Goal: Information Seeking & Learning: Find specific fact

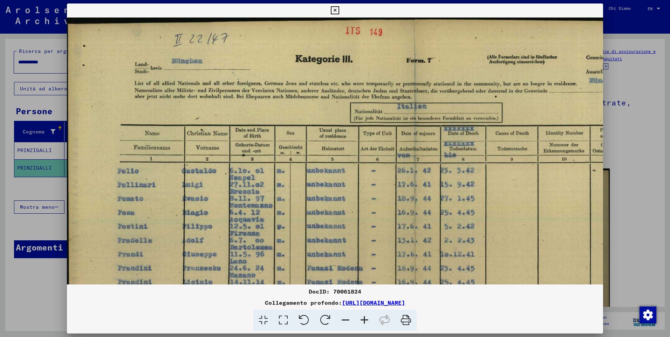
scroll to position [178, 0]
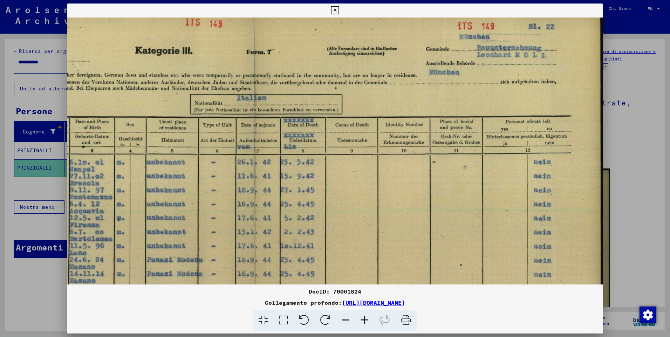
drag, startPoint x: 331, startPoint y: 218, endPoint x: 319, endPoint y: 195, distance: 25.7
click at [264, 268] on img at bounding box center [255, 256] width 696 height 494
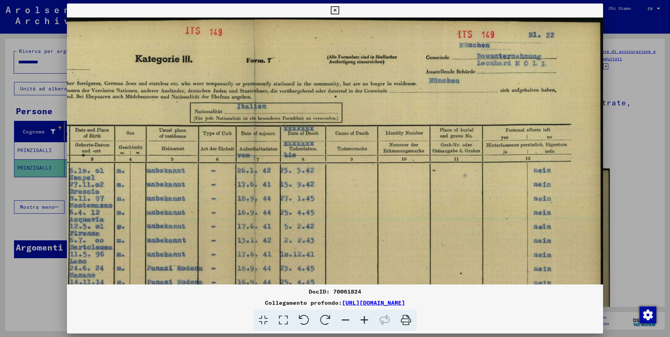
drag, startPoint x: 459, startPoint y: 190, endPoint x: 426, endPoint y: 231, distance: 52.2
click at [426, 231] on img at bounding box center [255, 265] width 696 height 494
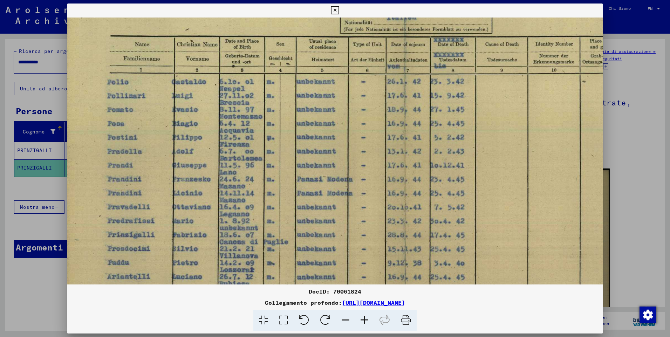
scroll to position [91, 11]
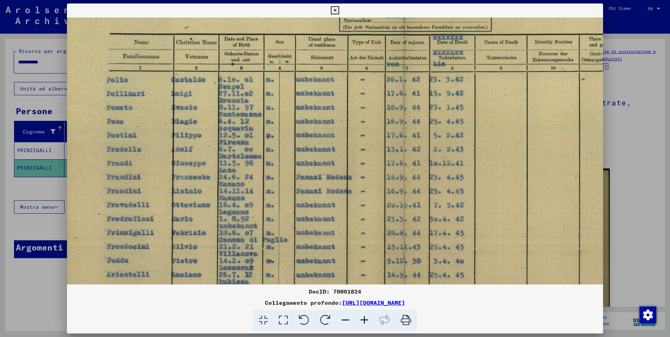
drag, startPoint x: 205, startPoint y: 96, endPoint x: 372, endPoint y: 5, distance: 189.6
click at [372, 5] on div "DocID: 70061824 Collegamento profondo: [URL][DOMAIN_NAME]" at bounding box center [335, 167] width 536 height 327
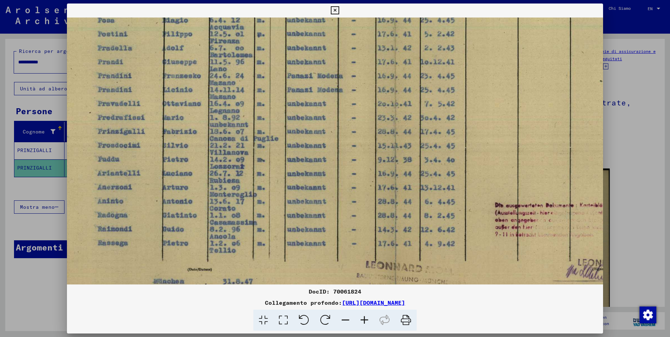
scroll to position [192, 21]
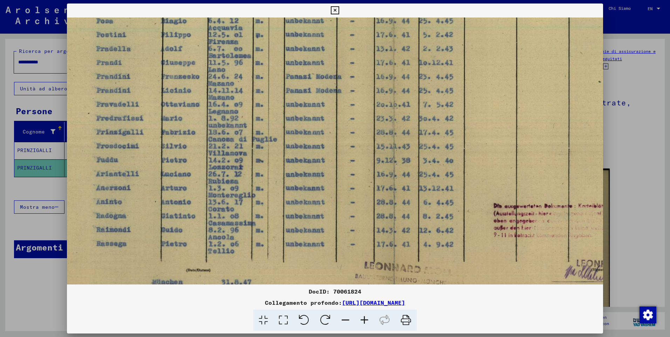
drag, startPoint x: 410, startPoint y: 231, endPoint x: 400, endPoint y: 130, distance: 101.0
click at [400, 130] on img at bounding box center [394, 73] width 696 height 494
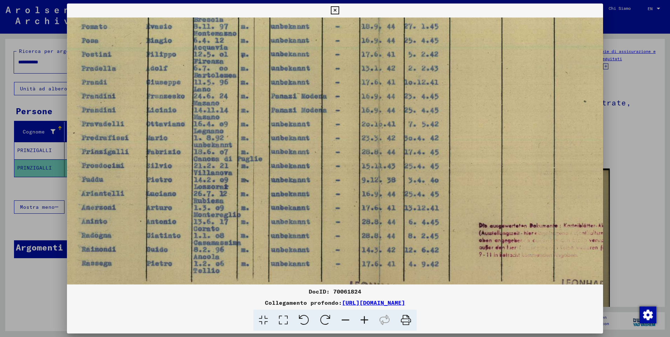
scroll to position [172, 36]
drag, startPoint x: 425, startPoint y: 159, endPoint x: 410, endPoint y: 178, distance: 24.4
click at [410, 178] on img at bounding box center [378, 92] width 696 height 494
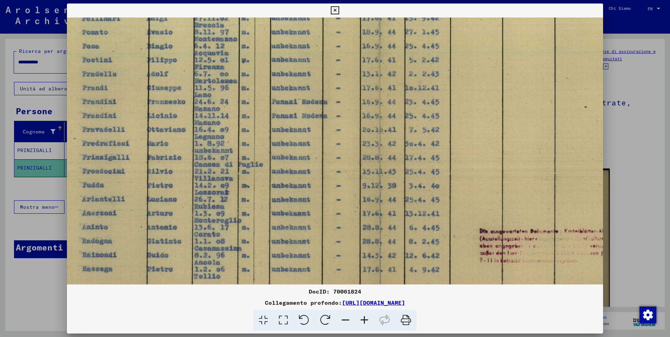
drag, startPoint x: 372, startPoint y: 226, endPoint x: 373, endPoint y: 232, distance: 6.7
click at [373, 232] on img at bounding box center [380, 98] width 696 height 494
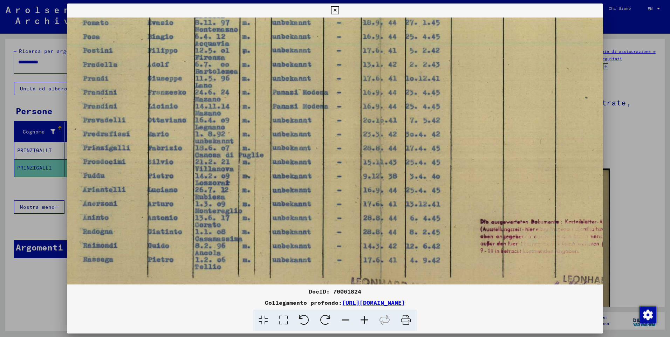
scroll to position [176, 35]
drag, startPoint x: 445, startPoint y: 252, endPoint x: 446, endPoint y: 242, distance: 10.5
click at [446, 242] on img at bounding box center [380, 88] width 696 height 494
click at [346, 324] on icon at bounding box center [345, 320] width 19 height 21
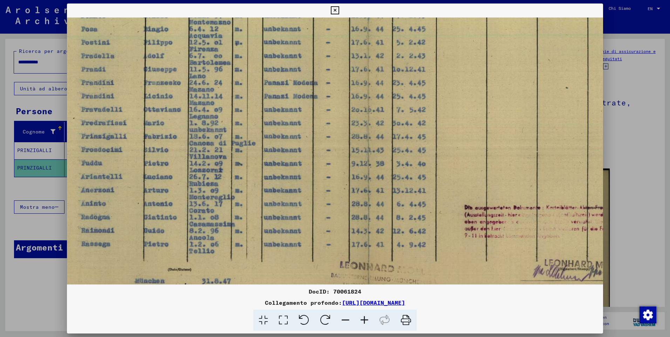
click at [346, 324] on icon at bounding box center [345, 320] width 19 height 21
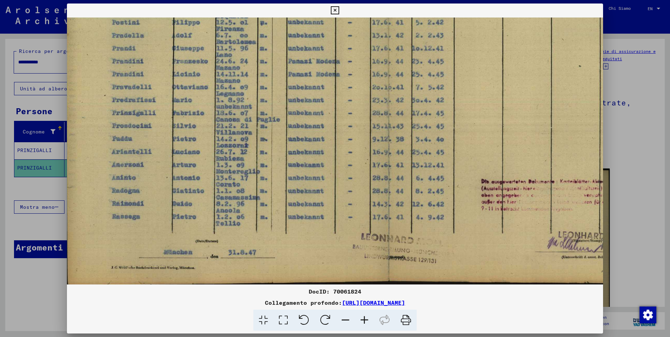
scroll to position [189, 0]
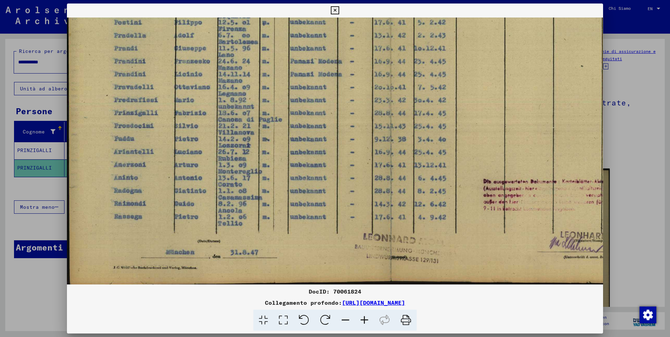
drag, startPoint x: 347, startPoint y: 266, endPoint x: 386, endPoint y: 234, distance: 50.0
click at [386, 234] on img at bounding box center [390, 57] width 646 height 459
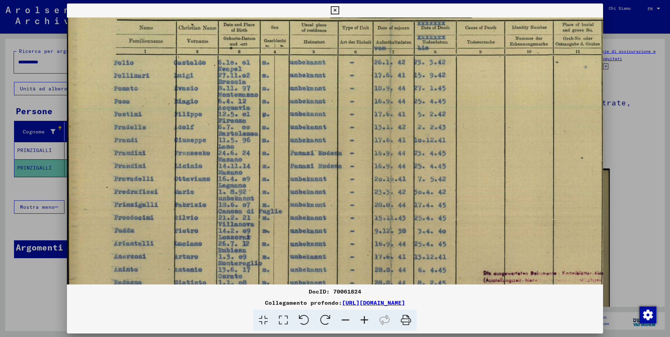
drag, startPoint x: 373, startPoint y: 158, endPoint x: 404, endPoint y: 244, distance: 91.5
click at [397, 249] on img at bounding box center [390, 149] width 646 height 459
click at [337, 9] on icon at bounding box center [335, 10] width 8 height 8
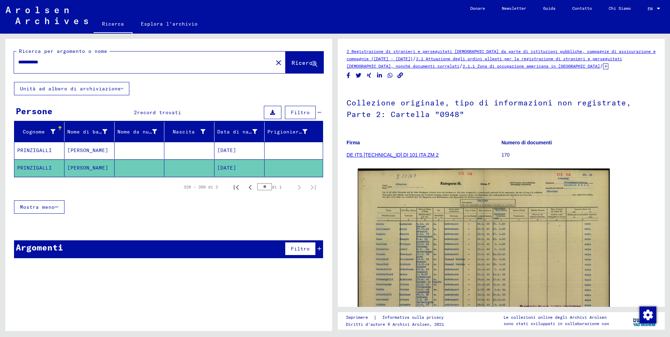
drag, startPoint x: 76, startPoint y: 61, endPoint x: -1, endPoint y: 62, distance: 77.7
click at [0, 62] on html "**********" at bounding box center [335, 168] width 670 height 337
click at [306, 65] on span "Ricerca" at bounding box center [303, 62] width 25 height 7
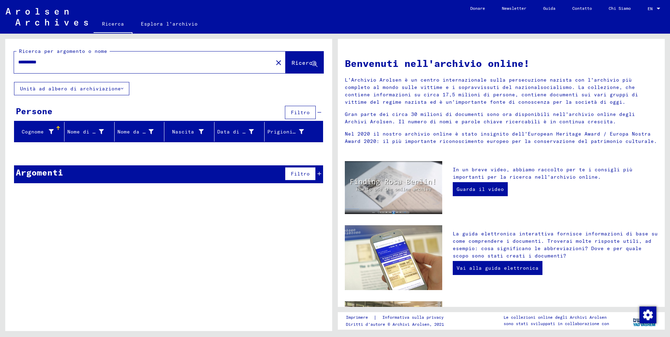
click at [320, 174] on icon at bounding box center [319, 173] width 4 height 5
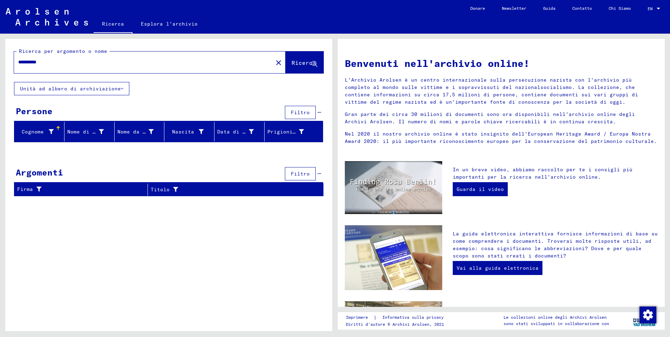
drag, startPoint x: 60, startPoint y: 62, endPoint x: -1, endPoint y: 54, distance: 61.5
click at [0, 54] on html "**********" at bounding box center [335, 168] width 670 height 337
click at [299, 62] on span "Ricerca" at bounding box center [303, 62] width 25 height 7
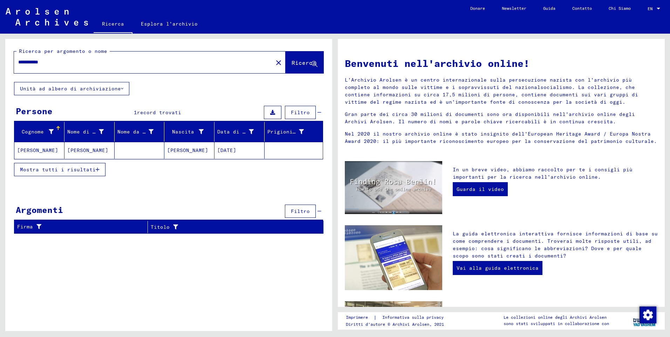
drag, startPoint x: 60, startPoint y: 60, endPoint x: -1, endPoint y: 40, distance: 64.4
click at [0, 40] on html "**********" at bounding box center [335, 168] width 670 height 337
drag, startPoint x: 306, startPoint y: 67, endPoint x: 314, endPoint y: 101, distance: 35.7
click at [306, 67] on span "Ricerca" at bounding box center [304, 63] width 26 height 7
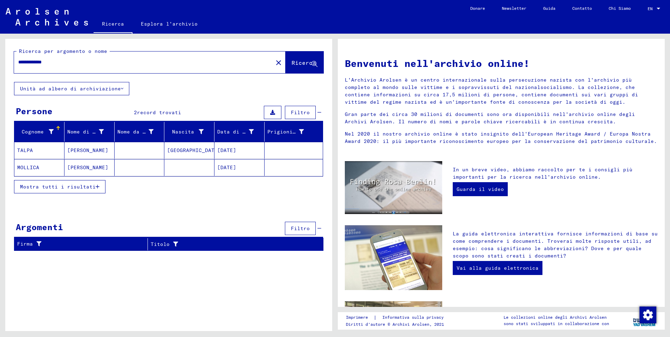
click at [95, 186] on span "Mostra tutti i risultati" at bounding box center [58, 186] width 76 height 6
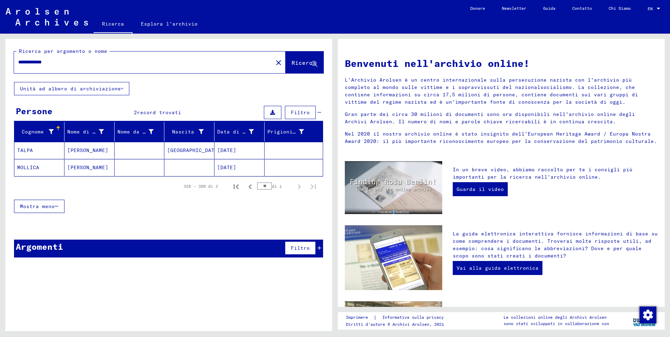
click at [318, 250] on icon at bounding box center [319, 247] width 4 height 5
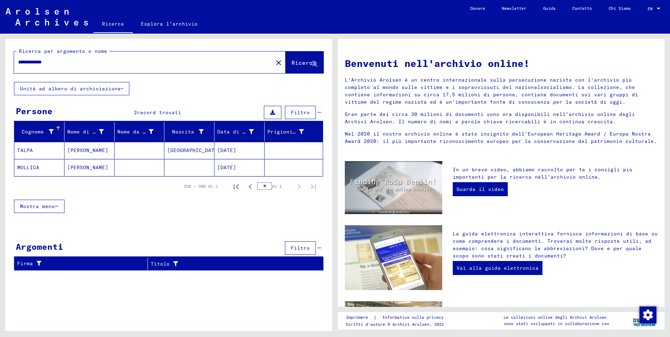
click at [31, 152] on mat-cell "TALPA" at bounding box center [39, 150] width 50 height 17
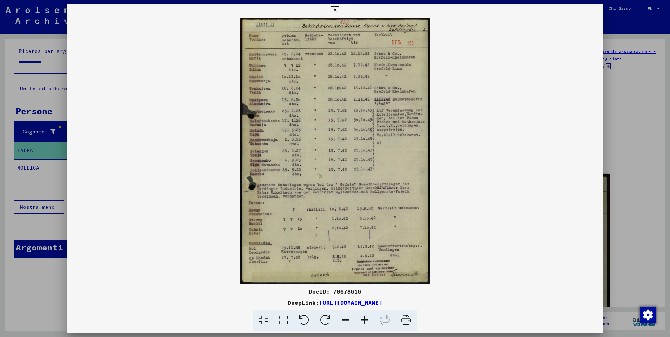
click at [366, 321] on icon at bounding box center [364, 320] width 19 height 21
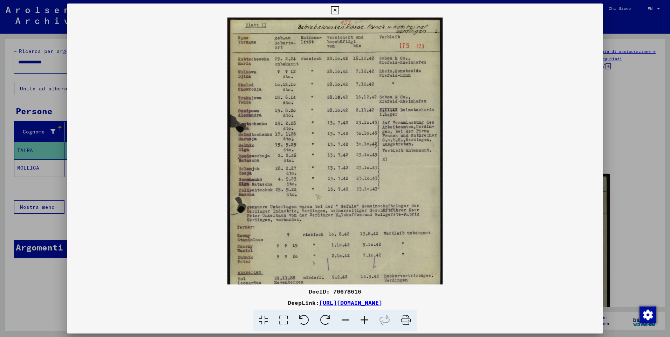
click at [366, 321] on icon at bounding box center [364, 320] width 19 height 21
click at [365, 321] on icon at bounding box center [364, 320] width 19 height 21
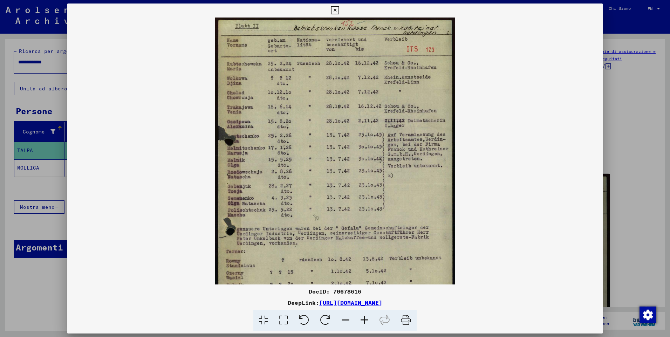
click at [365, 321] on icon at bounding box center [364, 320] width 19 height 21
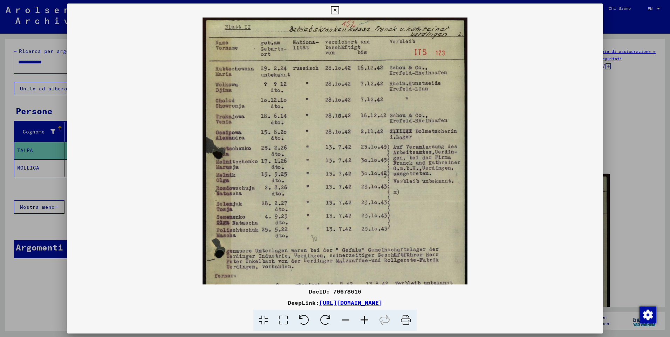
click at [365, 321] on icon at bounding box center [364, 320] width 19 height 21
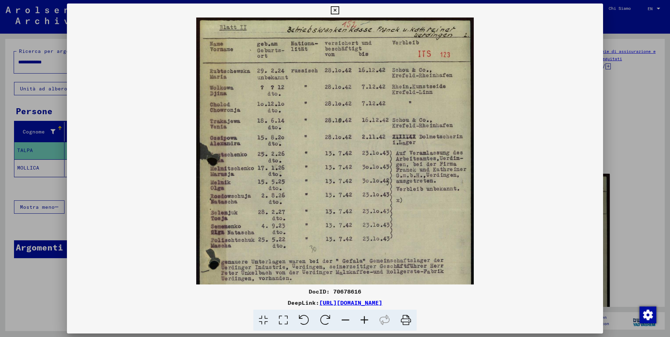
click at [365, 321] on icon at bounding box center [364, 320] width 19 height 21
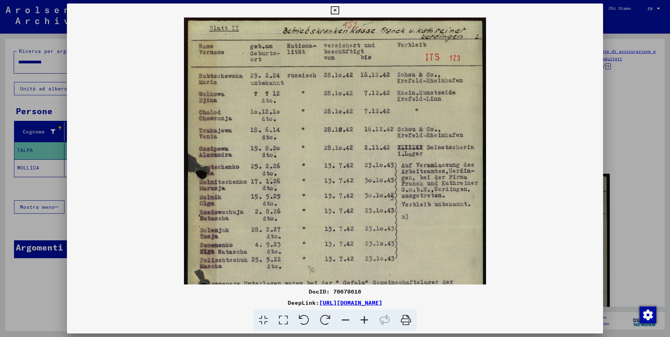
click at [365, 321] on icon at bounding box center [364, 320] width 19 height 21
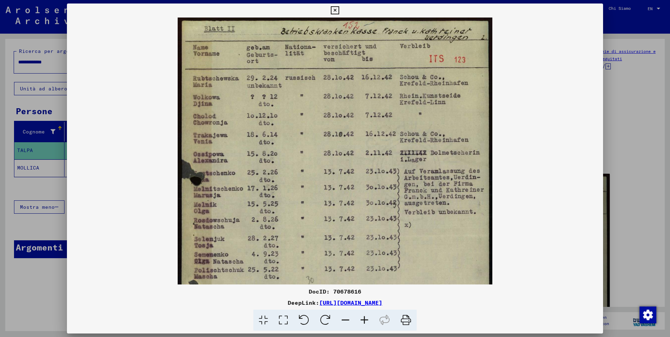
click at [365, 321] on icon at bounding box center [364, 320] width 19 height 21
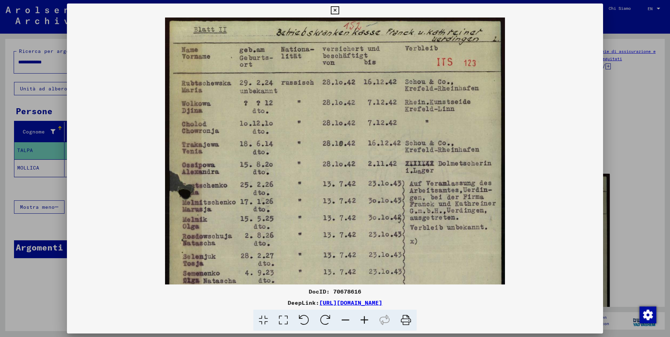
click at [365, 321] on icon at bounding box center [364, 320] width 19 height 21
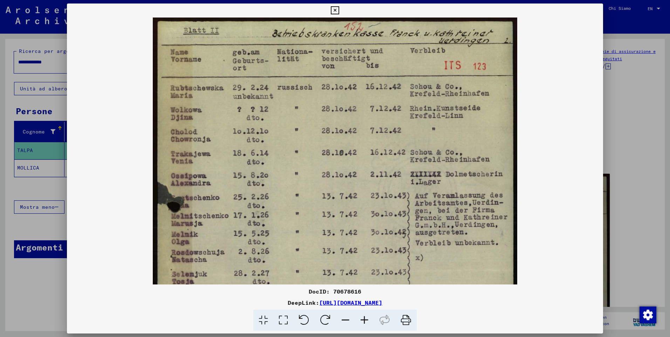
click at [365, 321] on icon at bounding box center [364, 320] width 19 height 21
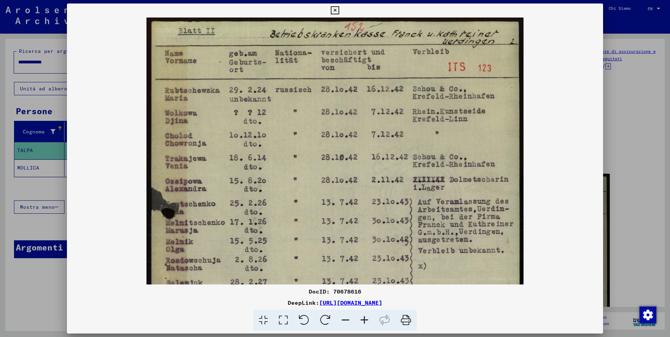
drag, startPoint x: 307, startPoint y: 201, endPoint x: 315, endPoint y: 243, distance: 43.5
click at [313, 244] on img at bounding box center [334, 282] width 377 height 529
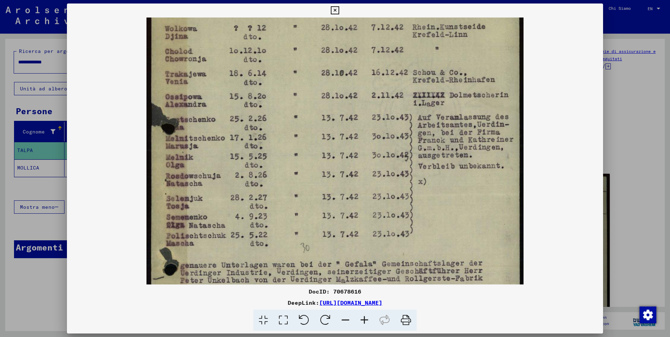
drag, startPoint x: 422, startPoint y: 104, endPoint x: 351, endPoint y: 22, distance: 108.4
click at [351, 23] on img at bounding box center [334, 197] width 377 height 529
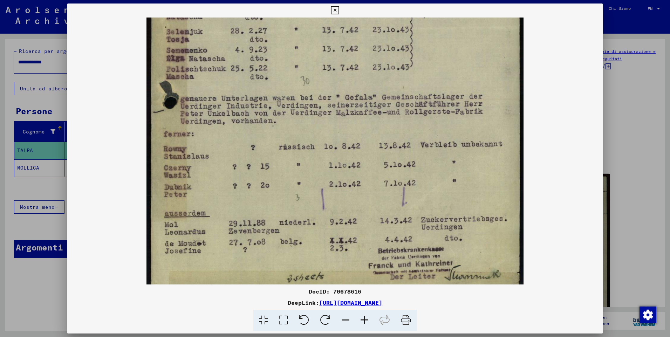
scroll to position [263, 0]
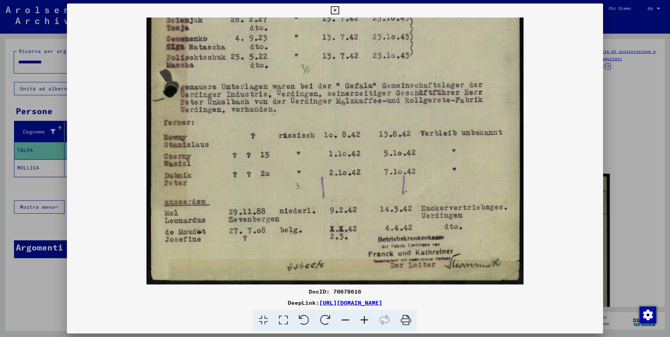
drag, startPoint x: 364, startPoint y: 215, endPoint x: 377, endPoint y: 37, distance: 178.4
click at [376, 39] on img at bounding box center [334, 19] width 377 height 529
click at [337, 10] on icon at bounding box center [335, 10] width 8 height 8
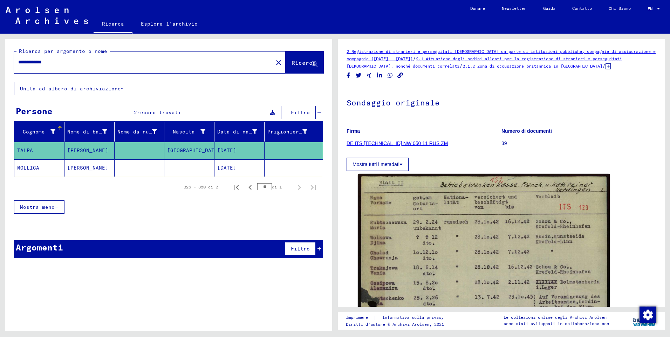
drag, startPoint x: 69, startPoint y: 61, endPoint x: -1, endPoint y: 73, distance: 71.2
click at [0, 73] on html "**********" at bounding box center [335, 168] width 670 height 337
click at [299, 60] on span "Ricerca" at bounding box center [303, 62] width 25 height 7
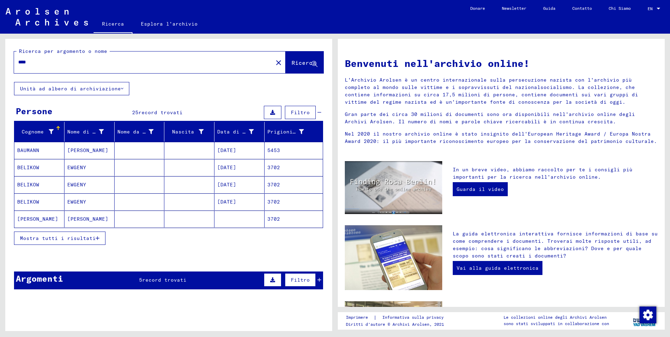
click at [96, 239] on span "Mostra tutti i risultati" at bounding box center [58, 238] width 76 height 6
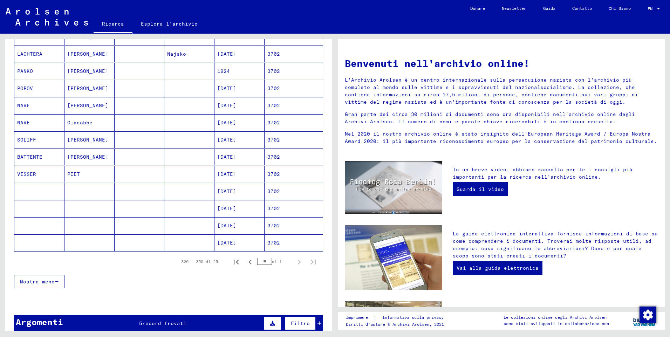
scroll to position [385, 0]
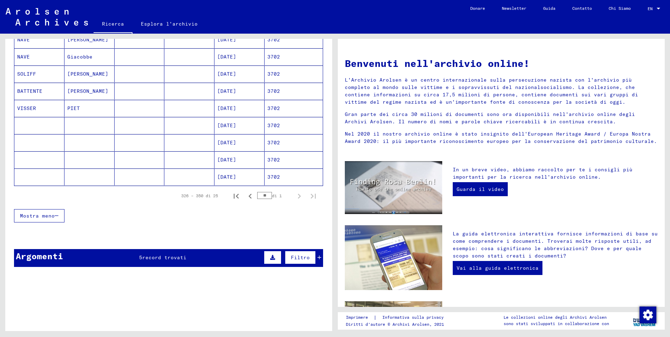
click at [317, 259] on icon at bounding box center [319, 257] width 4 height 5
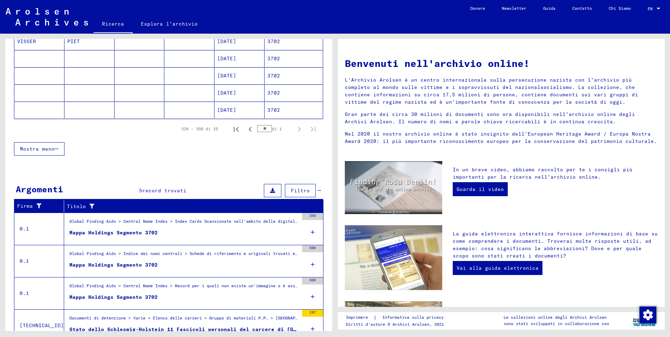
scroll to position [516, 0]
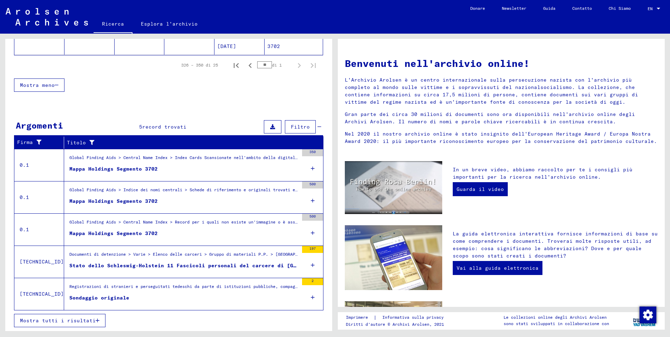
click at [311, 297] on icon at bounding box center [313, 297] width 4 height 25
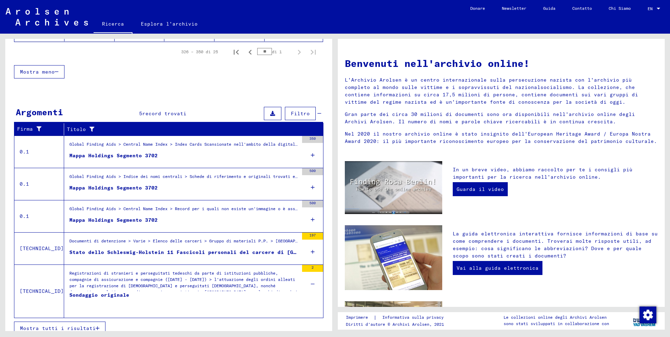
scroll to position [537, 0]
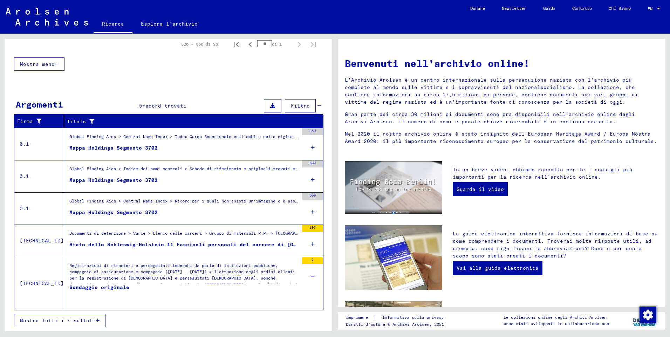
click at [71, 281] on div "Registrazioni di stranieri e perseguitati tedeschi da parte di istituzioni pubb…" at bounding box center [183, 272] width 229 height 21
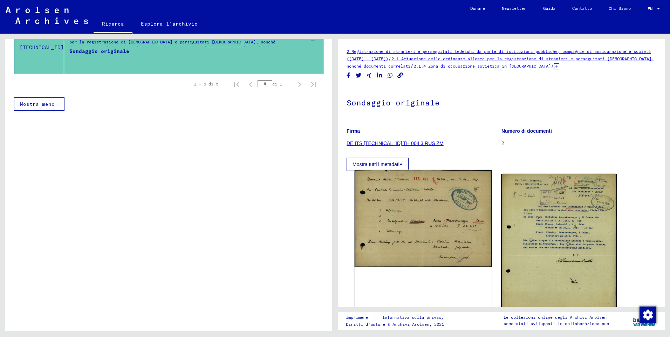
click at [436, 192] on img at bounding box center [422, 218] width 137 height 97
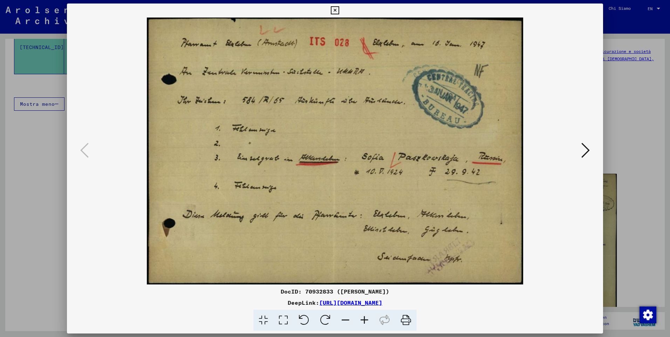
click at [365, 320] on icon at bounding box center [364, 320] width 19 height 21
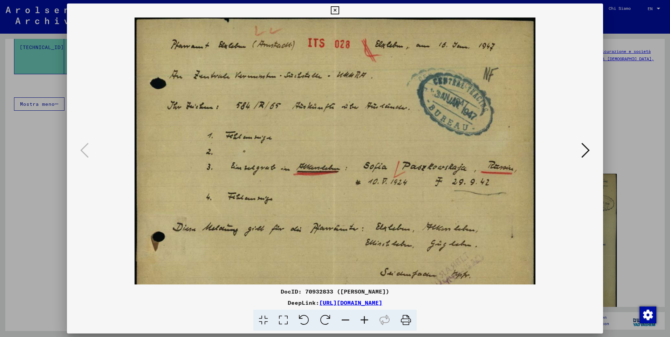
click at [365, 320] on icon at bounding box center [364, 320] width 19 height 21
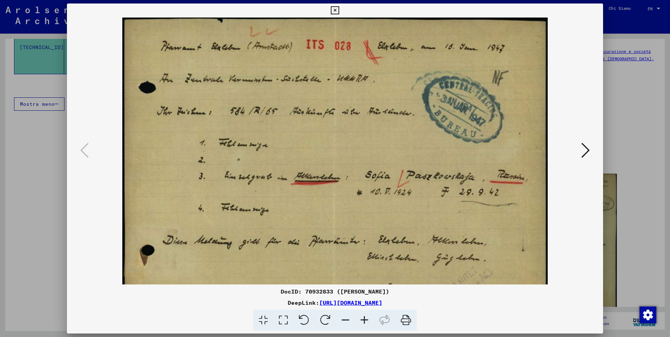
click at [365, 320] on icon at bounding box center [364, 320] width 19 height 21
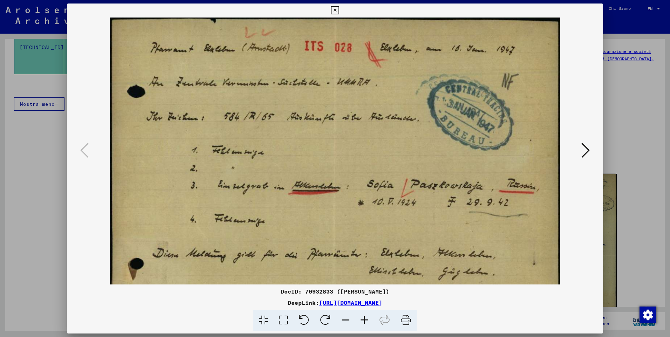
click at [365, 320] on icon at bounding box center [364, 320] width 19 height 21
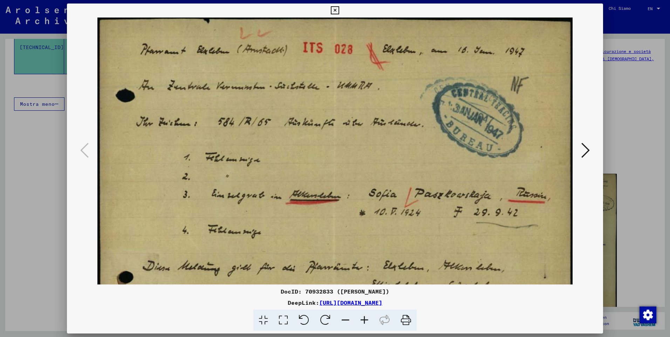
click at [365, 320] on icon at bounding box center [364, 320] width 19 height 21
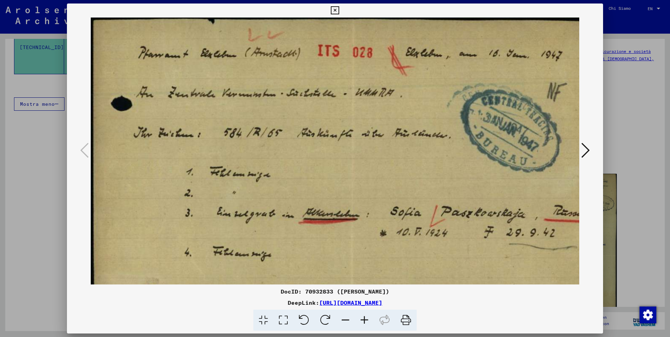
click at [366, 320] on icon at bounding box center [364, 320] width 19 height 21
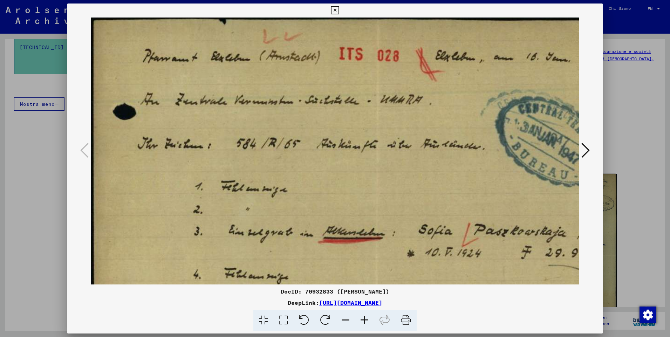
click at [366, 320] on icon at bounding box center [364, 320] width 19 height 21
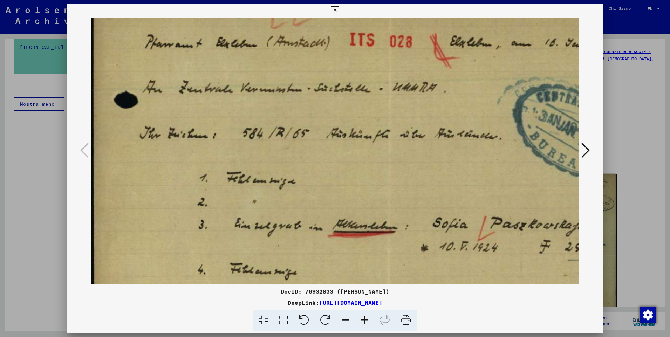
scroll to position [18, 0]
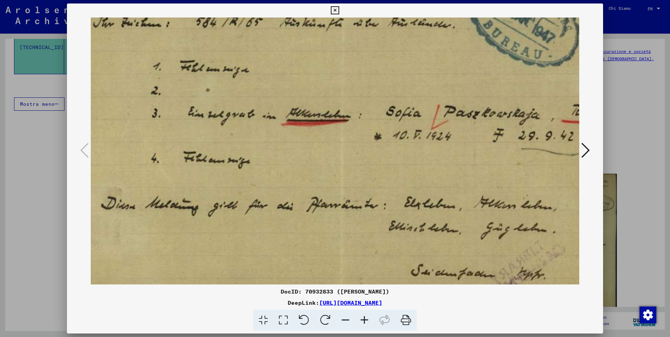
drag, startPoint x: 404, startPoint y: 234, endPoint x: 362, endPoint y: 106, distance: 133.7
click at [362, 106] on img at bounding box center [343, 102] width 598 height 424
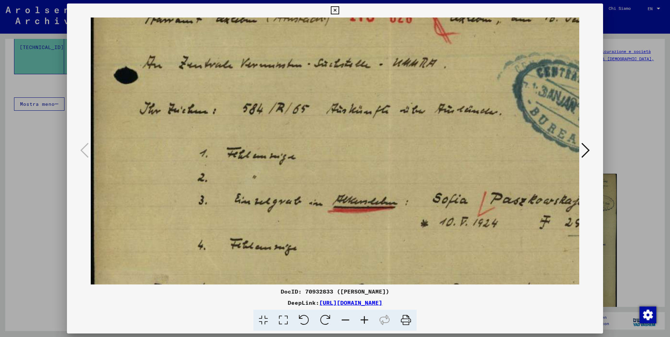
scroll to position [47, 0]
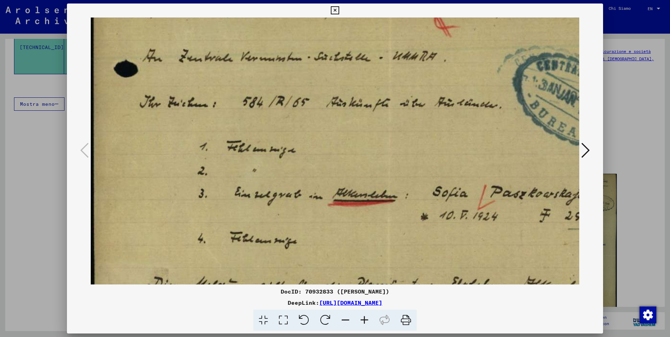
drag, startPoint x: 493, startPoint y: 161, endPoint x: 630, endPoint y: 253, distance: 165.0
click at [630, 253] on div "DocID: 70932833 ([PERSON_NAME]) DeepLink: [URL][DOMAIN_NAME]" at bounding box center [335, 168] width 670 height 337
click at [335, 11] on icon at bounding box center [335, 10] width 8 height 8
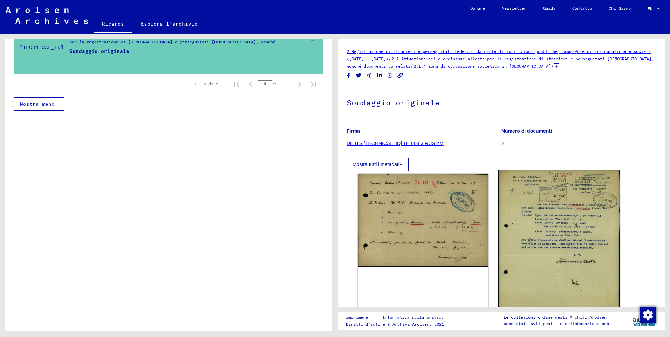
click at [571, 244] on img at bounding box center [559, 247] width 122 height 155
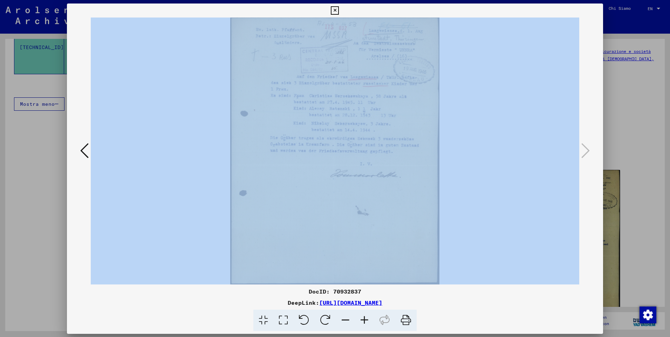
click at [571, 244] on div "DocID: 70932837 DeepLink: [URL][DOMAIN_NAME]" at bounding box center [335, 169] width 536 height 330
click at [331, 244] on img at bounding box center [335, 151] width 488 height 267
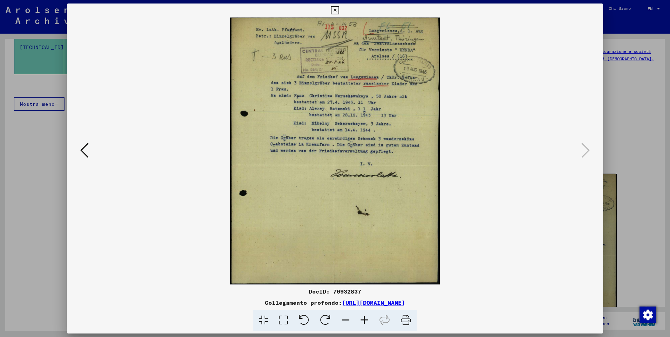
click at [365, 321] on icon at bounding box center [364, 320] width 19 height 21
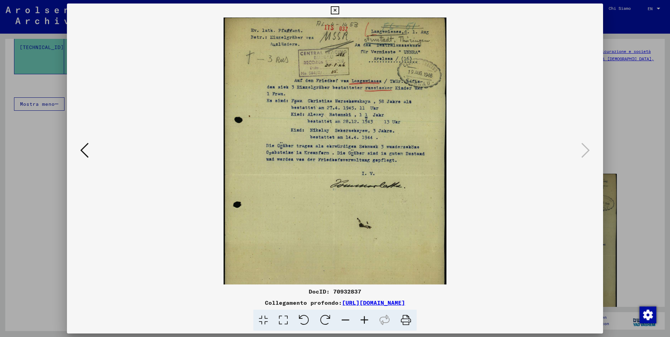
click at [365, 320] on icon at bounding box center [364, 320] width 19 height 21
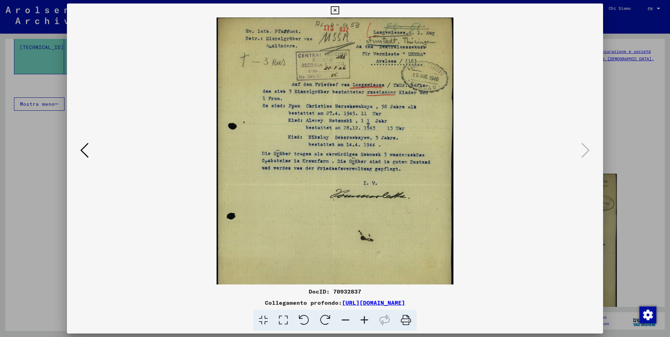
click at [365, 320] on icon at bounding box center [364, 320] width 19 height 21
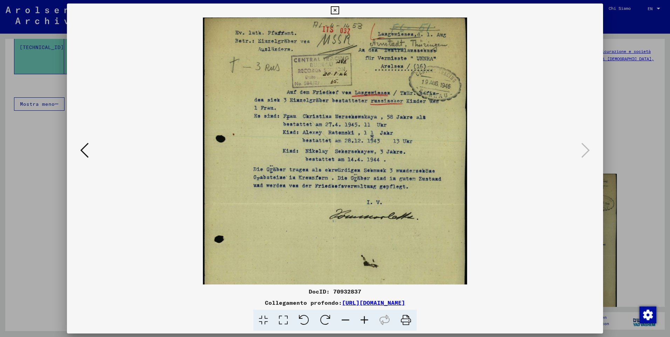
click at [365, 320] on icon at bounding box center [364, 320] width 19 height 21
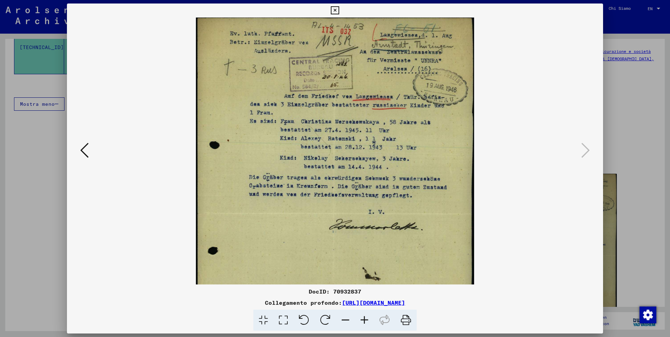
click at [365, 320] on icon at bounding box center [364, 320] width 19 height 21
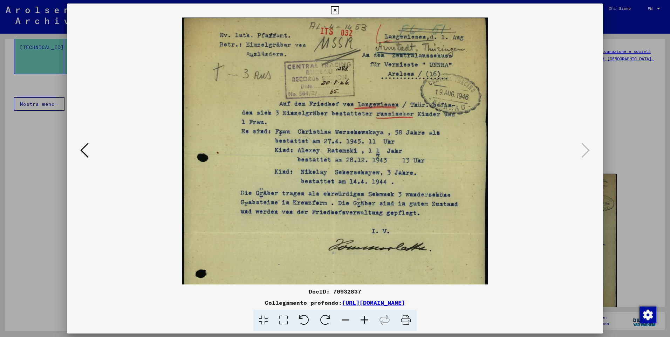
click at [365, 320] on icon at bounding box center [364, 320] width 19 height 21
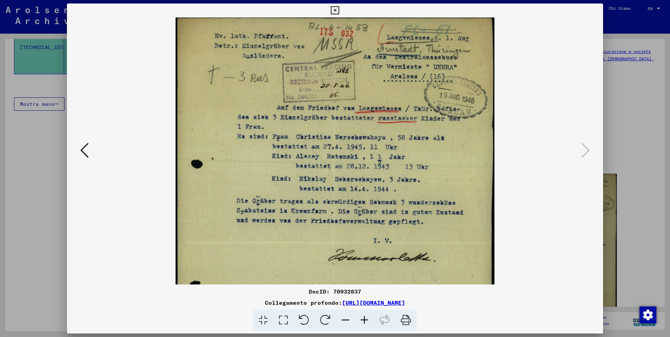
click at [365, 320] on icon at bounding box center [364, 320] width 19 height 21
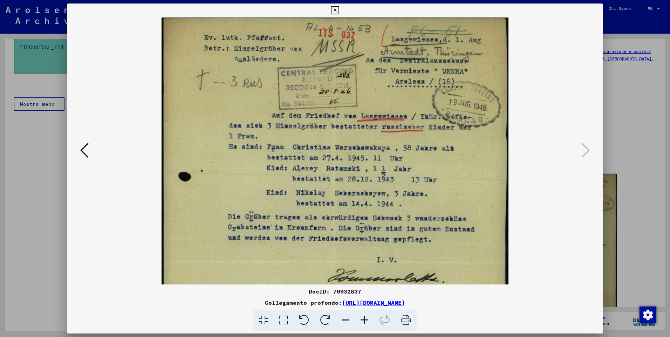
click at [365, 320] on icon at bounding box center [364, 320] width 19 height 21
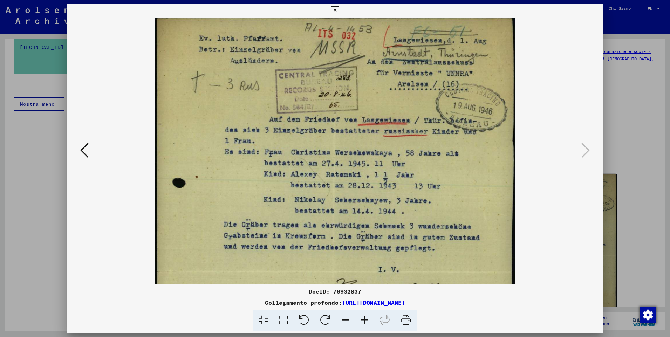
click at [365, 320] on icon at bounding box center [364, 320] width 19 height 21
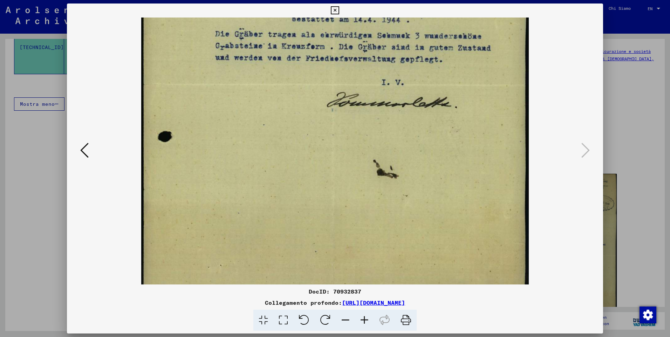
scroll to position [228, 0]
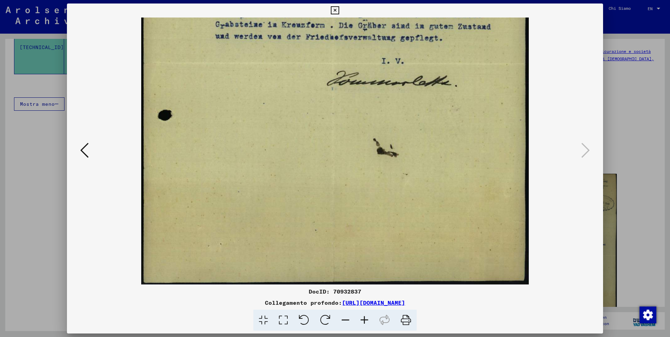
drag, startPoint x: 429, startPoint y: 265, endPoint x: 527, endPoint y: -26, distance: 307.0
click at [527, 0] on html "Suchen Archiv erkunden Spenden Newsletter Hilfe Kontakt Über Uns Ricerca Esplor…" at bounding box center [335, 168] width 670 height 337
click at [334, 10] on icon at bounding box center [335, 10] width 8 height 8
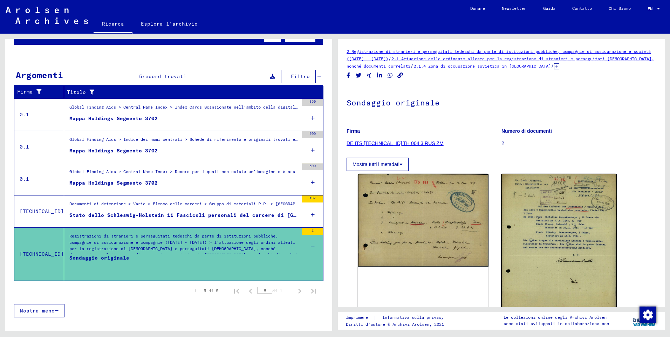
scroll to position [74, 0]
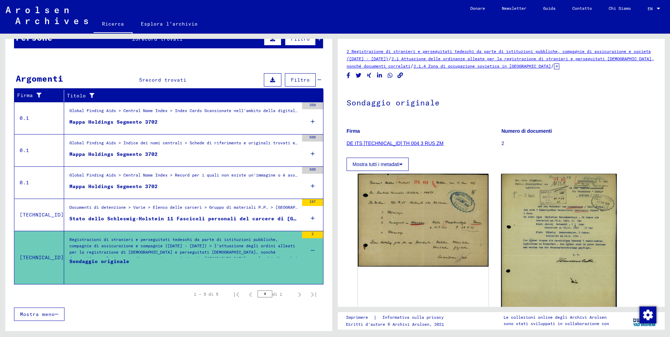
click at [93, 122] on div "Mappa Holdings Segmento 3702" at bounding box center [113, 121] width 88 height 7
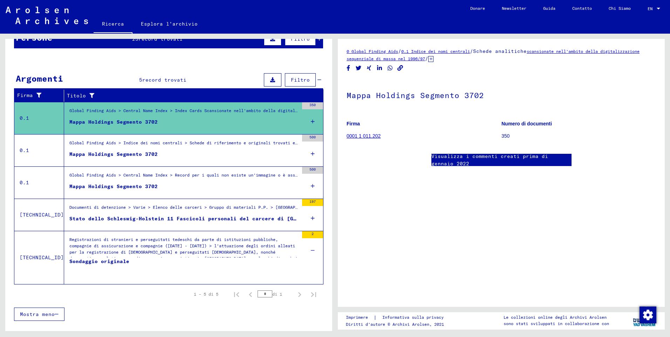
click at [92, 156] on div "Mappa Holdings Segmento 3702" at bounding box center [113, 154] width 88 height 7
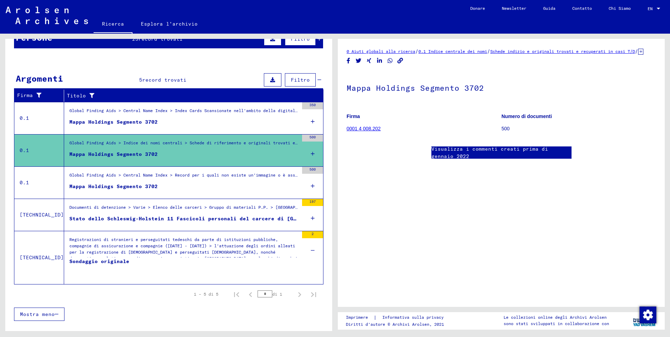
click at [103, 188] on div "Mappa Holdings Segmento 3702" at bounding box center [113, 186] width 88 height 7
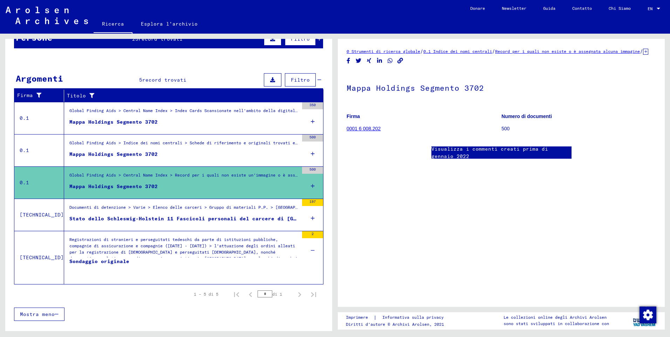
click at [121, 221] on div "Stato dello Schleswig-Holstein 11 Fascicoli personali del carcere di [GEOGRAPHI…" at bounding box center [183, 218] width 229 height 7
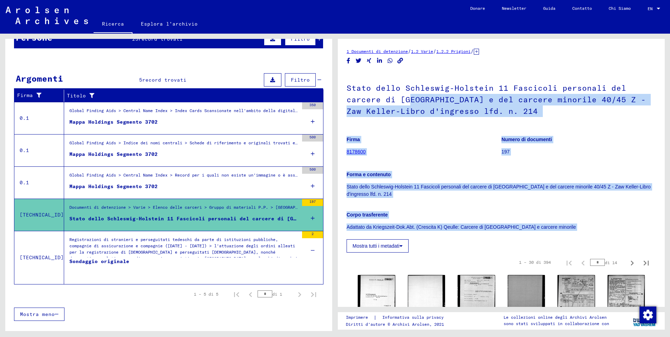
drag, startPoint x: 443, startPoint y: 235, endPoint x: 411, endPoint y: 103, distance: 136.3
click at [411, 103] on div "Stato dello Schleswig-Holstein 11 Fascicoli personali del carcere di [GEOGRAPHI…" at bounding box center [500, 162] width 309 height 181
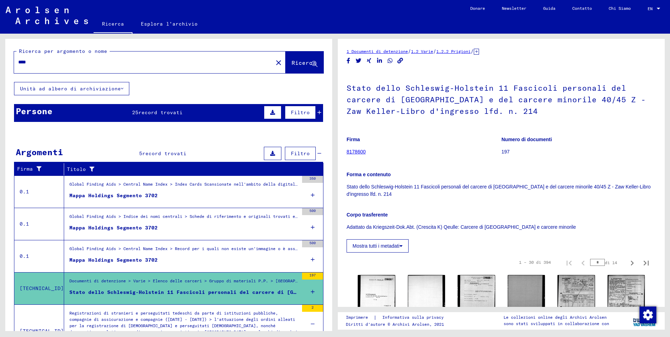
drag, startPoint x: 114, startPoint y: 61, endPoint x: 0, endPoint y: 62, distance: 113.8
click at [0, 62] on html "Suchen Archiv erkunden Spenden Newsletter Hilfe Kontakt Über Uns Ricerca Esplor…" at bounding box center [335, 168] width 670 height 337
click at [291, 66] on span "Ricerca" at bounding box center [303, 62] width 25 height 7
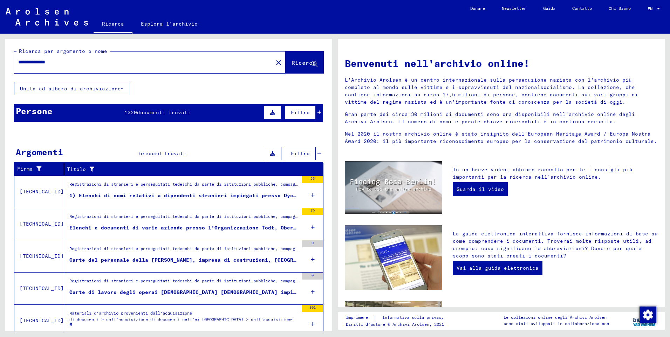
click at [87, 64] on input "**********" at bounding box center [141, 61] width 246 height 7
click at [293, 64] on span "Ricerca" at bounding box center [303, 62] width 25 height 7
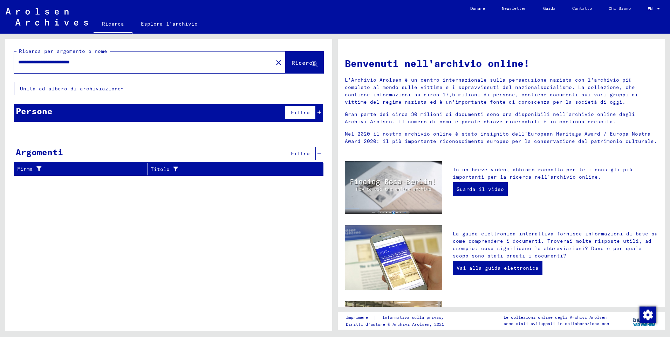
click at [318, 111] on icon at bounding box center [319, 112] width 4 height 5
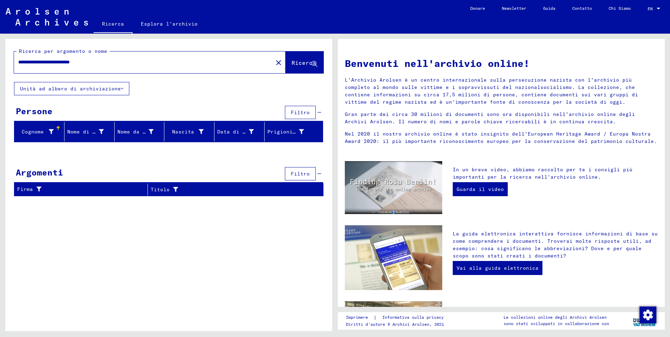
drag, startPoint x: 64, startPoint y: 62, endPoint x: 91, endPoint y: 62, distance: 27.7
click at [91, 62] on input "**********" at bounding box center [141, 61] width 246 height 7
click at [65, 63] on input "**********" at bounding box center [141, 61] width 246 height 7
click at [292, 65] on span "Ricerca" at bounding box center [303, 62] width 25 height 7
click at [310, 62] on span "Ricerca" at bounding box center [303, 62] width 25 height 7
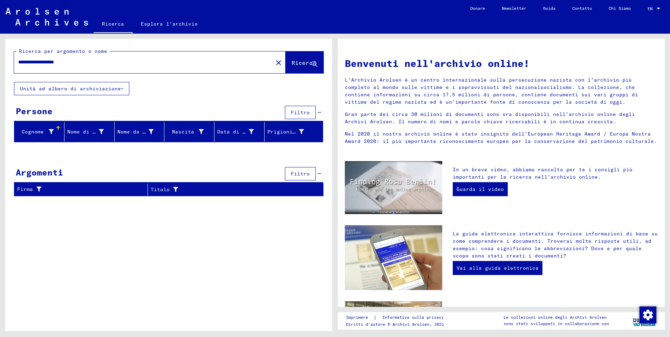
drag, startPoint x: 86, startPoint y: 62, endPoint x: -1, endPoint y: 67, distance: 87.7
click at [0, 67] on html "**********" at bounding box center [335, 168] width 670 height 337
click at [301, 66] on span "Ricerca" at bounding box center [303, 62] width 25 height 7
drag, startPoint x: 64, startPoint y: 63, endPoint x: -1, endPoint y: 61, distance: 65.5
click at [0, 61] on html "**********" at bounding box center [335, 168] width 670 height 337
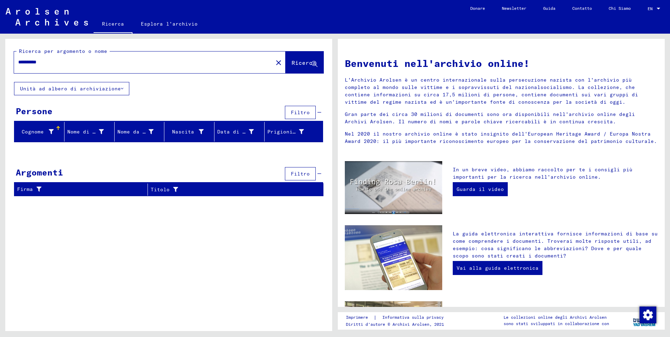
type input "**********"
click at [318, 66] on button "Ricerca" at bounding box center [304, 62] width 38 height 22
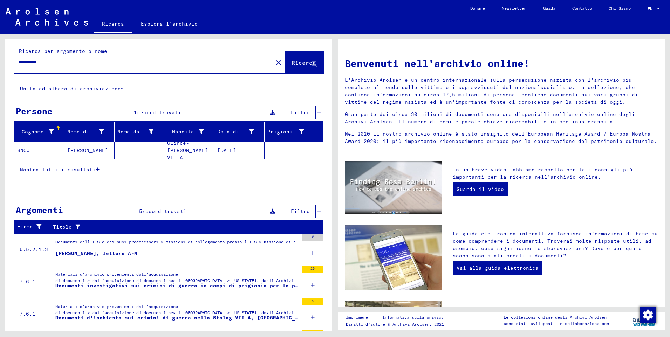
click at [92, 169] on span "Mostra tutti i risultati" at bounding box center [58, 169] width 76 height 6
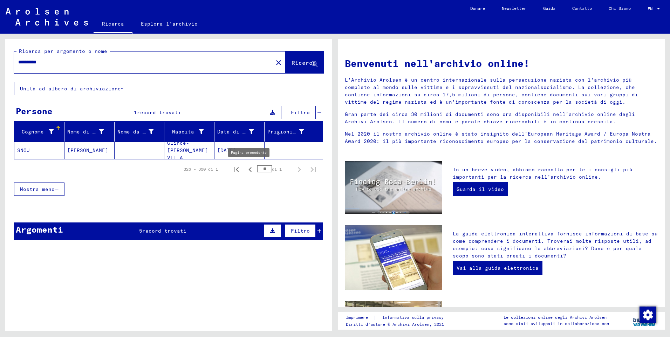
click at [245, 170] on icon "Pagina precedente" at bounding box center [250, 170] width 10 height 10
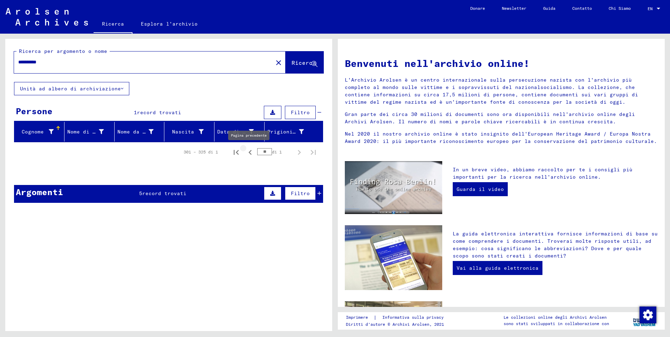
click at [245, 152] on icon "Pagina precedente" at bounding box center [250, 152] width 10 height 10
click at [233, 153] on icon "Prima pagina" at bounding box center [236, 152] width 10 height 10
type input "*"
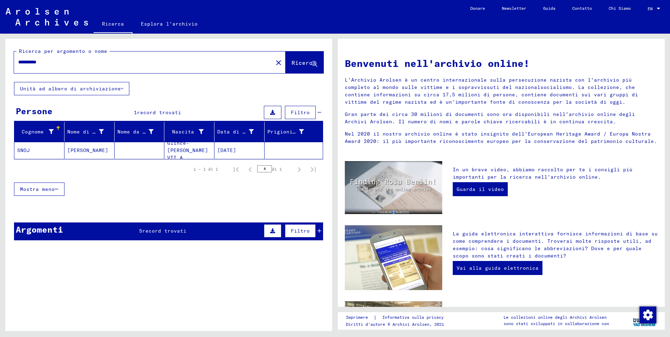
click at [317, 233] on icon at bounding box center [319, 230] width 4 height 5
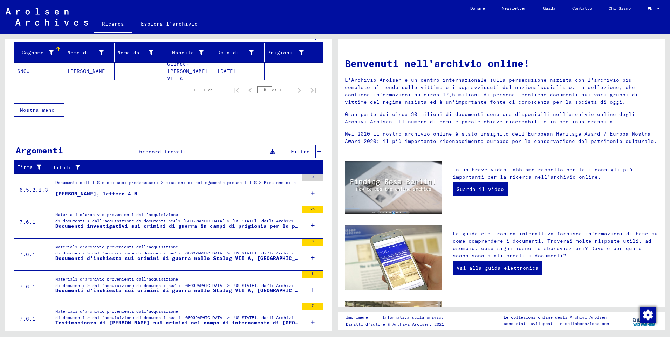
scroll to position [104, 0]
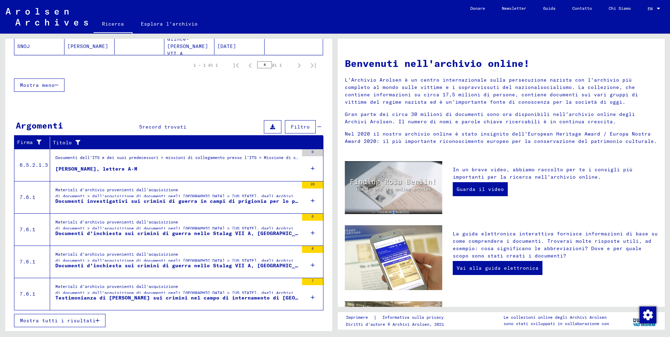
click at [311, 200] on icon at bounding box center [313, 200] width 4 height 25
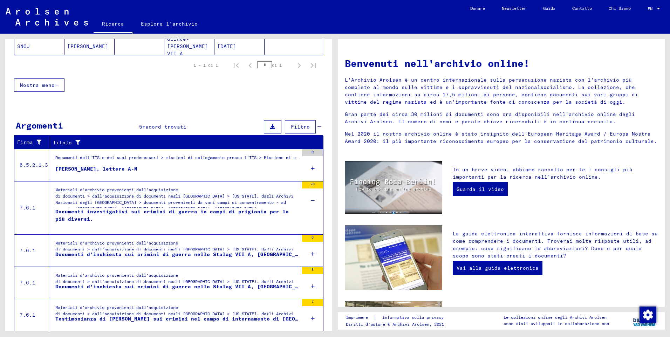
click at [311, 251] on icon at bounding box center [313, 254] width 4 height 25
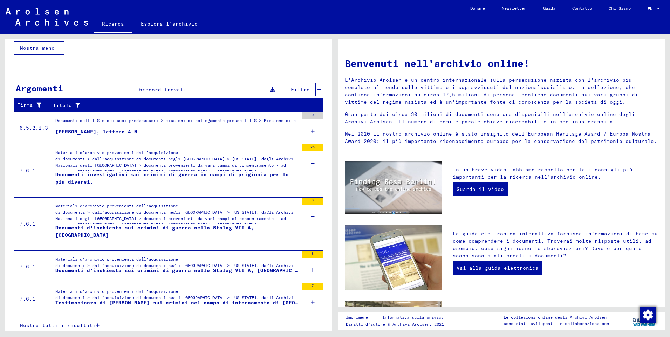
scroll to position [146, 0]
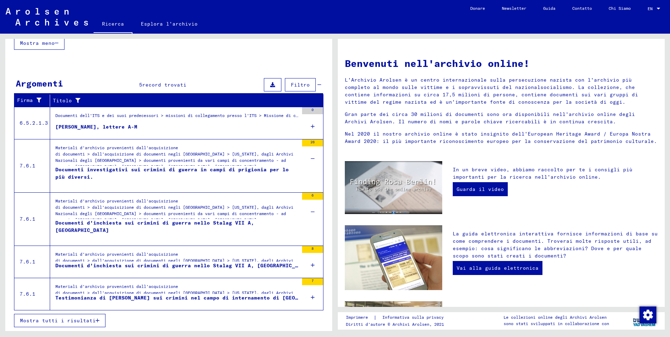
click at [95, 321] on span "Mostra tutti i risultati" at bounding box center [58, 320] width 76 height 6
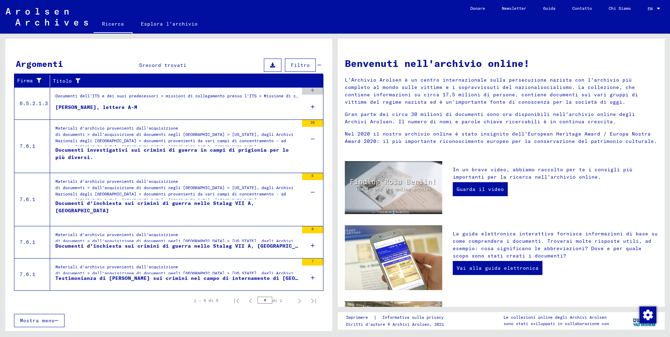
scroll to position [0, 0]
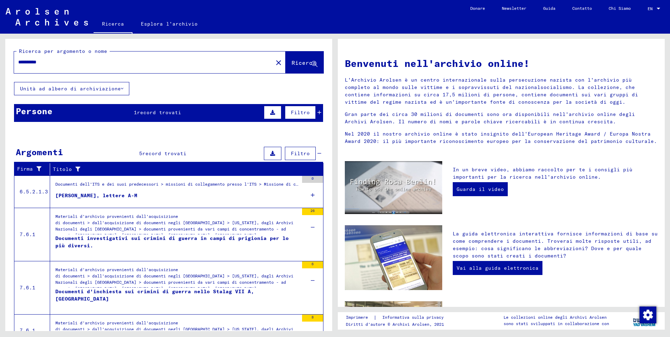
drag, startPoint x: 63, startPoint y: 65, endPoint x: 0, endPoint y: 73, distance: 63.2
click at [0, 59] on html "**********" at bounding box center [335, 168] width 670 height 337
click at [303, 59] on button "Ricerca" at bounding box center [304, 62] width 38 height 22
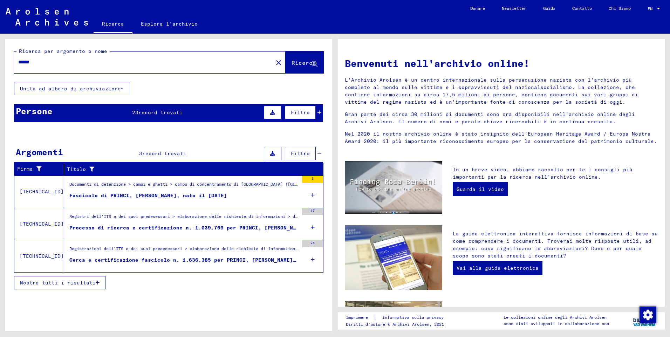
click at [42, 62] on input "******" at bounding box center [141, 61] width 246 height 7
click at [303, 65] on span "Ricerca" at bounding box center [303, 62] width 25 height 7
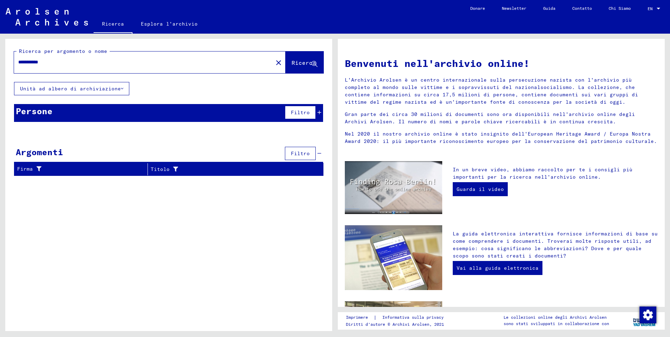
click at [39, 62] on input "**********" at bounding box center [141, 61] width 246 height 7
click at [312, 63] on icon at bounding box center [314, 64] width 6 height 6
click at [318, 113] on icon at bounding box center [319, 112] width 4 height 5
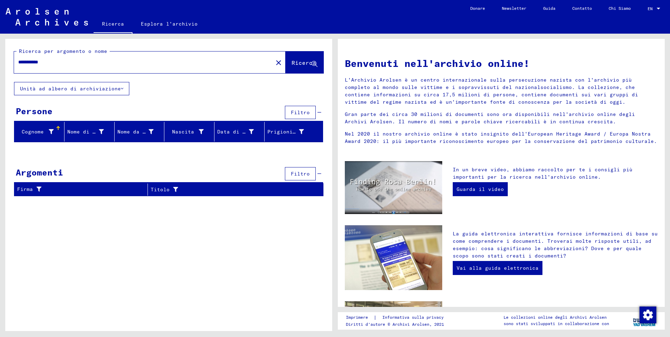
click at [37, 63] on input "**********" at bounding box center [141, 61] width 246 height 7
click at [286, 63] on button "Ricerca" at bounding box center [304, 62] width 38 height 22
click at [39, 63] on input "**********" at bounding box center [141, 61] width 246 height 7
click at [293, 63] on span "Ricerca" at bounding box center [303, 62] width 25 height 7
click at [39, 62] on input "**********" at bounding box center [141, 61] width 246 height 7
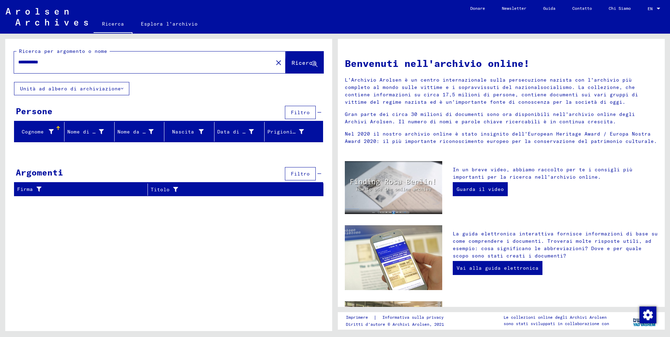
click at [305, 62] on span "Ricerca" at bounding box center [303, 62] width 25 height 7
click at [38, 61] on input "**********" at bounding box center [141, 61] width 246 height 7
click at [308, 68] on button "Ricerca" at bounding box center [304, 62] width 38 height 22
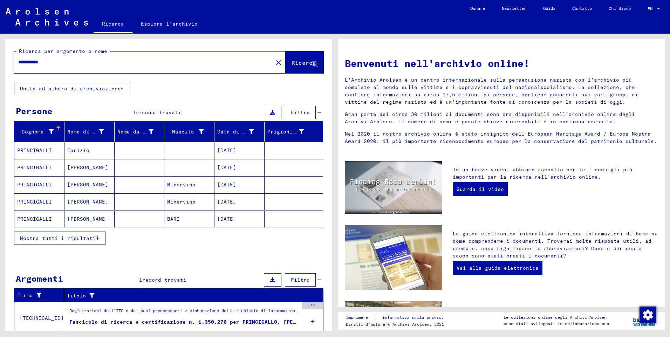
click at [98, 241] on button "Mostra tutti i risultati" at bounding box center [59, 237] width 91 height 13
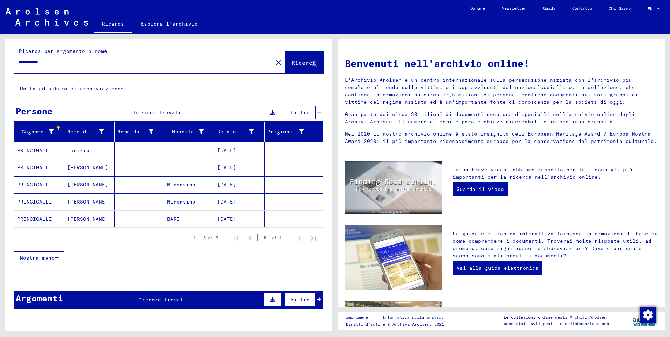
click at [38, 62] on input "**********" at bounding box center [141, 61] width 246 height 7
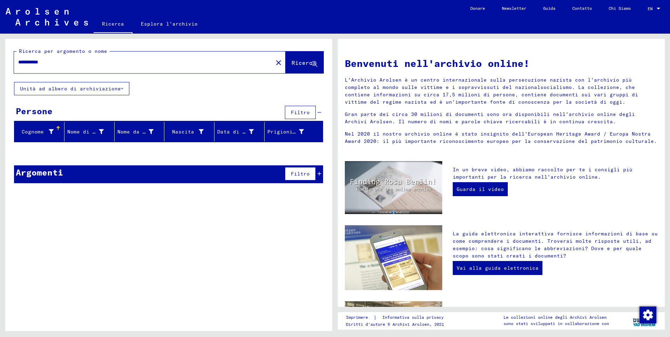
click at [39, 63] on input "**********" at bounding box center [141, 61] width 246 height 7
click at [296, 61] on span "Ricerca" at bounding box center [303, 62] width 25 height 7
click at [40, 61] on input "**********" at bounding box center [141, 61] width 246 height 7
click at [285, 63] on button "Ricerca" at bounding box center [304, 62] width 38 height 22
click at [37, 62] on input "**********" at bounding box center [141, 61] width 246 height 7
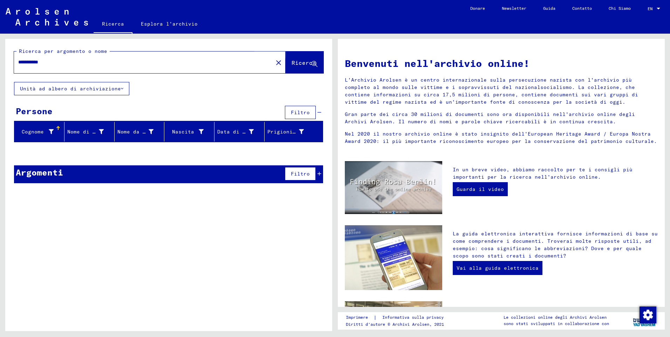
click at [302, 62] on span "Ricerca" at bounding box center [303, 62] width 25 height 7
click at [39, 60] on input "**********" at bounding box center [141, 61] width 246 height 7
click at [304, 65] on span "Ricerca" at bounding box center [303, 62] width 25 height 7
click at [39, 62] on input "**********" at bounding box center [141, 61] width 246 height 7
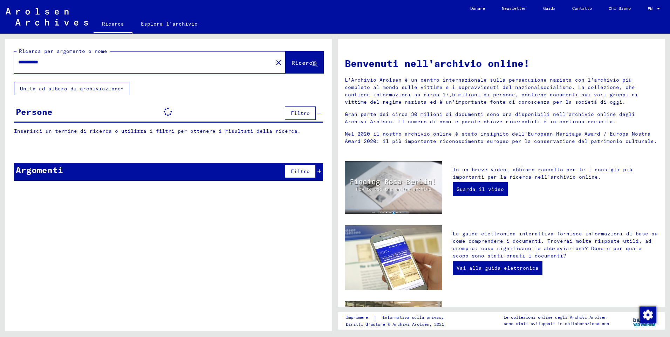
click at [39, 61] on input "**********" at bounding box center [141, 61] width 246 height 7
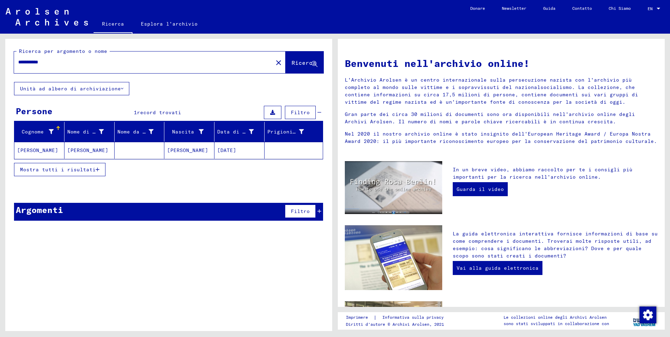
click at [98, 168] on icon "button" at bounding box center [98, 169] width 4 height 5
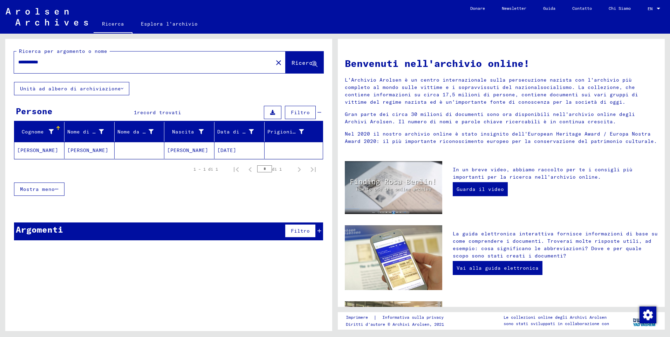
drag, startPoint x: 71, startPoint y: 63, endPoint x: -1, endPoint y: 52, distance: 72.9
click at [0, 52] on html "**********" at bounding box center [335, 168] width 670 height 337
click at [292, 62] on span "Ricerca" at bounding box center [303, 62] width 25 height 7
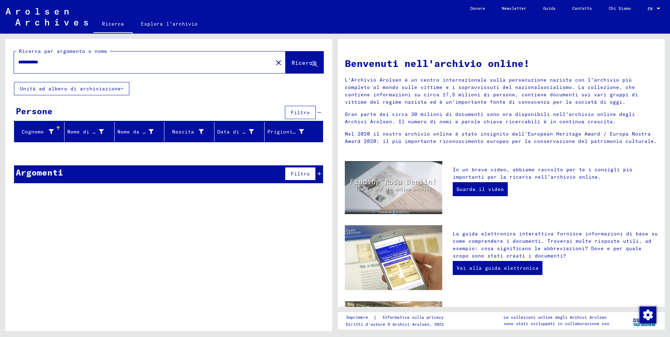
click at [317, 174] on icon at bounding box center [319, 173] width 4 height 5
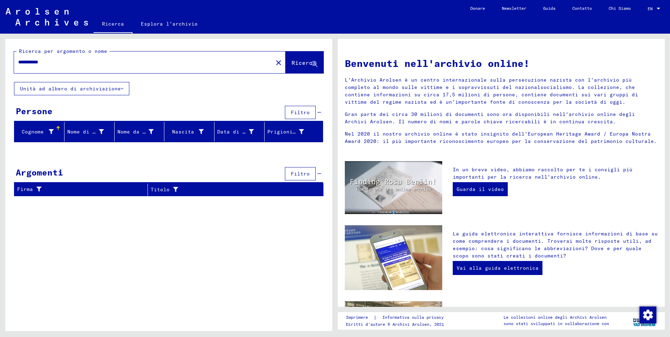
drag, startPoint x: 60, startPoint y: 61, endPoint x: -1, endPoint y: 47, distance: 62.4
click at [0, 47] on html "**********" at bounding box center [335, 168] width 670 height 337
click at [305, 63] on span "Ricerca" at bounding box center [303, 62] width 25 height 7
drag, startPoint x: 45, startPoint y: 60, endPoint x: 51, endPoint y: 50, distance: 12.0
click at [47, 59] on input "**********" at bounding box center [141, 61] width 246 height 7
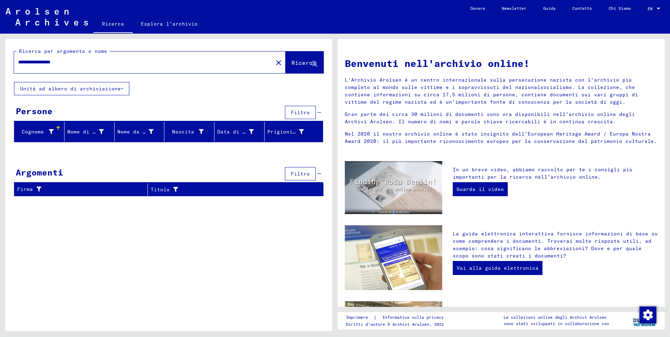
drag, startPoint x: 47, startPoint y: 60, endPoint x: 70, endPoint y: 60, distance: 23.1
click at [70, 60] on input "**********" at bounding box center [141, 61] width 246 height 7
click at [83, 61] on input "**********" at bounding box center [141, 61] width 246 height 7
click at [307, 65] on span "Ricerca" at bounding box center [303, 62] width 25 height 7
drag, startPoint x: 82, startPoint y: 63, endPoint x: 0, endPoint y: 33, distance: 87.4
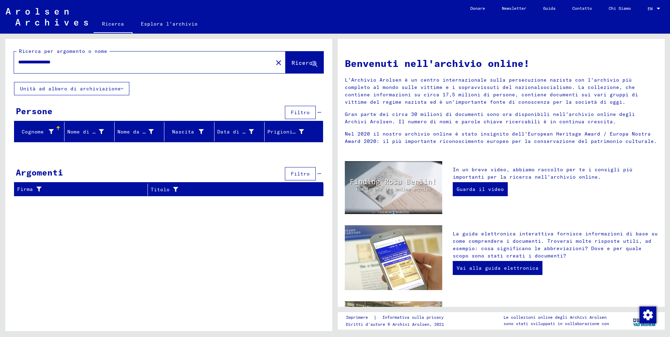
click at [0, 39] on html "**********" at bounding box center [335, 168] width 670 height 337
type input "******"
click at [309, 64] on span "Ricerca" at bounding box center [303, 62] width 25 height 7
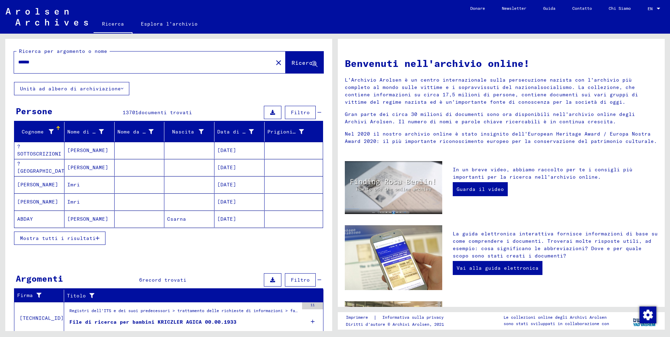
click at [97, 238] on icon "button" at bounding box center [98, 238] width 4 height 5
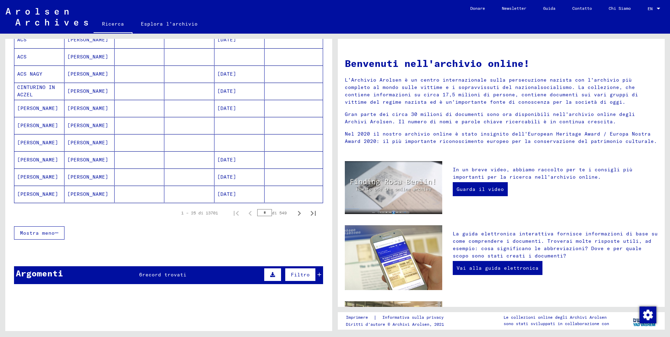
scroll to position [490, 0]
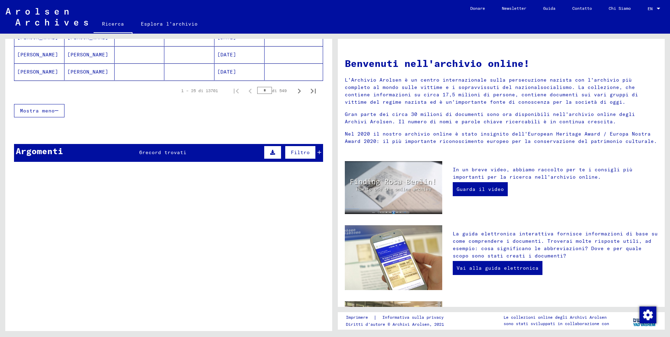
click at [317, 154] on icon at bounding box center [319, 152] width 4 height 5
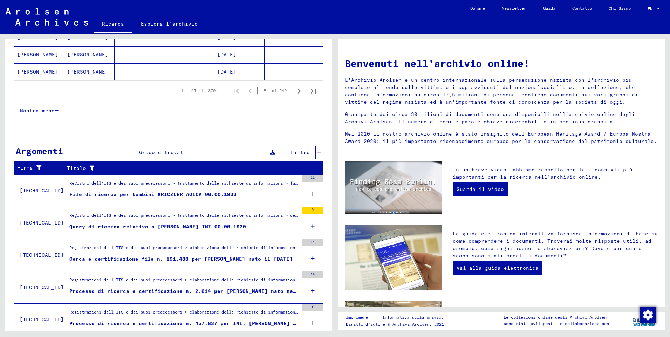
click at [286, 183] on div "Registri dell'ITS e dei suoi predecessori > trattamento delle richieste di info…" at bounding box center [183, 185] width 229 height 10
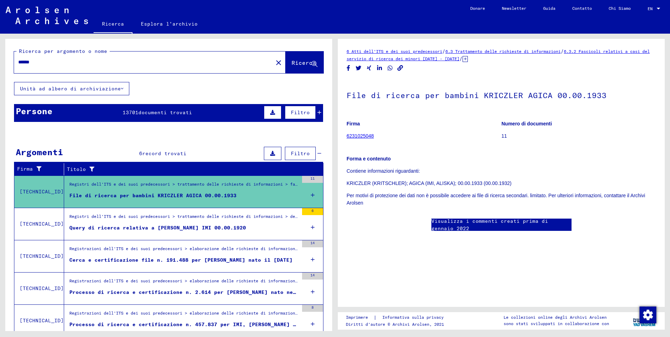
drag, startPoint x: 59, startPoint y: 64, endPoint x: 0, endPoint y: 42, distance: 62.8
click at [0, 46] on html "Suchen Archiv erkunden Spenden Newsletter Hilfe Kontakt Über Uns Ricerca Esplor…" at bounding box center [335, 168] width 670 height 337
drag, startPoint x: 67, startPoint y: 57, endPoint x: -1, endPoint y: 62, distance: 68.1
click at [0, 62] on html "Suchen Archiv erkunden Spenden Newsletter Hilfe Kontakt Über Uns Ricerca Esplor…" at bounding box center [335, 168] width 670 height 337
click at [0, 61] on html "Suchen Archiv erkunden Spenden Newsletter Hilfe Kontakt Über Uns Ricerca Esplor…" at bounding box center [335, 168] width 670 height 337
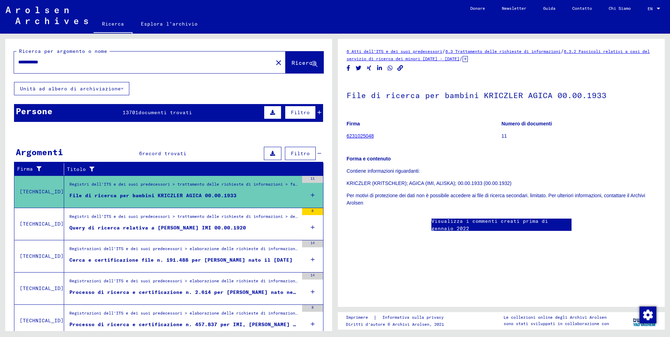
click at [313, 53] on button "Ricerca" at bounding box center [304, 62] width 38 height 22
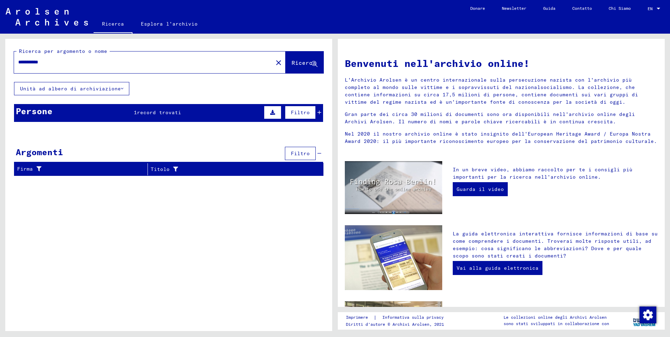
click at [316, 63] on icon at bounding box center [314, 64] width 6 height 6
click at [320, 113] on div "Persone 1 record trovati Filtro" at bounding box center [168, 113] width 309 height 18
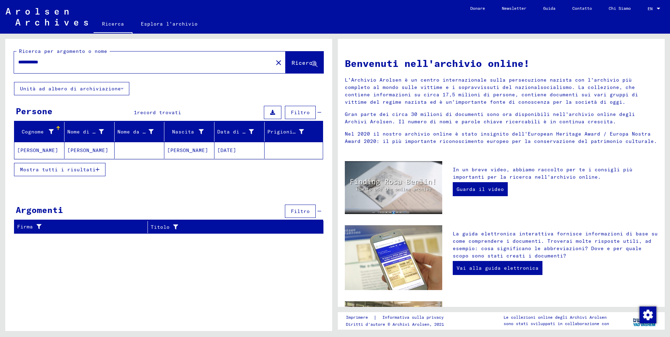
click at [38, 63] on input "**********" at bounding box center [141, 61] width 246 height 7
click at [37, 63] on input "**********" at bounding box center [141, 61] width 246 height 7
click at [33, 63] on input "**********" at bounding box center [141, 61] width 246 height 7
click at [39, 62] on input "**********" at bounding box center [141, 61] width 246 height 7
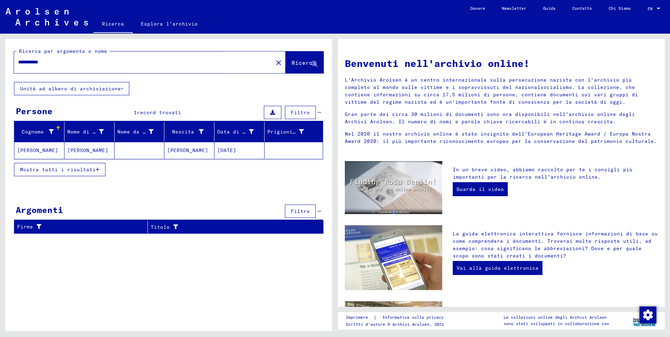
click at [286, 68] on button "Ricerca" at bounding box center [304, 62] width 38 height 22
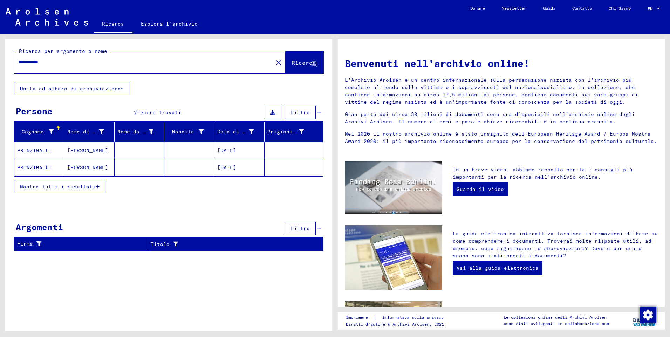
click at [35, 152] on mat-cell "PRINZIGALLI" at bounding box center [39, 150] width 50 height 17
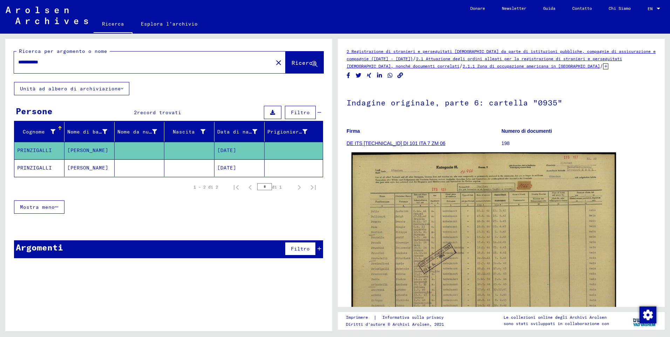
click at [436, 210] on img at bounding box center [483, 245] width 264 height 187
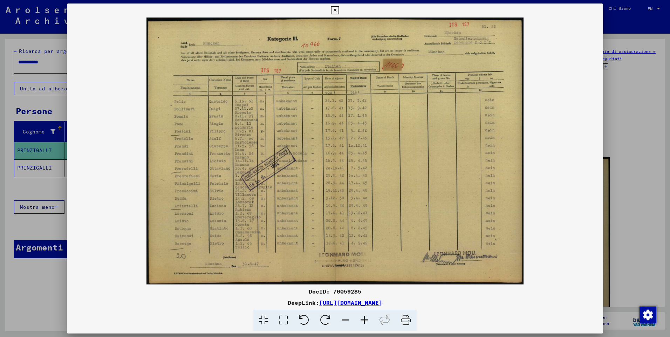
click at [363, 320] on icon at bounding box center [364, 320] width 19 height 21
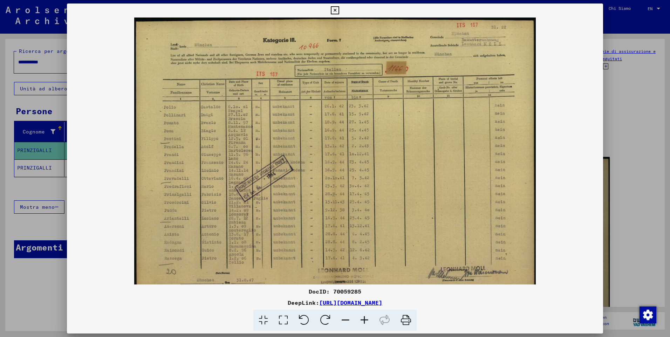
click at [363, 320] on icon at bounding box center [364, 320] width 19 height 21
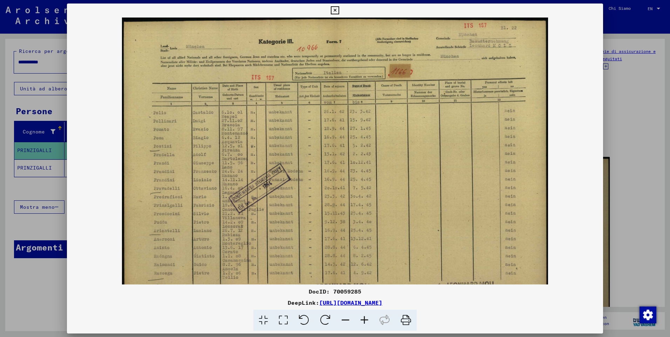
click at [363, 320] on icon at bounding box center [364, 320] width 19 height 21
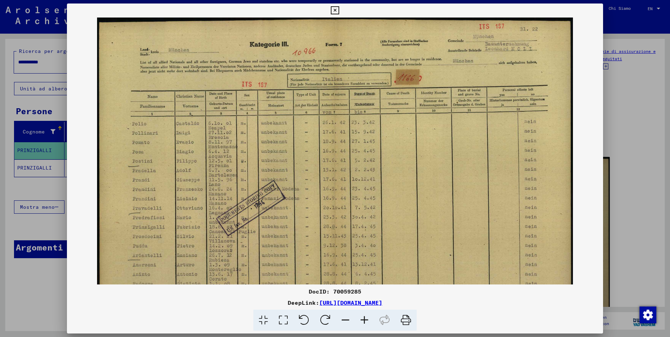
click at [363, 320] on icon at bounding box center [364, 320] width 19 height 21
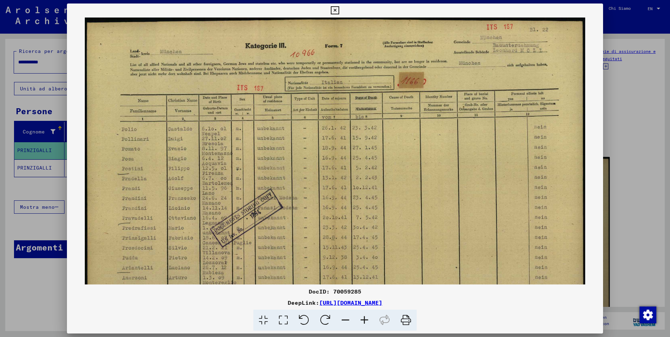
click at [363, 320] on icon at bounding box center [364, 320] width 19 height 21
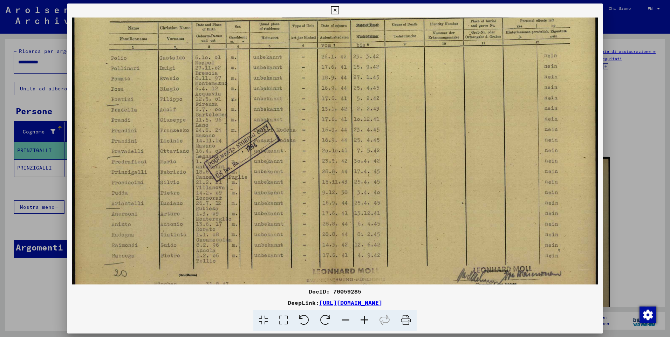
scroll to position [105, 0]
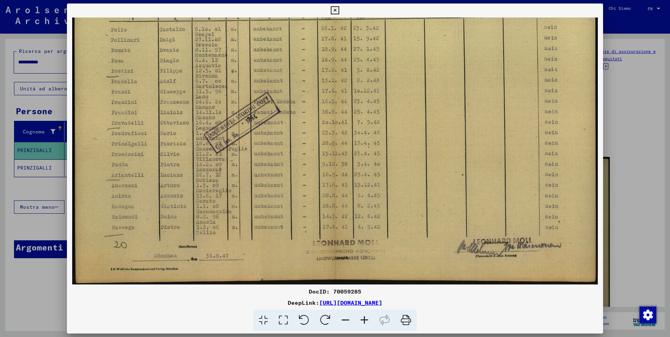
drag, startPoint x: 309, startPoint y: 217, endPoint x: 336, endPoint y: 42, distance: 177.8
click at [335, 42] on img at bounding box center [334, 98] width 525 height 372
click at [332, 8] on icon at bounding box center [335, 10] width 8 height 8
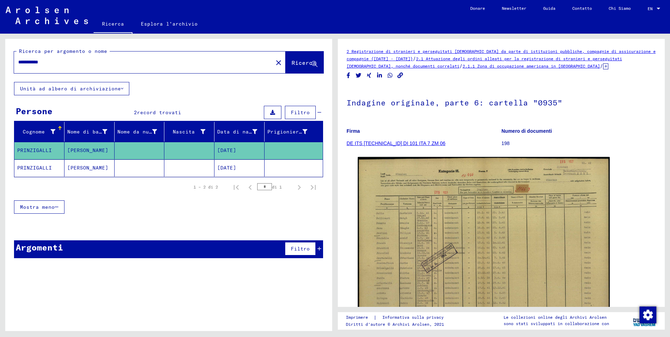
drag, startPoint x: 70, startPoint y: 61, endPoint x: -1, endPoint y: 67, distance: 71.7
click at [0, 67] on html "**********" at bounding box center [335, 168] width 670 height 337
click at [303, 64] on span "Ricerca" at bounding box center [303, 62] width 25 height 7
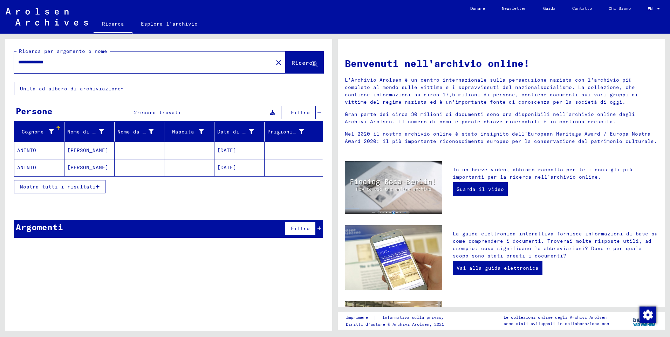
click at [30, 151] on mat-cell "ANINTO" at bounding box center [39, 150] width 50 height 17
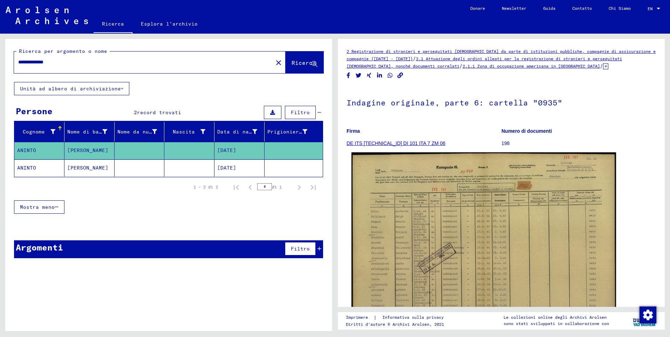
click at [490, 185] on img at bounding box center [483, 245] width 264 height 187
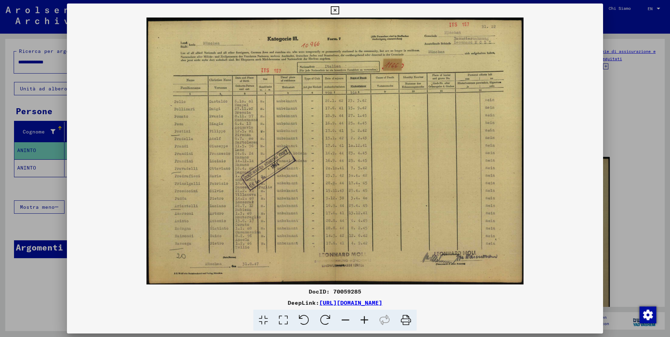
click at [366, 320] on icon at bounding box center [364, 320] width 19 height 21
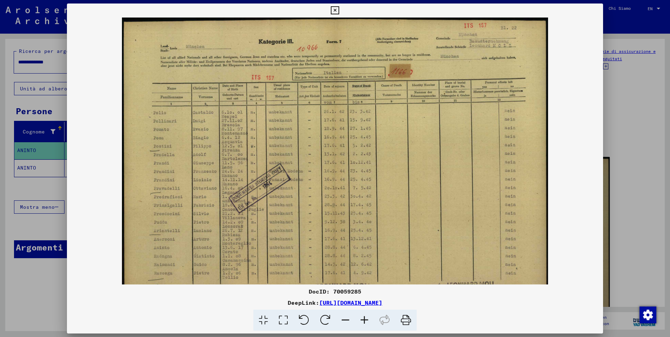
click at [366, 320] on icon at bounding box center [364, 320] width 19 height 21
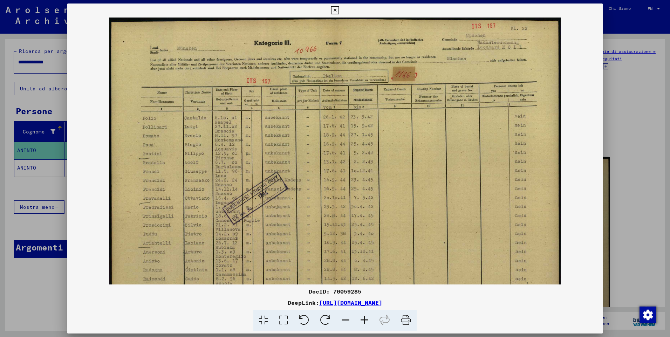
click at [336, 10] on icon at bounding box center [335, 10] width 8 height 8
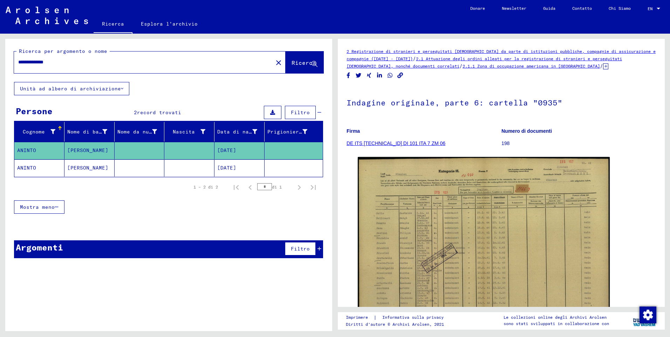
click at [28, 167] on mat-cell "ANINTO" at bounding box center [39, 167] width 50 height 17
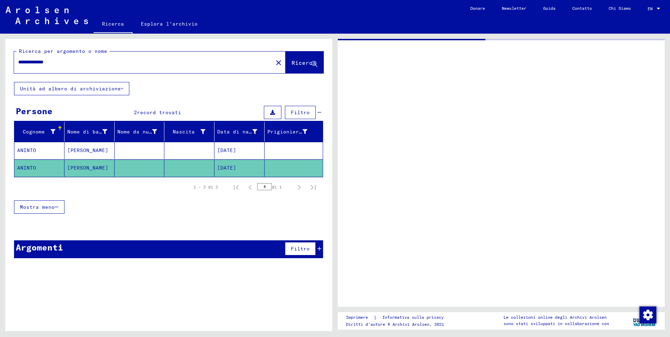
click at [28, 167] on mat-cell "ANINTO" at bounding box center [39, 167] width 50 height 17
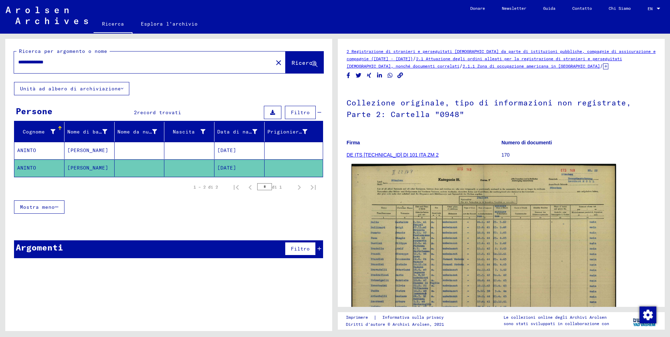
click at [410, 216] on img at bounding box center [483, 258] width 264 height 188
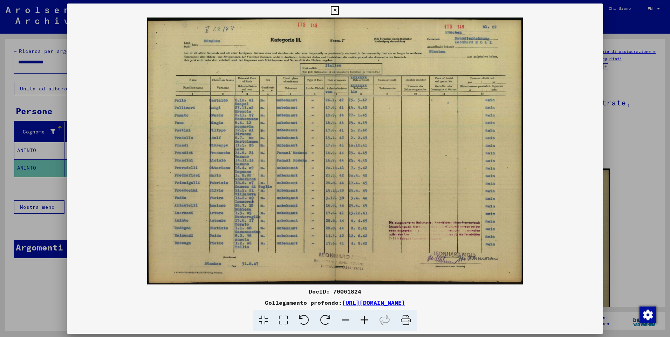
click at [408, 216] on img at bounding box center [335, 151] width 536 height 267
click at [335, 11] on icon at bounding box center [335, 10] width 8 height 8
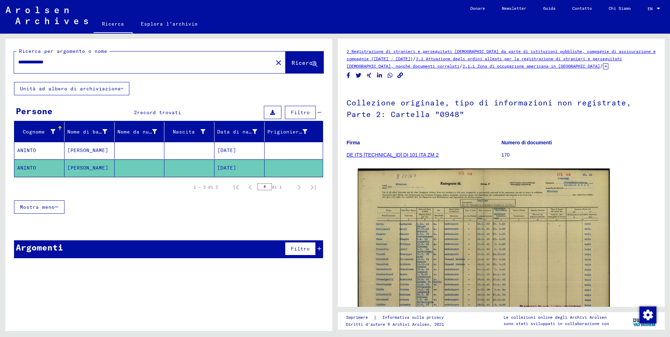
click at [319, 250] on icon at bounding box center [319, 248] width 4 height 5
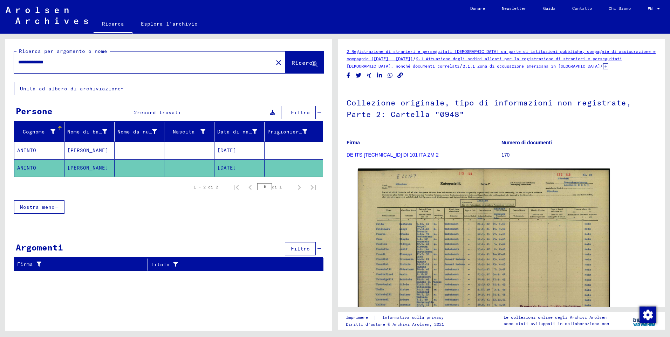
drag, startPoint x: 70, startPoint y: 60, endPoint x: 0, endPoint y: 54, distance: 69.9
click at [0, 54] on html "**********" at bounding box center [335, 168] width 670 height 337
click at [302, 59] on button "Ricerca" at bounding box center [304, 62] width 38 height 22
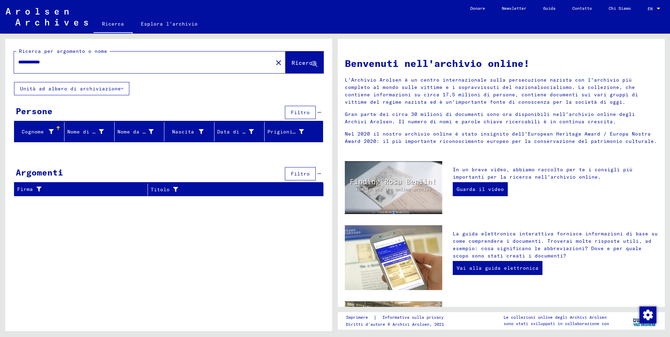
click at [33, 63] on input "**********" at bounding box center [141, 61] width 246 height 7
click at [297, 66] on span "Ricerca" at bounding box center [303, 62] width 25 height 7
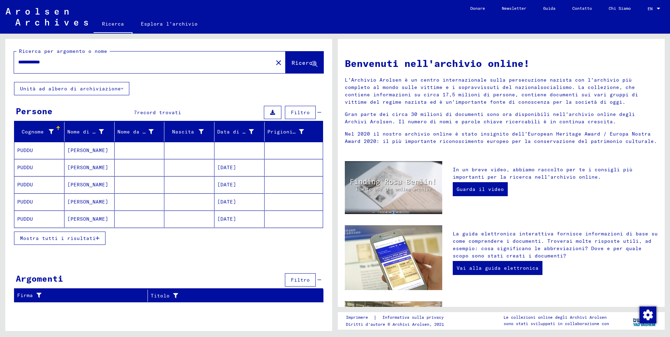
click at [21, 151] on mat-cell "PUDDU" at bounding box center [39, 150] width 50 height 17
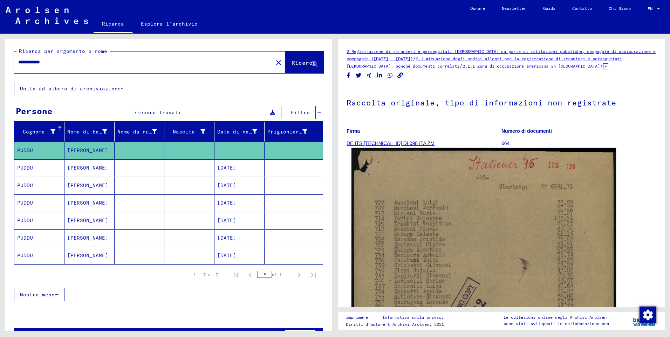
click at [494, 233] on img at bounding box center [483, 334] width 264 height 372
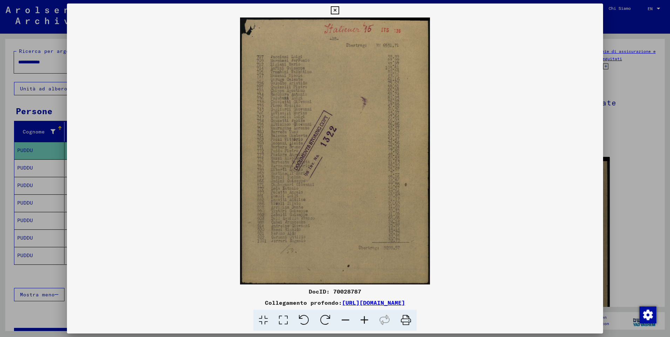
click at [368, 321] on icon at bounding box center [364, 320] width 19 height 21
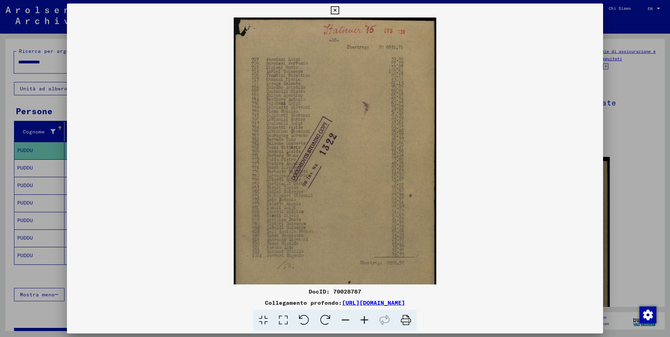
click at [368, 321] on icon at bounding box center [364, 320] width 19 height 21
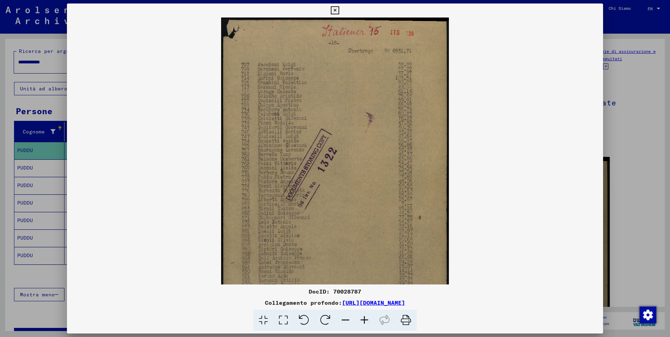
click at [368, 321] on icon at bounding box center [364, 320] width 19 height 21
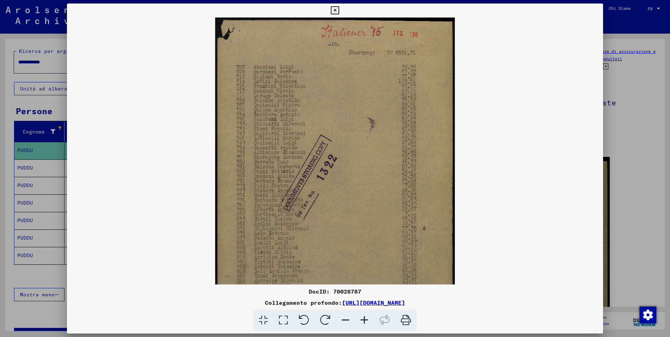
click at [368, 321] on icon at bounding box center [364, 320] width 19 height 21
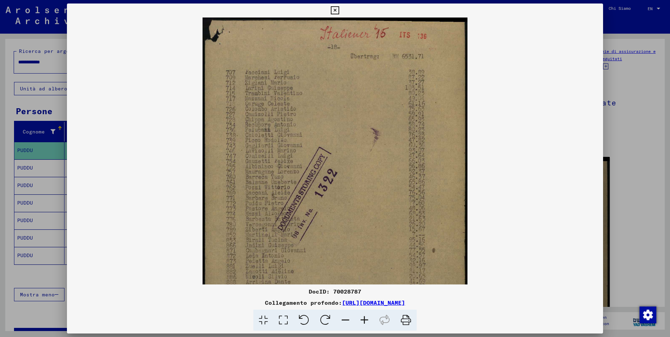
click at [368, 321] on icon at bounding box center [364, 320] width 19 height 21
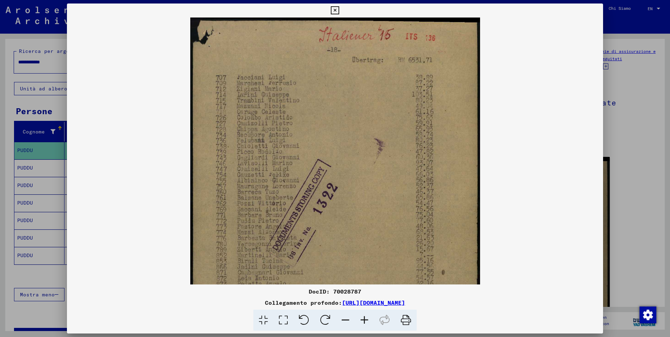
click at [368, 321] on icon at bounding box center [364, 320] width 19 height 21
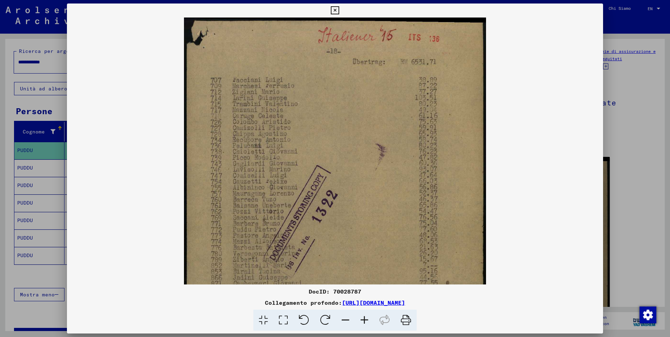
click at [368, 321] on icon at bounding box center [364, 320] width 19 height 21
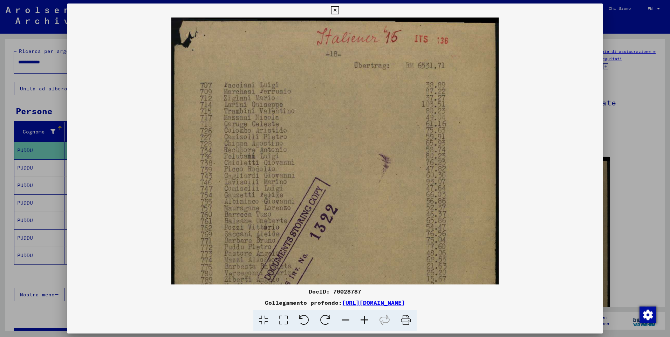
click at [368, 321] on icon at bounding box center [364, 320] width 19 height 21
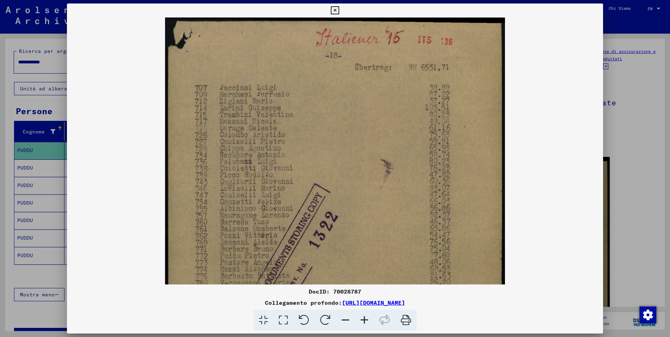
click at [368, 321] on icon at bounding box center [364, 320] width 19 height 21
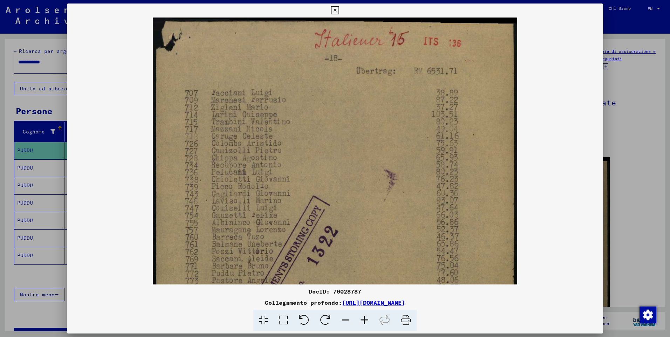
click at [368, 321] on icon at bounding box center [364, 320] width 19 height 21
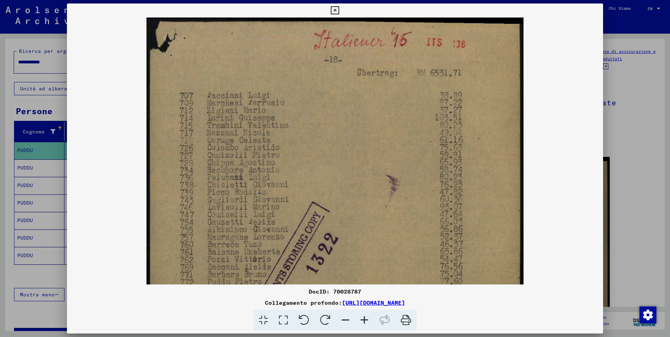
drag, startPoint x: 389, startPoint y: 266, endPoint x: 403, endPoint y: 254, distance: 18.2
click at [403, 254] on img at bounding box center [334, 282] width 377 height 529
click at [336, 8] on icon at bounding box center [335, 10] width 8 height 8
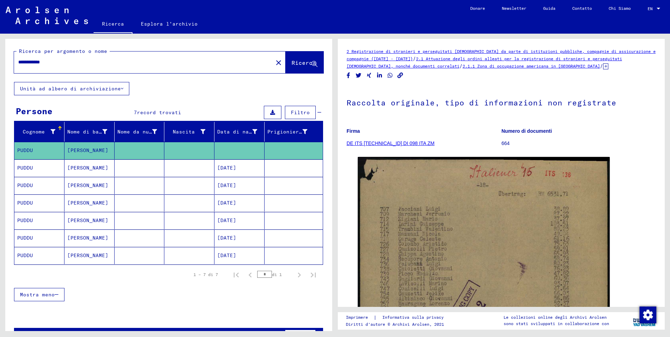
click at [28, 169] on mat-cell "PUDDU" at bounding box center [39, 167] width 50 height 17
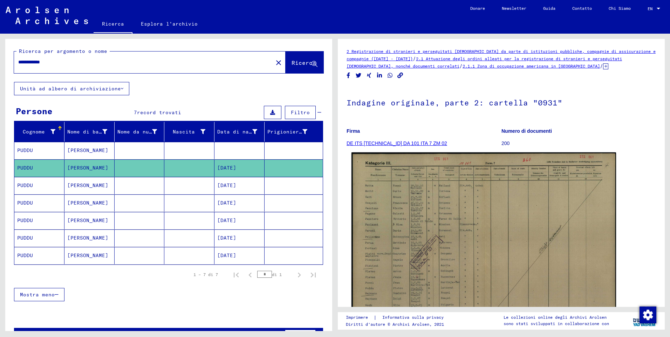
click at [499, 259] on img at bounding box center [483, 245] width 264 height 186
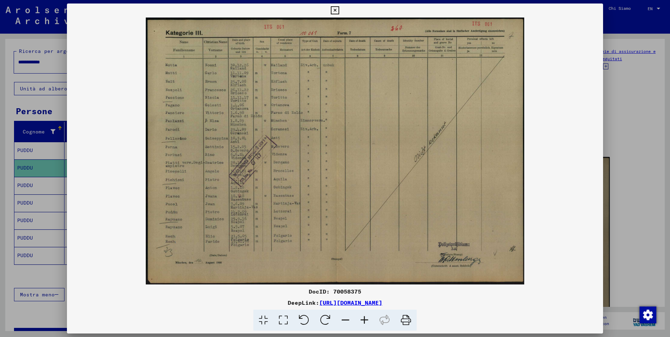
click at [363, 324] on icon at bounding box center [364, 320] width 19 height 21
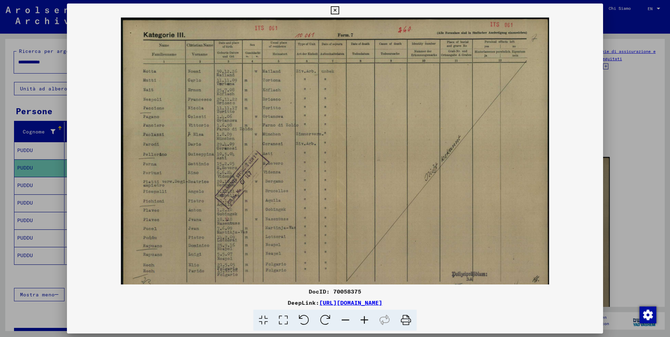
click at [363, 324] on icon at bounding box center [364, 320] width 19 height 21
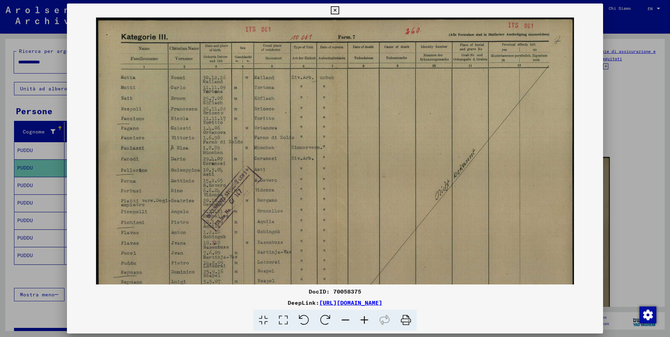
click at [363, 324] on icon at bounding box center [364, 320] width 19 height 21
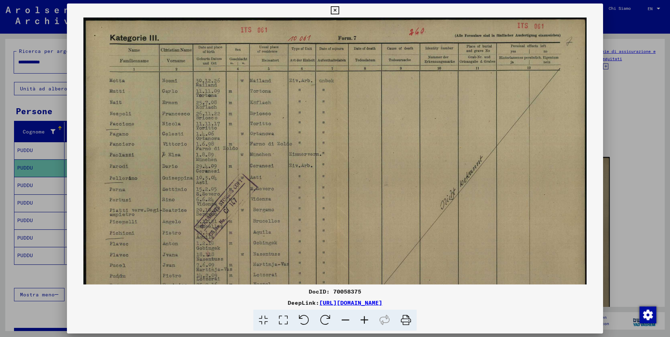
click at [363, 324] on icon at bounding box center [364, 320] width 19 height 21
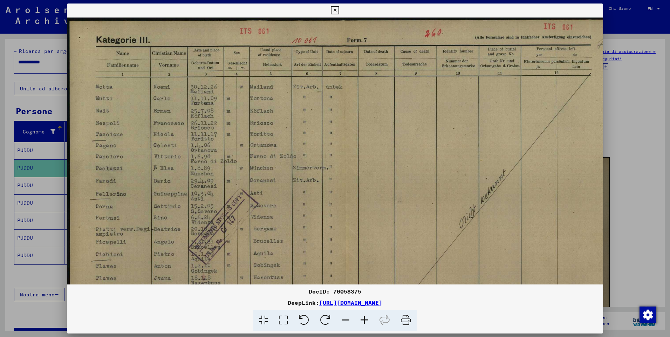
click at [363, 325] on icon at bounding box center [364, 320] width 19 height 21
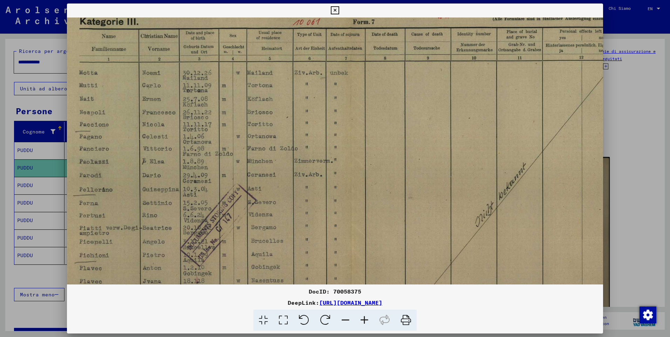
scroll to position [19, 19]
drag, startPoint x: 421, startPoint y: 193, endPoint x: 444, endPoint y: 165, distance: 36.4
click at [444, 165] on img at bounding box center [349, 210] width 602 height 424
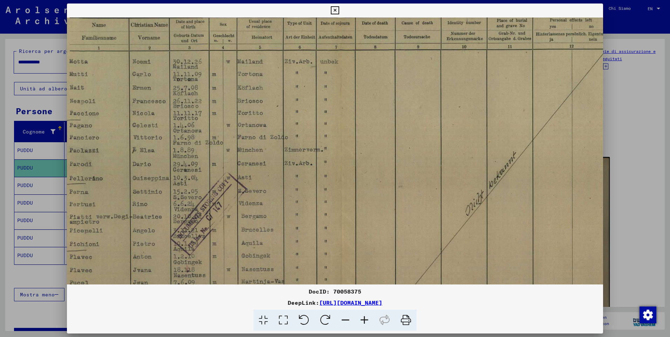
scroll to position [25, 30]
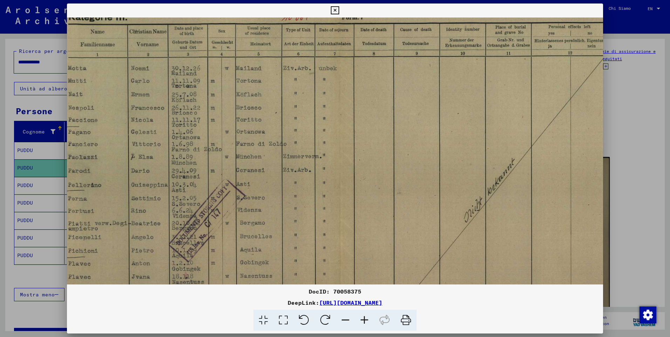
drag, startPoint x: 233, startPoint y: 241, endPoint x: 222, endPoint y: 241, distance: 10.9
click at [222, 241] on img at bounding box center [338, 205] width 602 height 424
click at [336, 11] on icon at bounding box center [335, 10] width 8 height 8
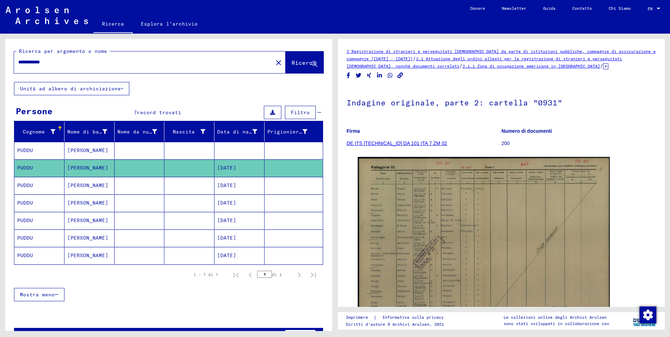
click at [20, 188] on mat-cell "PUDDU" at bounding box center [39, 185] width 50 height 17
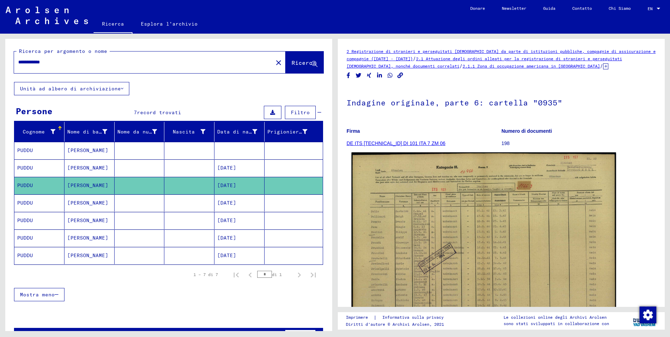
click at [425, 248] on img at bounding box center [483, 245] width 264 height 187
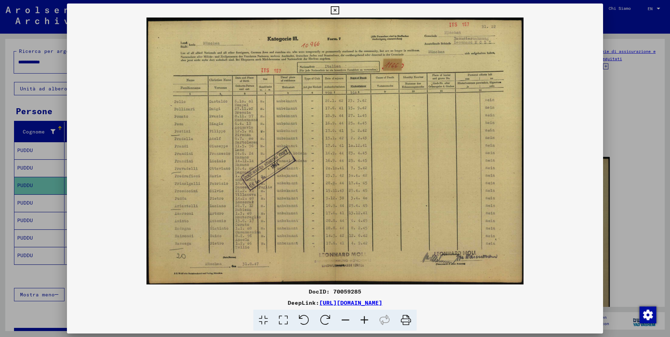
click at [364, 322] on icon at bounding box center [364, 320] width 19 height 21
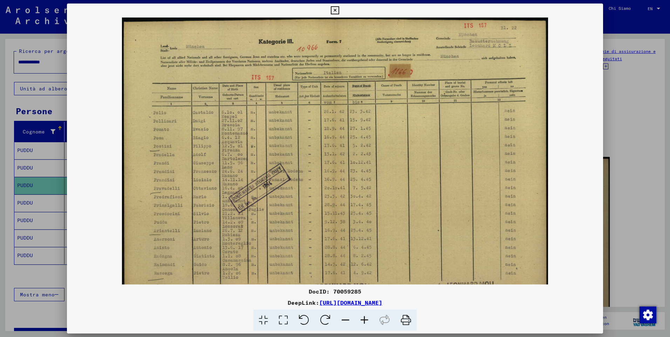
click at [364, 322] on icon at bounding box center [364, 320] width 19 height 21
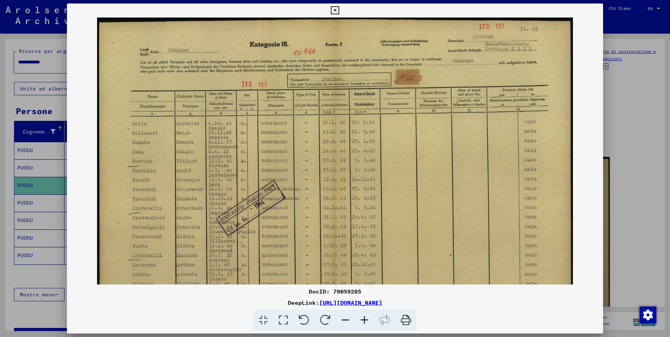
click at [364, 322] on icon at bounding box center [364, 320] width 19 height 21
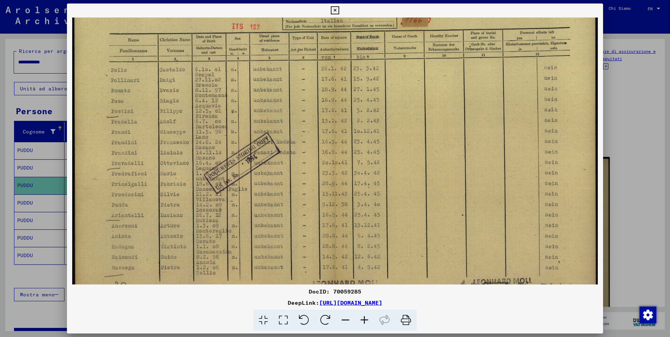
scroll to position [79, 0]
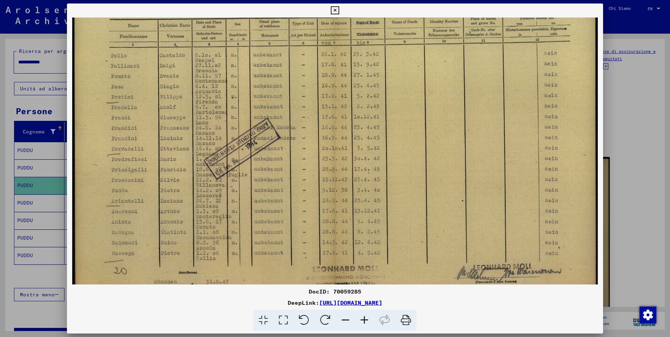
drag, startPoint x: 461, startPoint y: 237, endPoint x: 532, endPoint y: 183, distance: 89.2
click at [532, 183] on img at bounding box center [334, 124] width 525 height 372
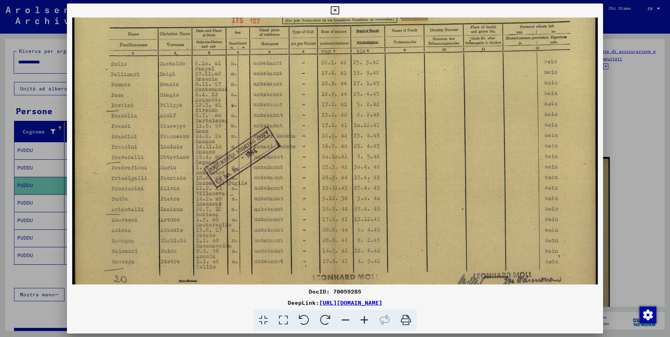
scroll to position [69, 0]
drag, startPoint x: 383, startPoint y: 132, endPoint x: 385, endPoint y: 141, distance: 10.0
click at [385, 141] on img at bounding box center [334, 134] width 525 height 372
click at [334, 12] on icon at bounding box center [335, 10] width 8 height 8
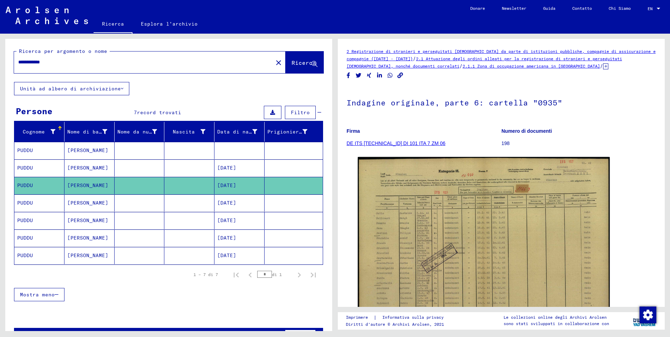
click at [27, 203] on mat-cell "PUDDU" at bounding box center [39, 202] width 50 height 17
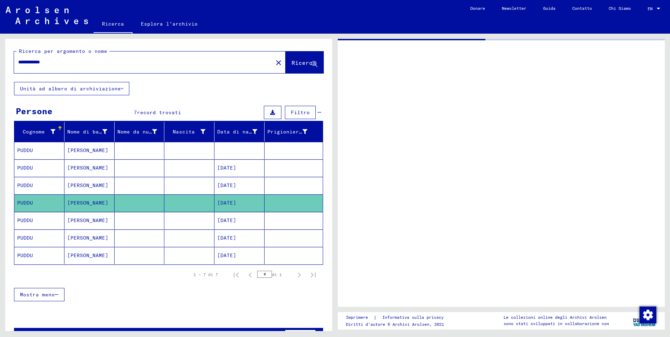
click at [27, 203] on mat-cell "PUDDU" at bounding box center [39, 202] width 50 height 17
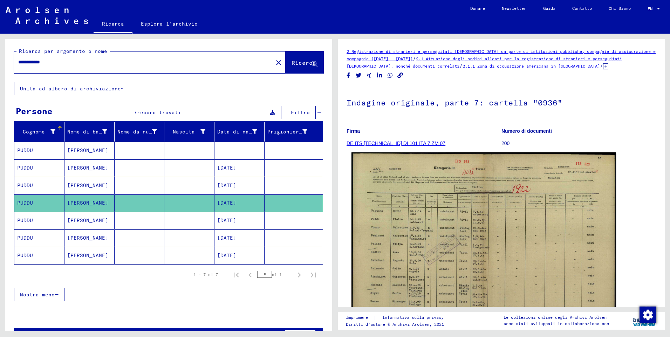
click at [439, 236] on img at bounding box center [483, 246] width 264 height 188
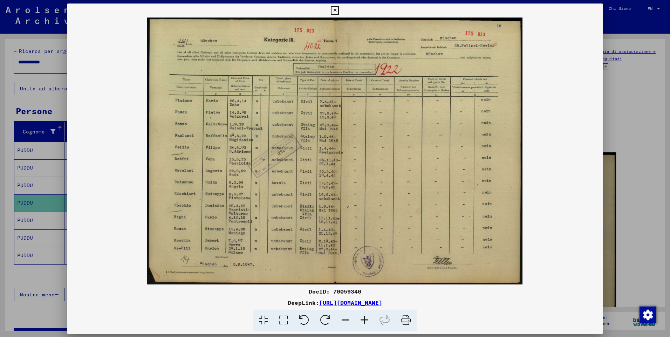
click at [439, 236] on img at bounding box center [335, 151] width 536 height 267
click at [368, 318] on icon at bounding box center [364, 320] width 19 height 21
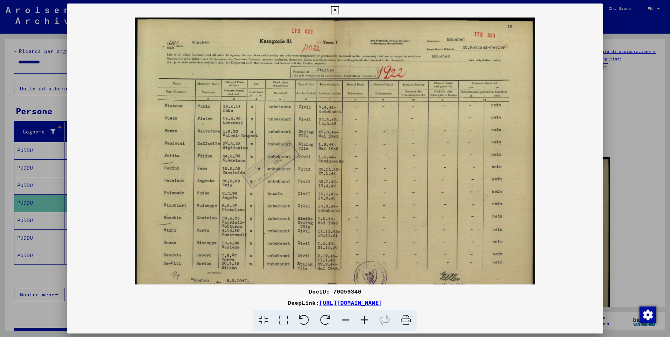
click at [368, 318] on icon at bounding box center [364, 320] width 19 height 21
click at [367, 318] on icon at bounding box center [364, 320] width 19 height 21
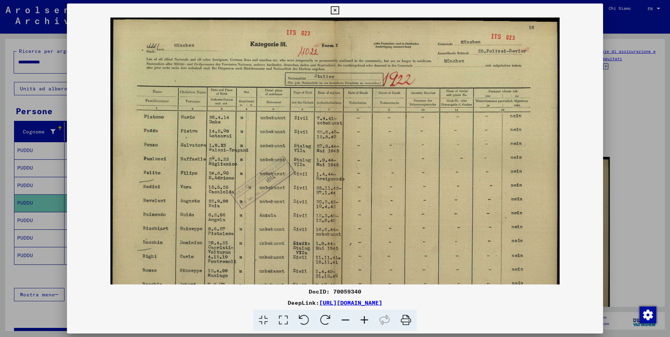
click at [367, 318] on icon at bounding box center [364, 320] width 19 height 21
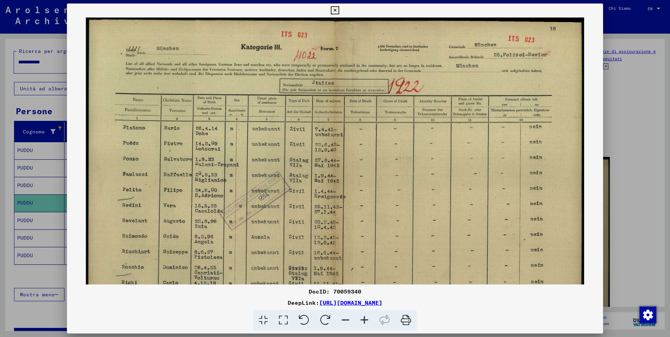
click at [367, 318] on icon at bounding box center [364, 320] width 19 height 21
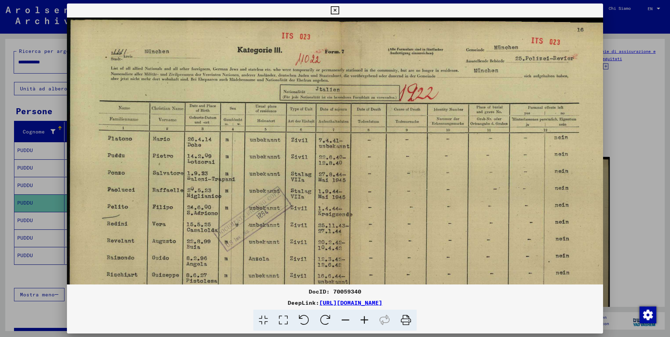
click at [367, 318] on icon at bounding box center [364, 320] width 19 height 21
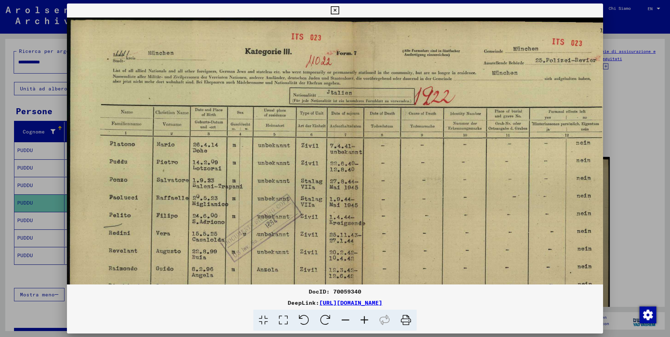
click at [367, 318] on icon at bounding box center [364, 320] width 19 height 21
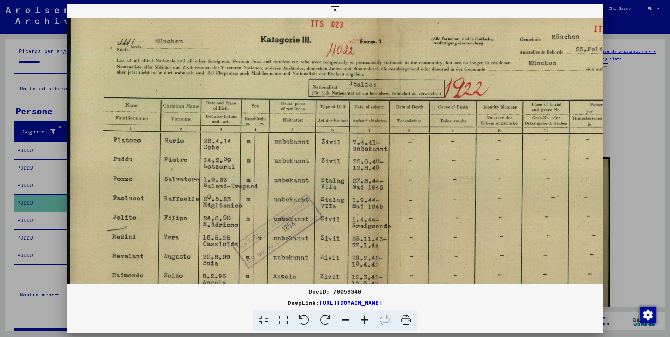
scroll to position [15, 0]
drag, startPoint x: 519, startPoint y: 217, endPoint x: 568, endPoint y: 249, distance: 57.7
click at [568, 249] on img at bounding box center [377, 223] width 621 height 442
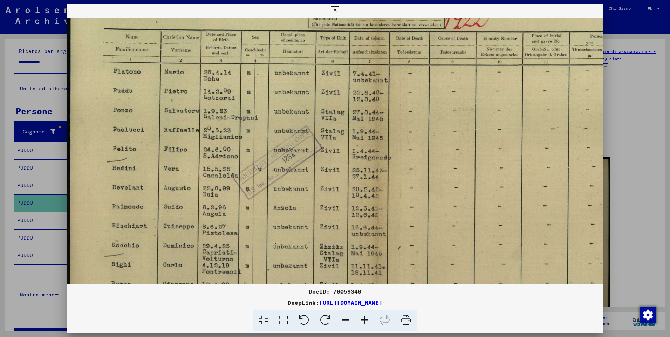
scroll to position [83, 0]
drag, startPoint x: 471, startPoint y: 268, endPoint x: 505, endPoint y: 200, distance: 76.1
click at [505, 200] on img at bounding box center [377, 156] width 621 height 442
click at [335, 9] on icon at bounding box center [335, 10] width 8 height 8
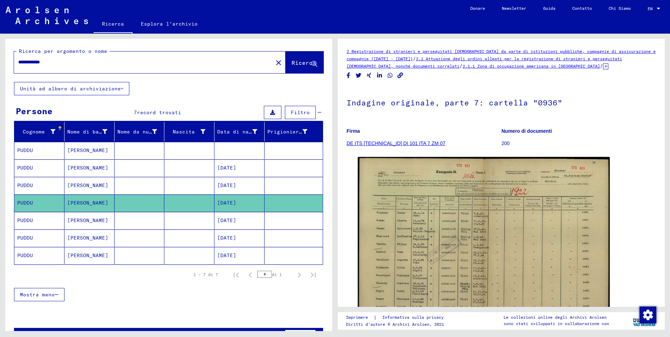
click at [27, 222] on mat-cell "PUDDU" at bounding box center [39, 220] width 50 height 17
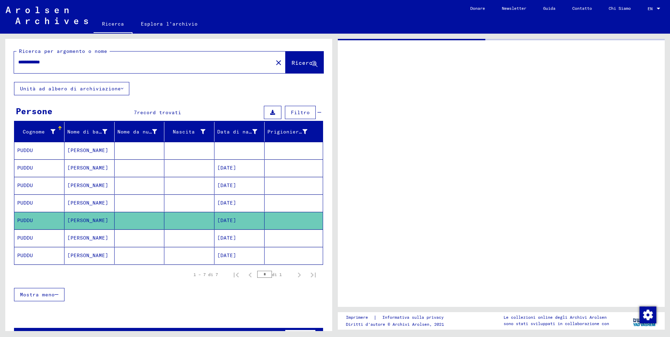
click at [27, 222] on mat-cell "PUDDU" at bounding box center [39, 220] width 50 height 17
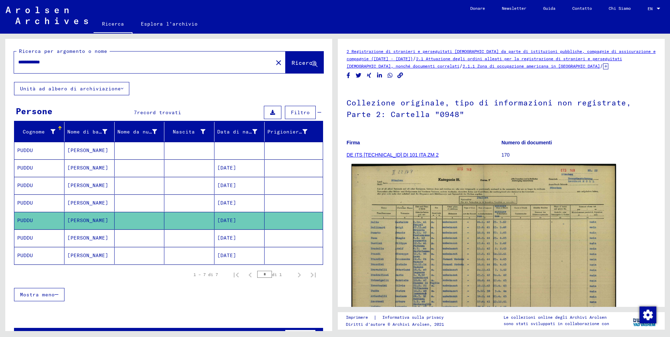
click at [531, 243] on img at bounding box center [483, 258] width 264 height 188
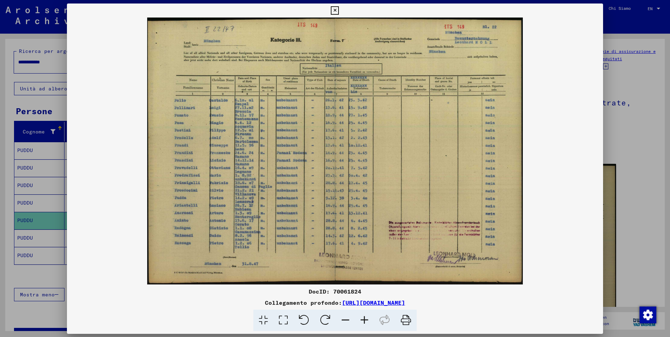
click at [531, 243] on img at bounding box center [335, 151] width 536 height 267
click at [365, 319] on icon at bounding box center [364, 320] width 19 height 21
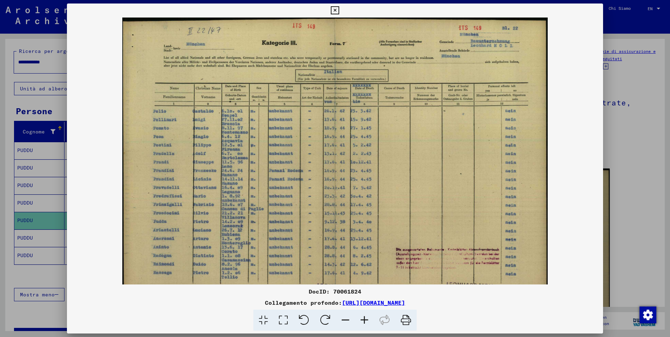
click at [365, 319] on icon at bounding box center [364, 320] width 19 height 21
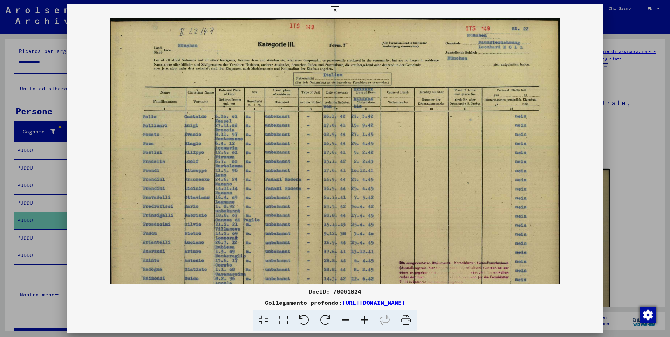
click at [365, 319] on icon at bounding box center [364, 320] width 19 height 21
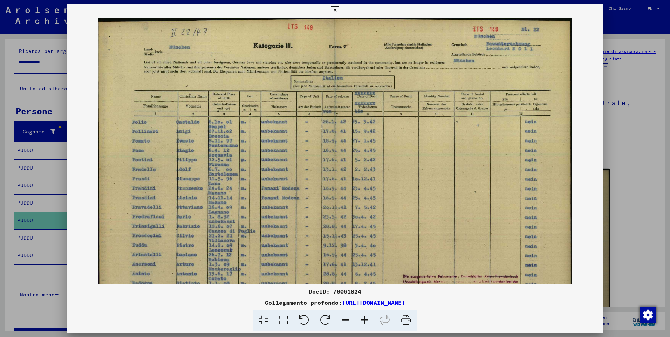
click at [365, 319] on icon at bounding box center [364, 320] width 19 height 21
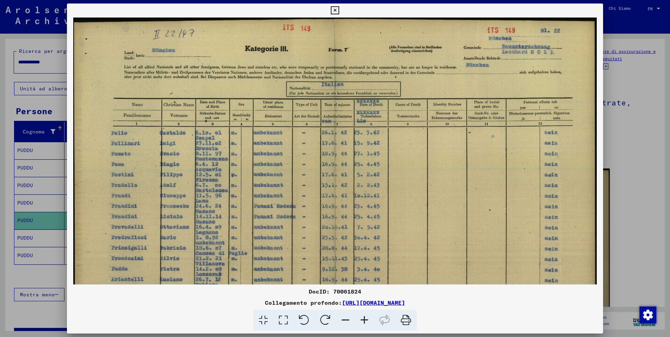
click at [337, 9] on icon at bounding box center [335, 10] width 8 height 8
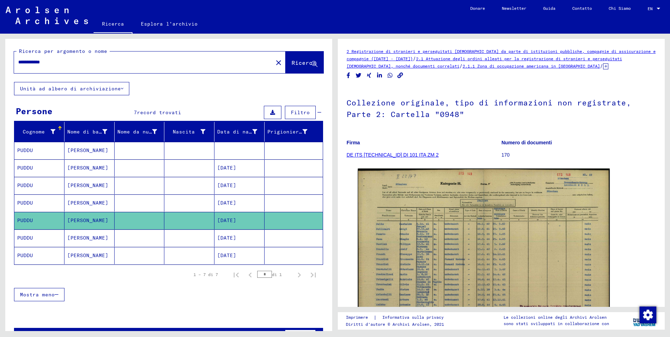
click at [28, 239] on mat-cell "PUDDU" at bounding box center [39, 237] width 50 height 17
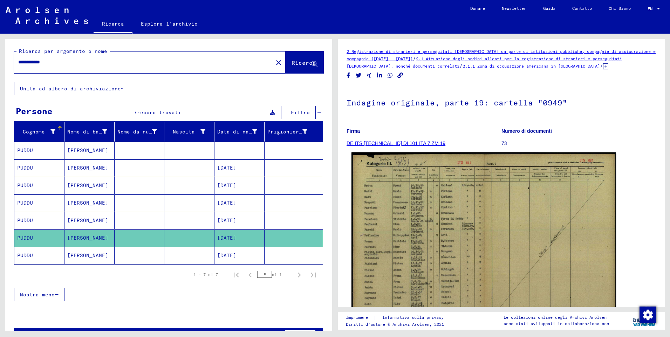
click at [527, 259] on img at bounding box center [483, 246] width 264 height 189
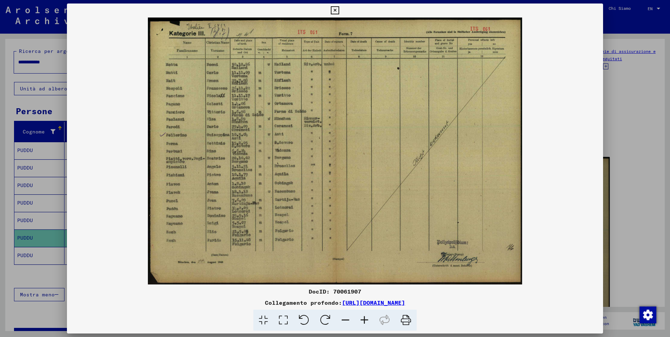
click at [364, 320] on icon at bounding box center [364, 320] width 19 height 21
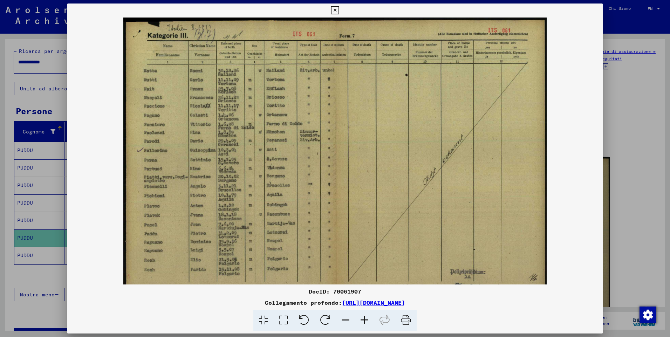
click at [364, 320] on icon at bounding box center [364, 320] width 19 height 21
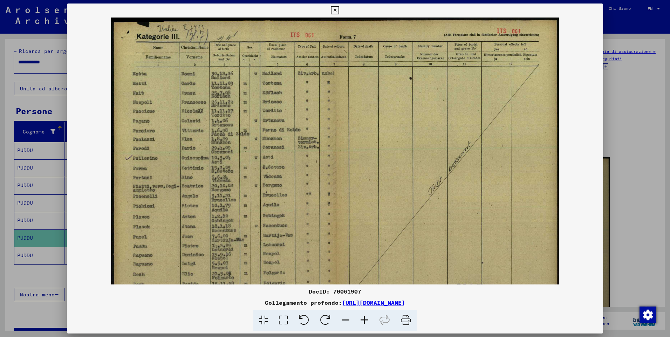
click at [364, 320] on icon at bounding box center [364, 320] width 19 height 21
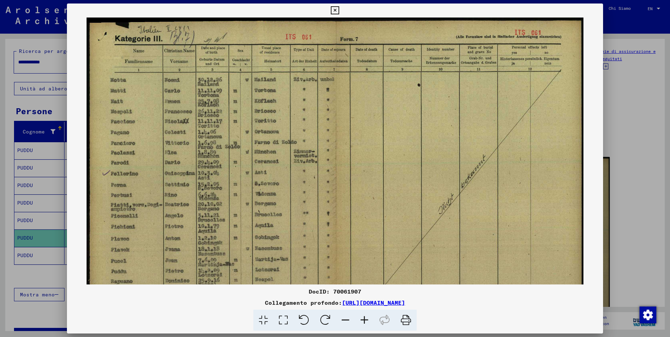
click at [364, 320] on icon at bounding box center [364, 320] width 19 height 21
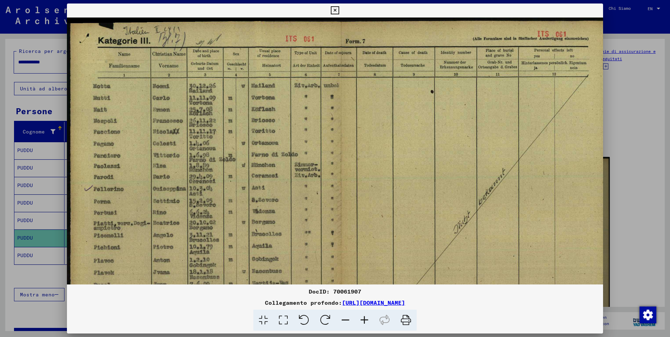
click at [364, 320] on icon at bounding box center [364, 320] width 19 height 21
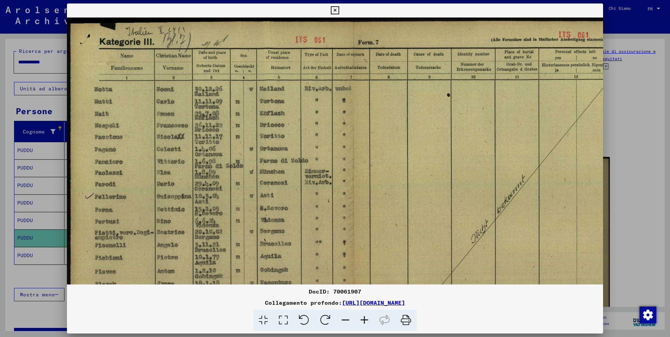
drag, startPoint x: 509, startPoint y: 172, endPoint x: 533, endPoint y: 213, distance: 47.9
click at [533, 213] on img at bounding box center [352, 221] width 570 height 407
click at [335, 11] on icon at bounding box center [335, 10] width 8 height 8
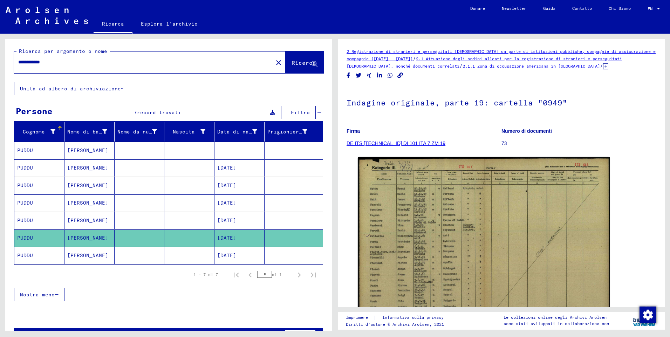
click at [29, 256] on mat-cell "PUDDU" at bounding box center [39, 255] width 50 height 17
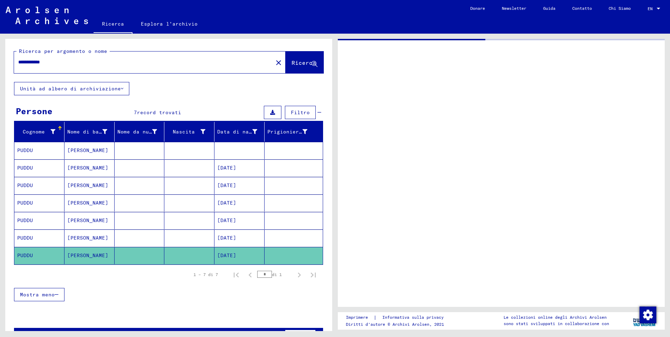
click at [30, 256] on mat-cell "PUDDU" at bounding box center [39, 255] width 50 height 17
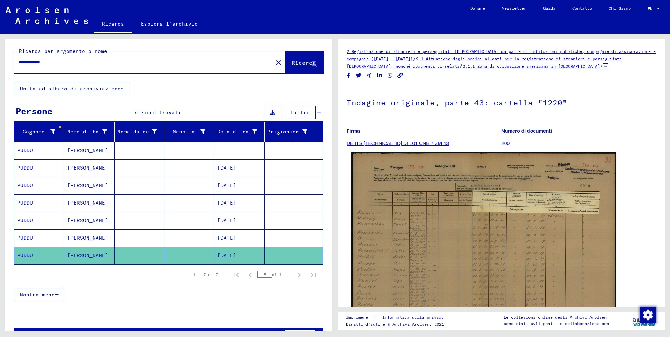
click at [504, 224] on img at bounding box center [483, 245] width 264 height 187
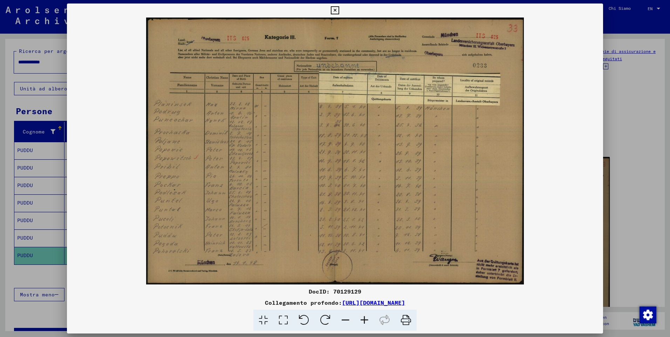
click at [367, 320] on icon at bounding box center [364, 320] width 19 height 21
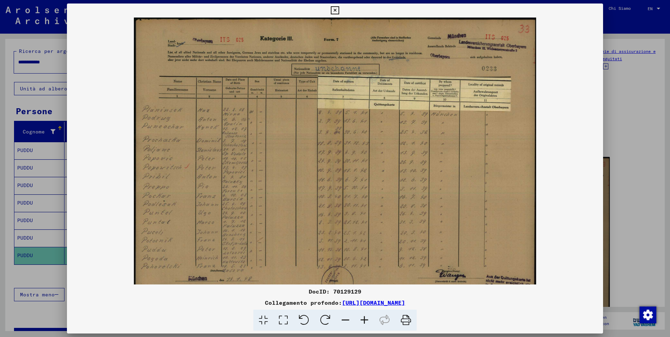
click at [367, 320] on icon at bounding box center [364, 320] width 19 height 21
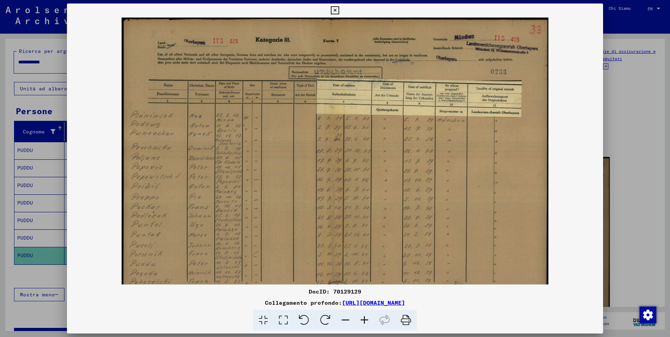
click at [367, 320] on icon at bounding box center [364, 320] width 19 height 21
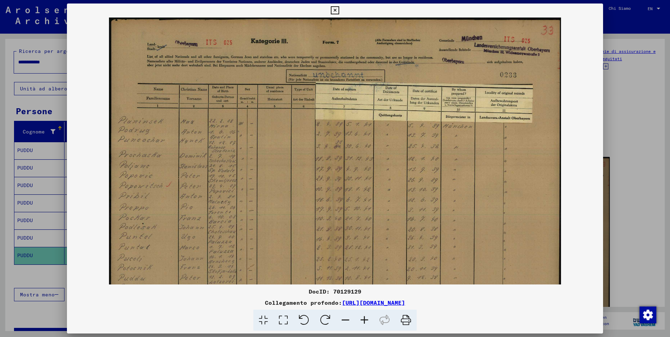
click at [367, 320] on icon at bounding box center [364, 320] width 19 height 21
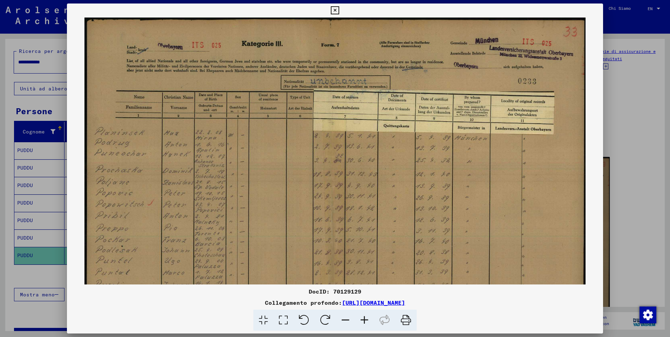
click at [367, 320] on icon at bounding box center [364, 320] width 19 height 21
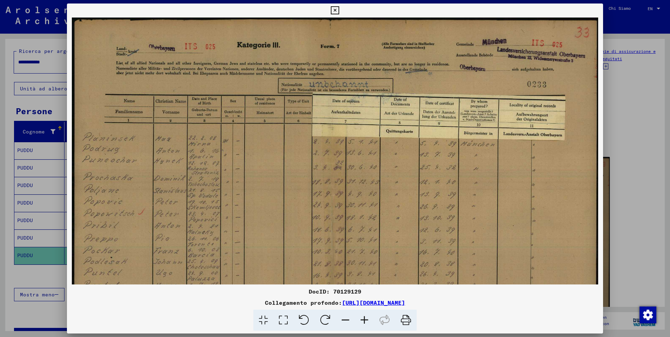
click at [367, 320] on icon at bounding box center [364, 320] width 19 height 21
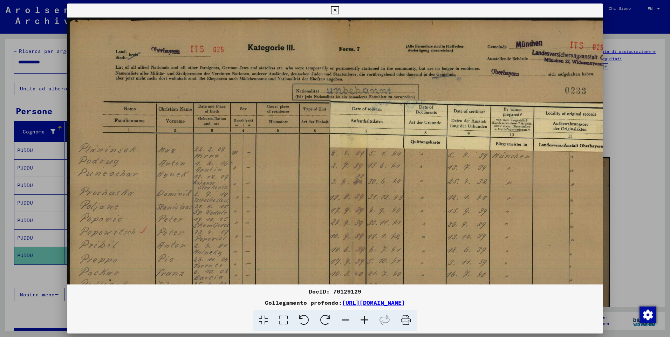
click at [367, 320] on icon at bounding box center [364, 320] width 19 height 21
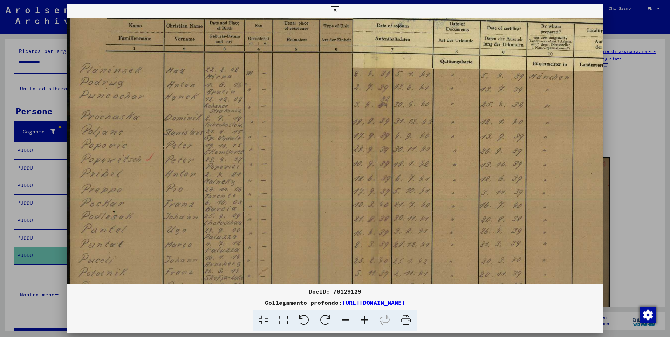
scroll to position [96, 0]
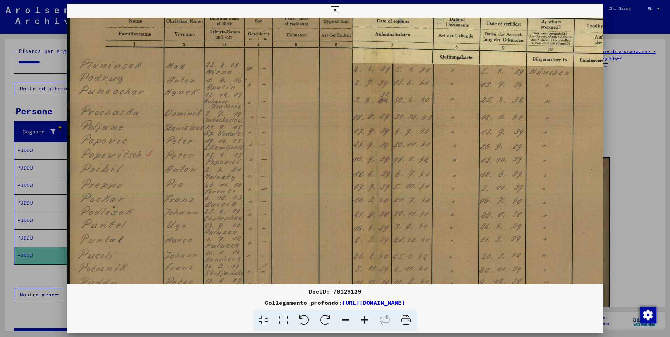
drag, startPoint x: 466, startPoint y: 239, endPoint x: 472, endPoint y: 144, distance: 95.1
click at [472, 144] on img at bounding box center [379, 143] width 625 height 442
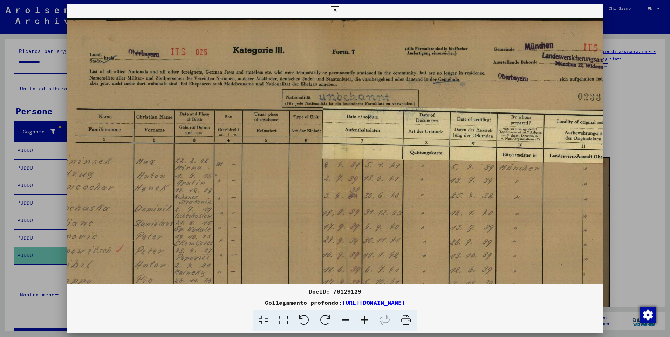
scroll to position [0, 29]
drag, startPoint x: 376, startPoint y: 223, endPoint x: 302, endPoint y: 248, distance: 77.7
click at [297, 282] on img at bounding box center [350, 239] width 625 height 442
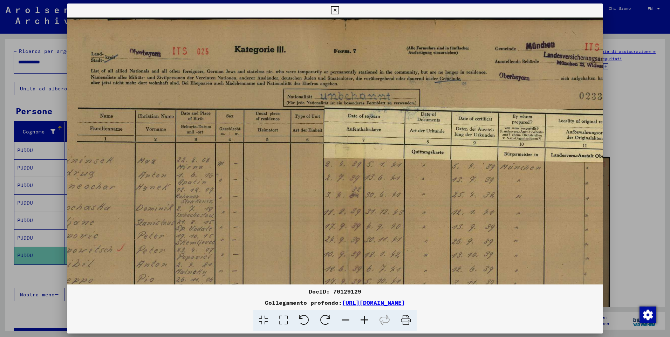
click at [333, 11] on icon at bounding box center [335, 10] width 8 height 8
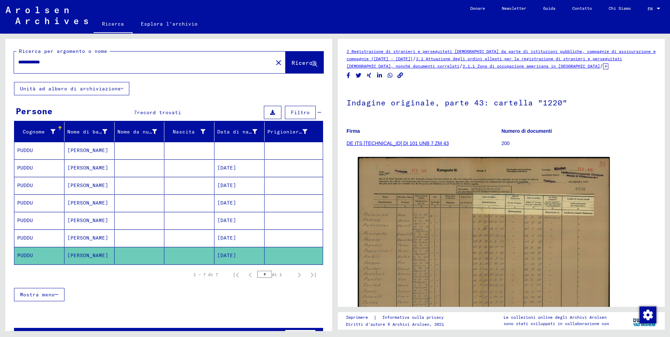
drag, startPoint x: 81, startPoint y: 63, endPoint x: 0, endPoint y: 49, distance: 82.1
click at [0, 56] on html "**********" at bounding box center [335, 168] width 670 height 337
type input "*******"
click at [296, 63] on span "Ricerca" at bounding box center [303, 62] width 25 height 7
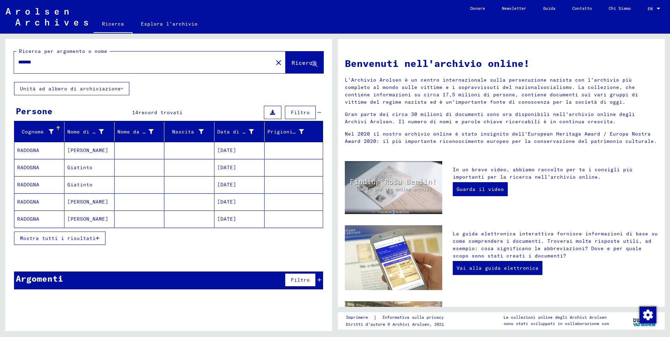
click at [32, 151] on mat-cell "RADOGNA" at bounding box center [39, 150] width 50 height 17
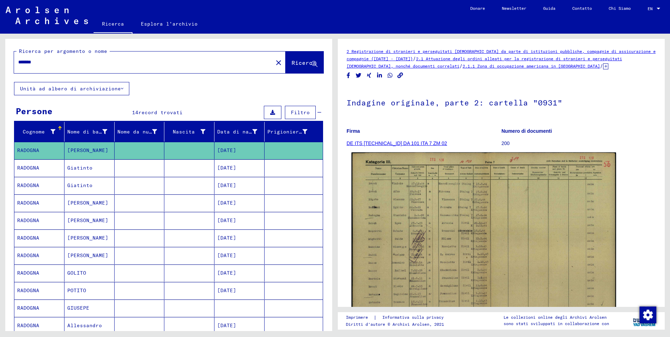
click at [415, 274] on img at bounding box center [483, 245] width 264 height 186
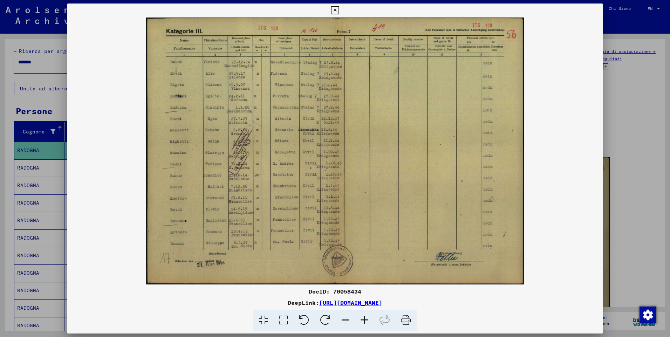
click at [366, 321] on icon at bounding box center [364, 320] width 19 height 21
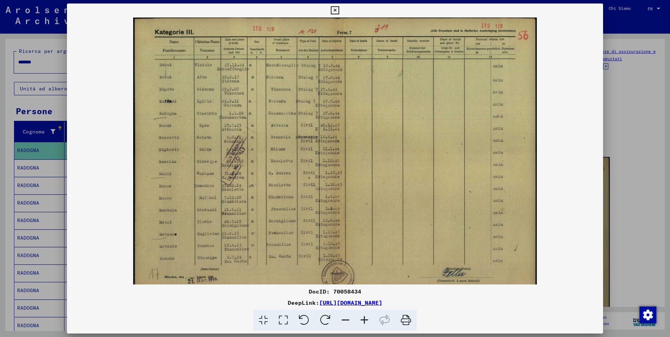
click at [366, 321] on icon at bounding box center [364, 320] width 19 height 21
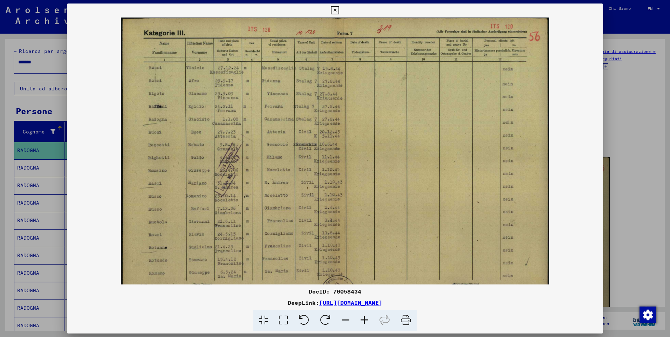
click at [366, 321] on icon at bounding box center [364, 320] width 19 height 21
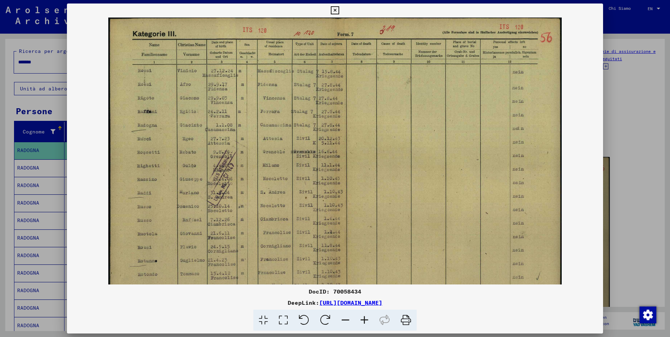
click at [366, 321] on icon at bounding box center [364, 320] width 19 height 21
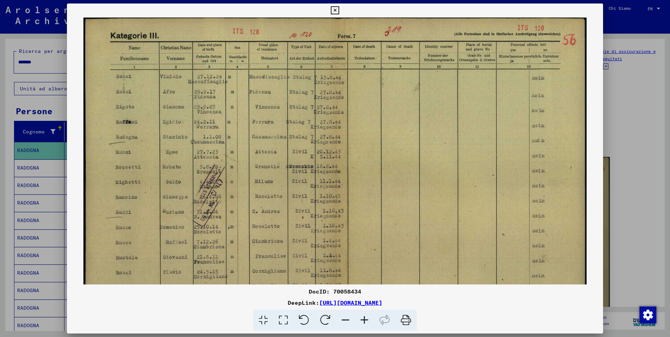
click at [366, 321] on icon at bounding box center [364, 320] width 19 height 21
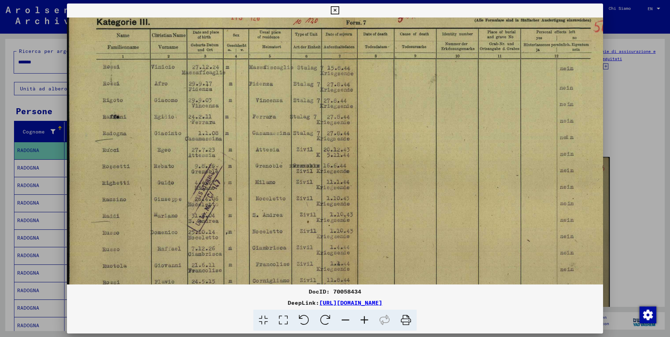
scroll to position [14, 0]
drag, startPoint x: 267, startPoint y: 236, endPoint x: 282, endPoint y: 221, distance: 20.6
click at [282, 221] on img at bounding box center [343, 197] width 552 height 389
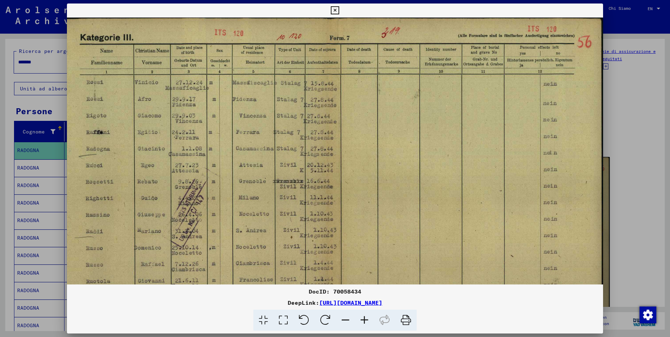
drag, startPoint x: 477, startPoint y: 197, endPoint x: 442, endPoint y: 225, distance: 44.8
click at [442, 225] on img at bounding box center [326, 212] width 552 height 389
click at [336, 10] on icon at bounding box center [335, 10] width 8 height 8
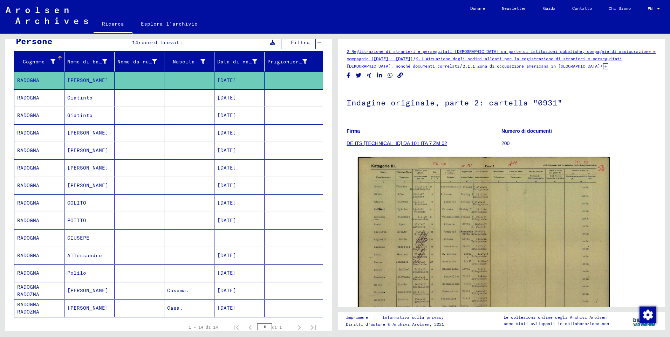
scroll to position [35, 0]
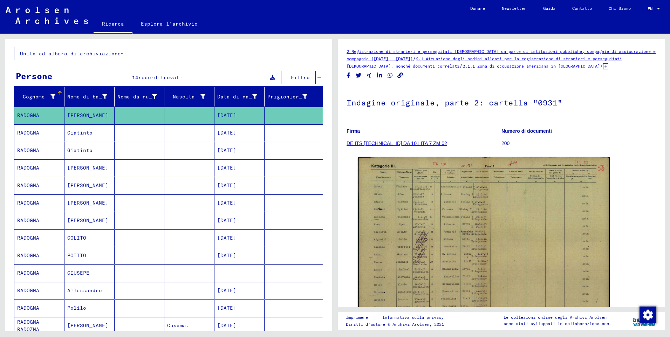
click at [23, 151] on mat-cell "RADOGNA" at bounding box center [39, 150] width 50 height 17
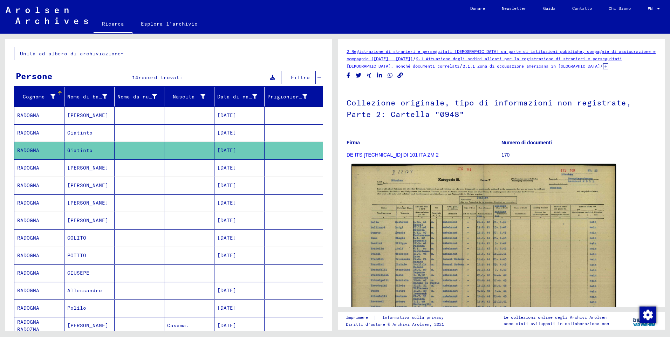
click at [543, 221] on img at bounding box center [483, 258] width 264 height 188
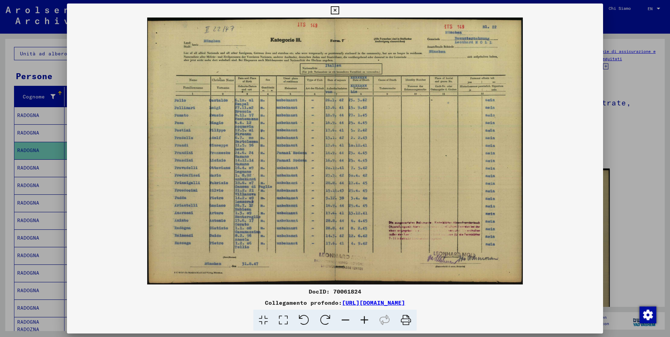
click at [364, 318] on icon at bounding box center [364, 320] width 19 height 21
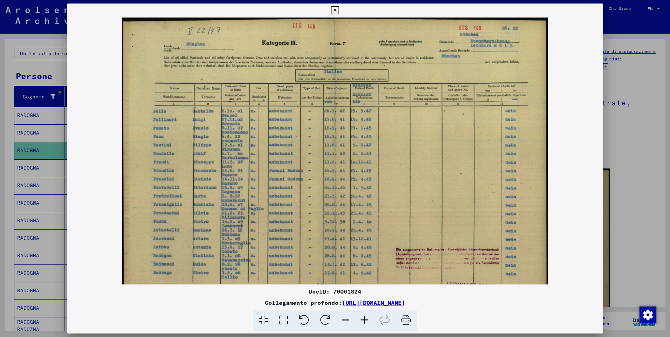
click at [364, 318] on icon at bounding box center [364, 320] width 19 height 21
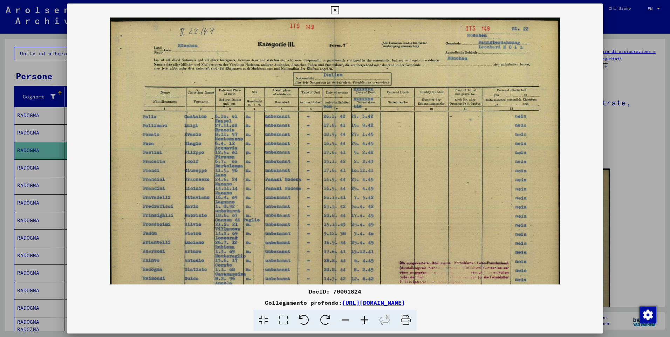
click at [364, 318] on icon at bounding box center [364, 320] width 19 height 21
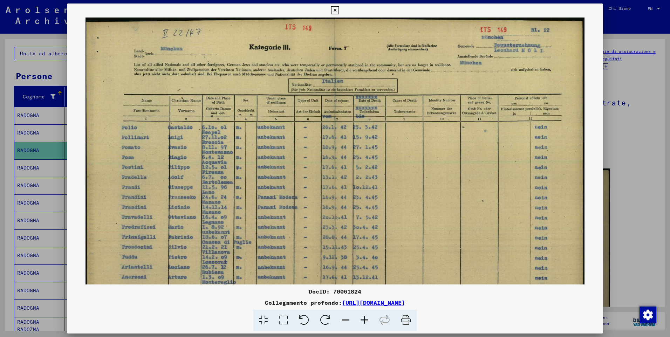
click at [364, 318] on icon at bounding box center [364, 320] width 19 height 21
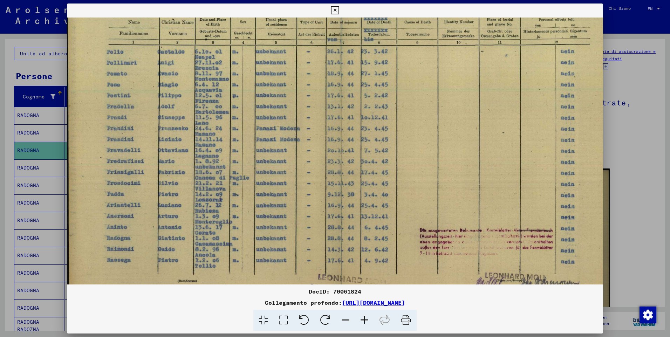
scroll to position [89, 0]
drag, startPoint x: 268, startPoint y: 256, endPoint x: 297, endPoint y: 167, distance: 93.1
click at [297, 167] on img at bounding box center [341, 123] width 548 height 389
click at [334, 9] on icon at bounding box center [335, 10] width 8 height 8
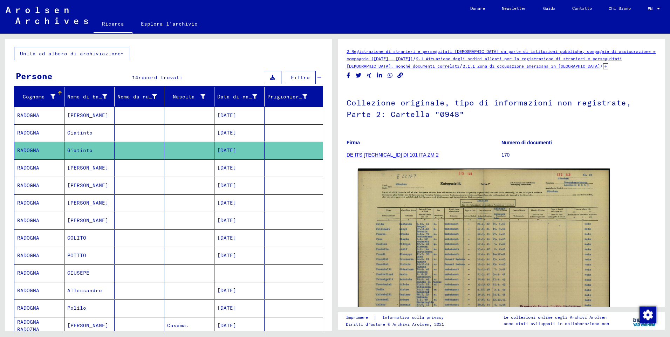
click at [29, 168] on mat-cell "RADOGNA" at bounding box center [39, 167] width 50 height 17
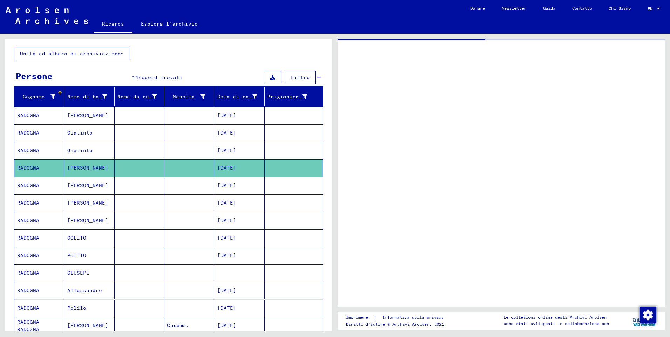
click at [30, 168] on mat-cell "RADOGNA" at bounding box center [39, 167] width 50 height 17
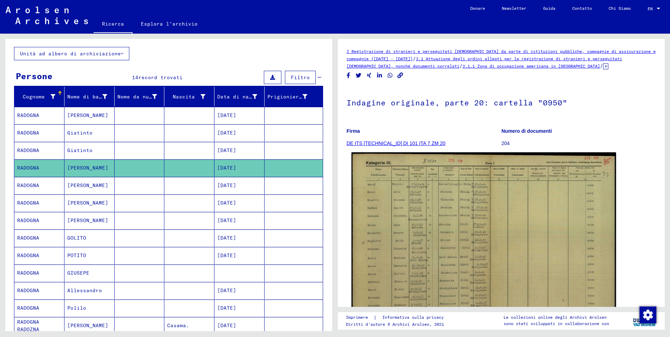
click at [454, 215] on img at bounding box center [483, 246] width 264 height 188
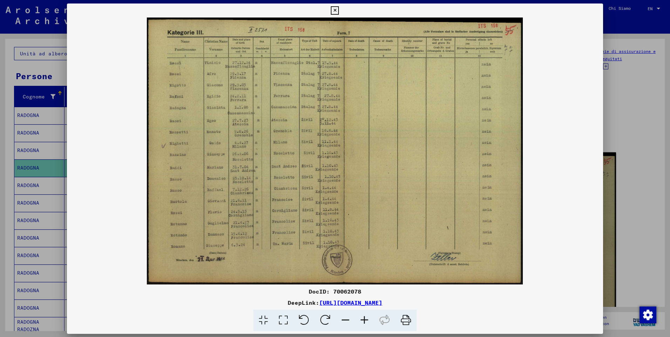
click at [454, 215] on img at bounding box center [335, 151] width 536 height 267
click at [363, 323] on icon at bounding box center [364, 320] width 19 height 21
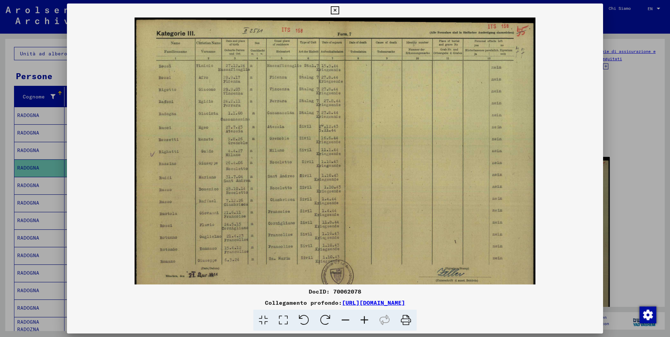
click at [363, 323] on icon at bounding box center [364, 320] width 19 height 21
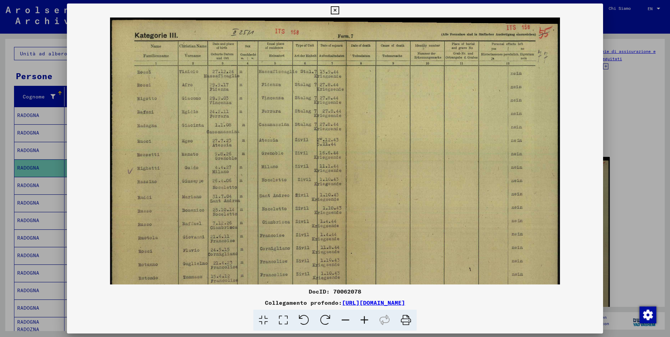
click at [363, 323] on icon at bounding box center [364, 320] width 19 height 21
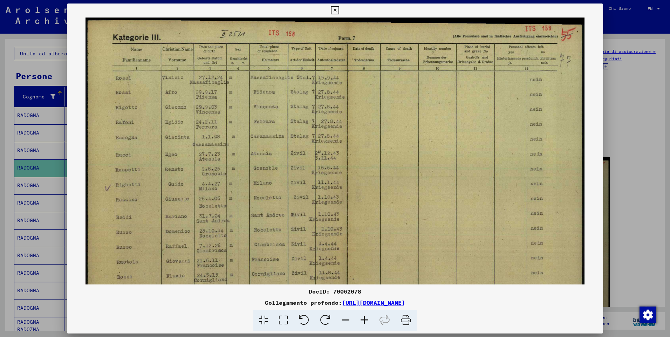
click at [363, 323] on icon at bounding box center [364, 320] width 19 height 21
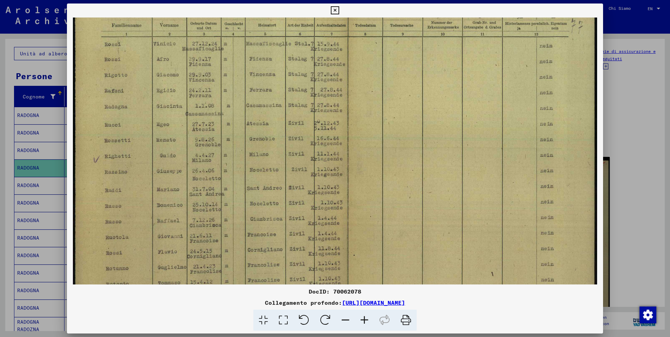
scroll to position [36, 0]
drag, startPoint x: 342, startPoint y: 254, endPoint x: 371, endPoint y: 218, distance: 46.3
click at [371, 218] on img at bounding box center [335, 167] width 524 height 372
click at [336, 13] on icon at bounding box center [335, 10] width 8 height 8
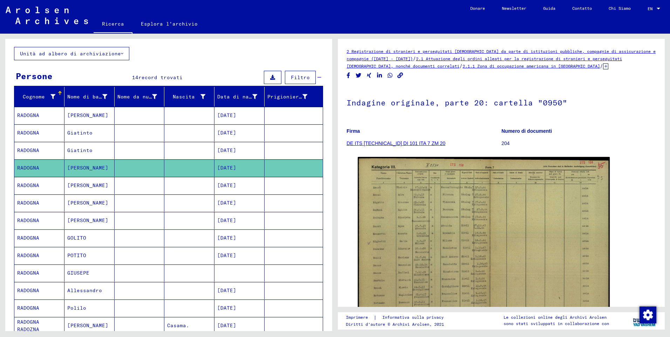
click at [25, 190] on mat-cell "RADOGNA" at bounding box center [39, 185] width 50 height 17
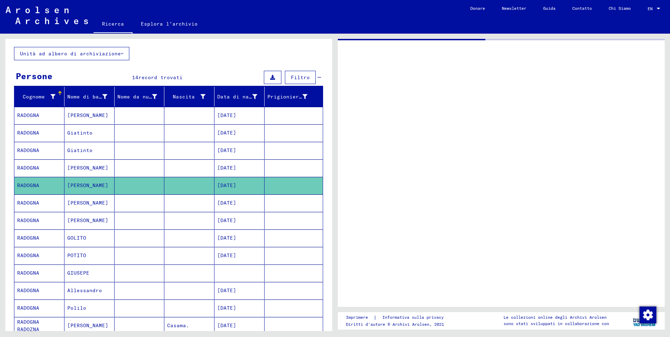
click at [25, 190] on mat-cell "RADOGNA" at bounding box center [39, 185] width 50 height 17
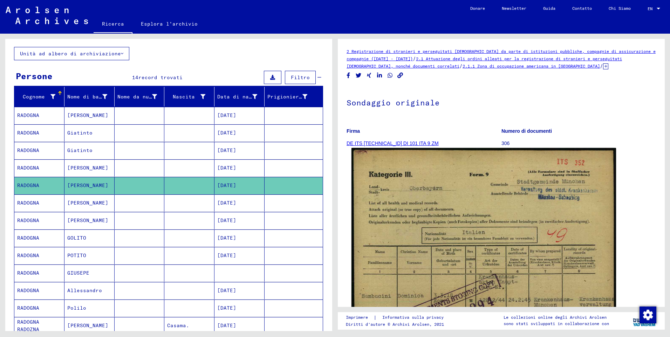
click at [448, 273] on img at bounding box center [483, 334] width 264 height 373
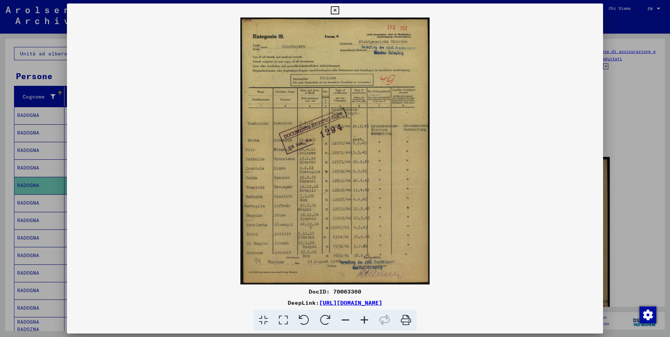
click at [368, 317] on icon at bounding box center [364, 320] width 19 height 21
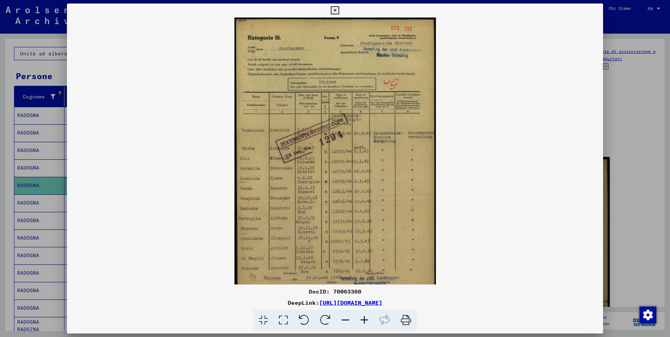
click at [366, 317] on icon at bounding box center [364, 320] width 19 height 21
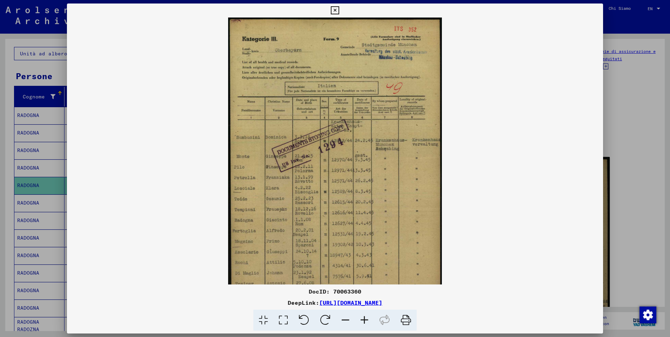
click at [365, 317] on icon at bounding box center [364, 320] width 19 height 21
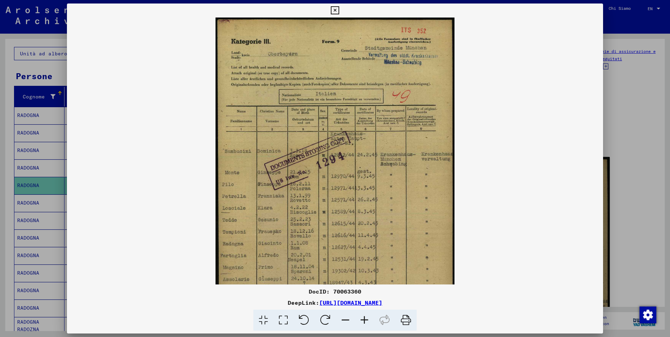
click at [365, 317] on icon at bounding box center [364, 320] width 19 height 21
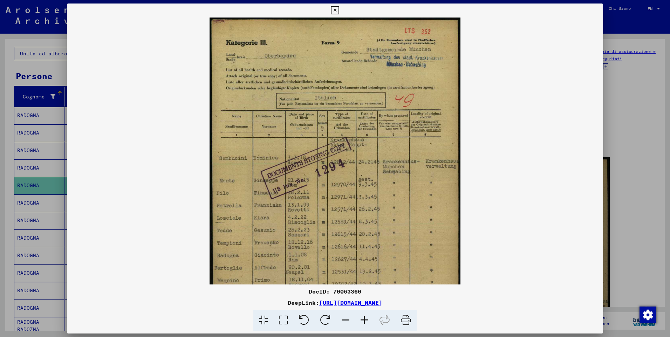
click at [365, 317] on icon at bounding box center [364, 320] width 19 height 21
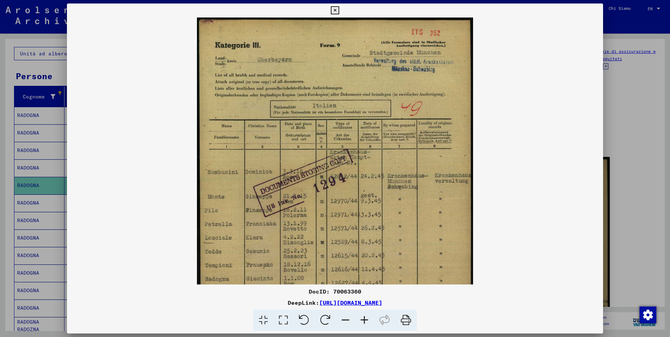
click at [365, 317] on icon at bounding box center [364, 320] width 19 height 21
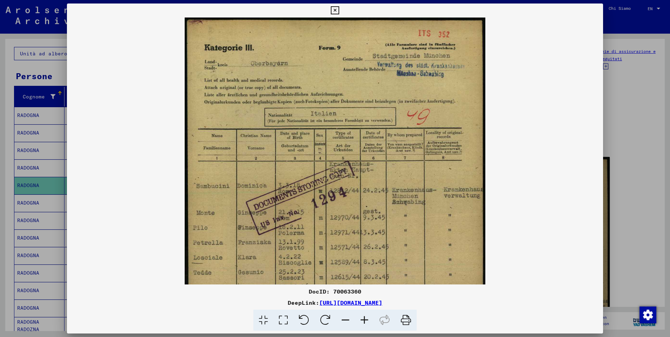
click at [365, 317] on icon at bounding box center [364, 320] width 19 height 21
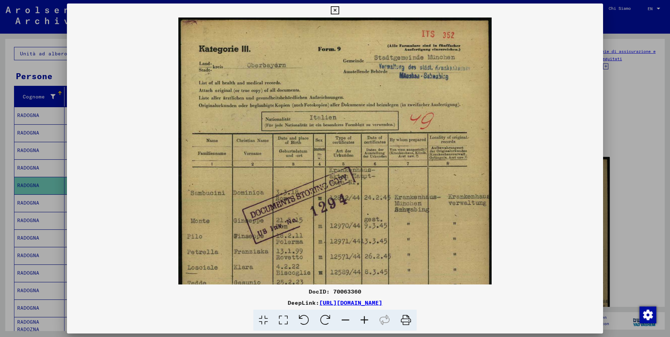
click at [365, 317] on icon at bounding box center [364, 320] width 19 height 21
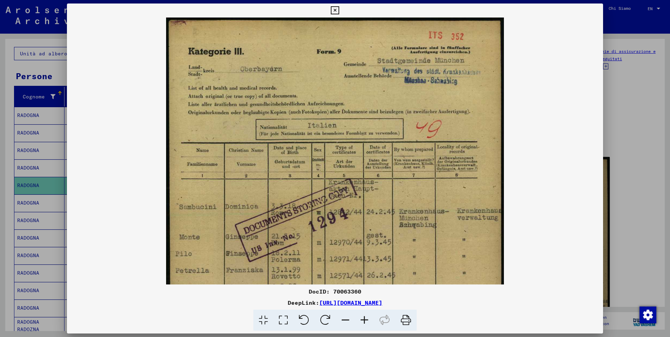
click at [365, 317] on icon at bounding box center [364, 320] width 19 height 21
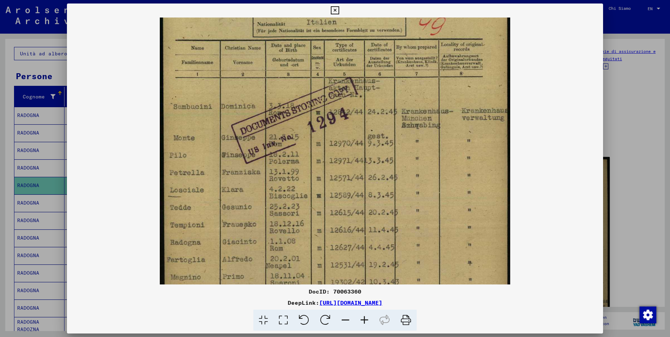
drag, startPoint x: 425, startPoint y: 262, endPoint x: 422, endPoint y: 155, distance: 107.2
click at [422, 155] on img at bounding box center [335, 157] width 350 height 494
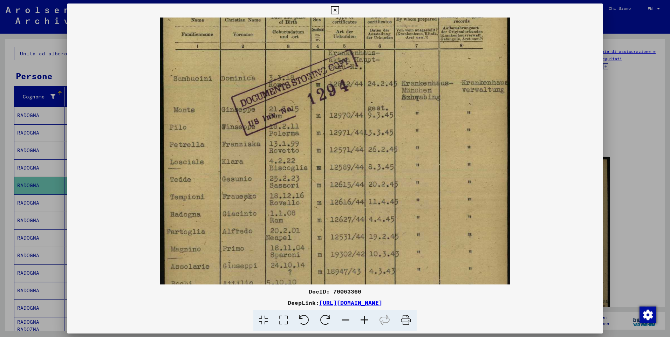
scroll to position [121, 0]
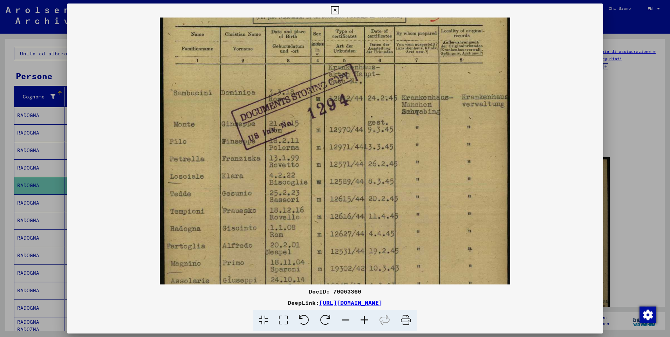
drag, startPoint x: 427, startPoint y: 229, endPoint x: 426, endPoint y: 224, distance: 5.6
click at [426, 224] on img at bounding box center [335, 144] width 350 height 494
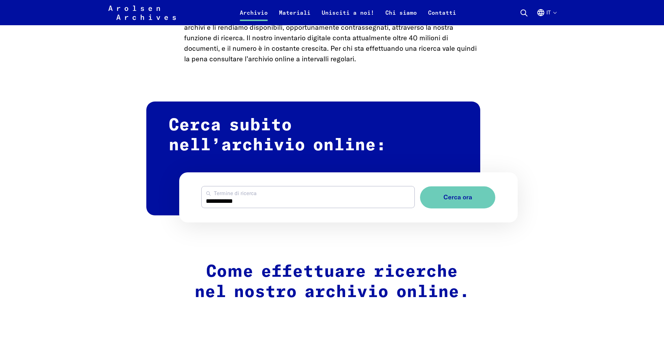
scroll to position [460, 0]
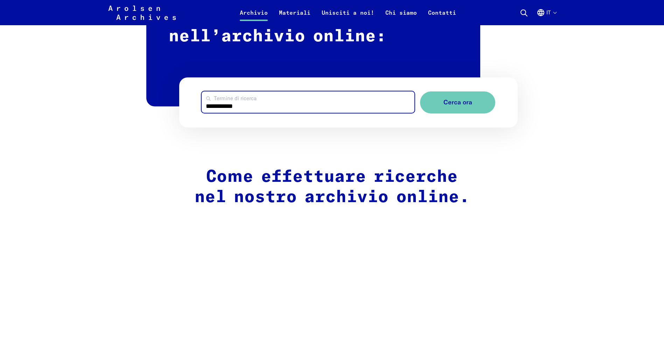
drag, startPoint x: 258, startPoint y: 102, endPoint x: 22, endPoint y: 102, distance: 236.0
click at [218, 96] on input "**********" at bounding box center [308, 101] width 213 height 21
click at [212, 99] on input "**********" at bounding box center [308, 101] width 213 height 21
type input "**********"
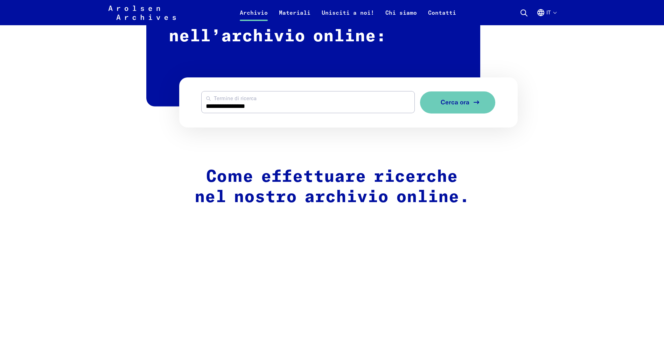
click at [444, 99] on span "Cerca ora" at bounding box center [455, 102] width 29 height 7
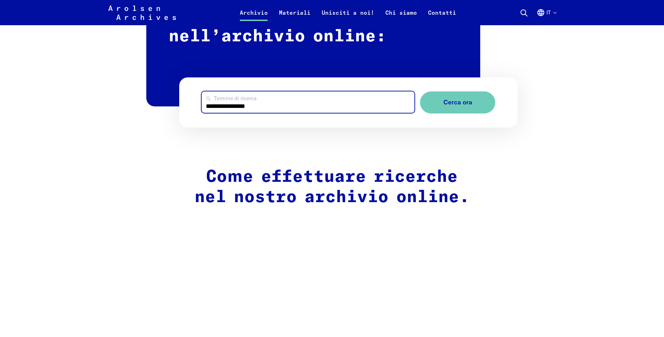
drag, startPoint x: 273, startPoint y: 103, endPoint x: 5, endPoint y: 108, distance: 268.6
